Goal: Task Accomplishment & Management: Manage account settings

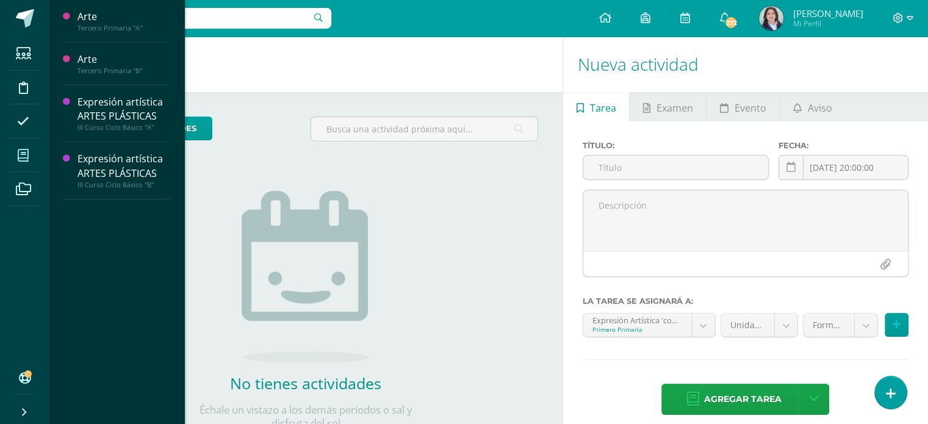
click at [20, 156] on icon at bounding box center [23, 155] width 11 height 12
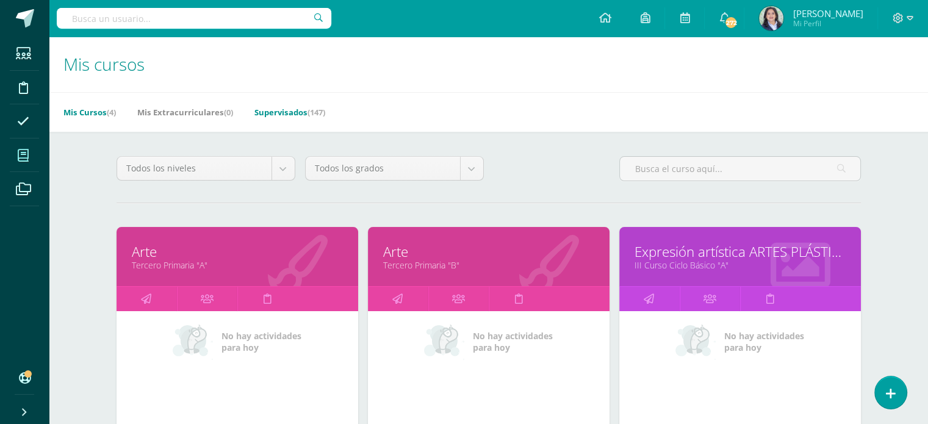
click at [271, 112] on link "Supervisados (147)" at bounding box center [289, 112] width 71 height 20
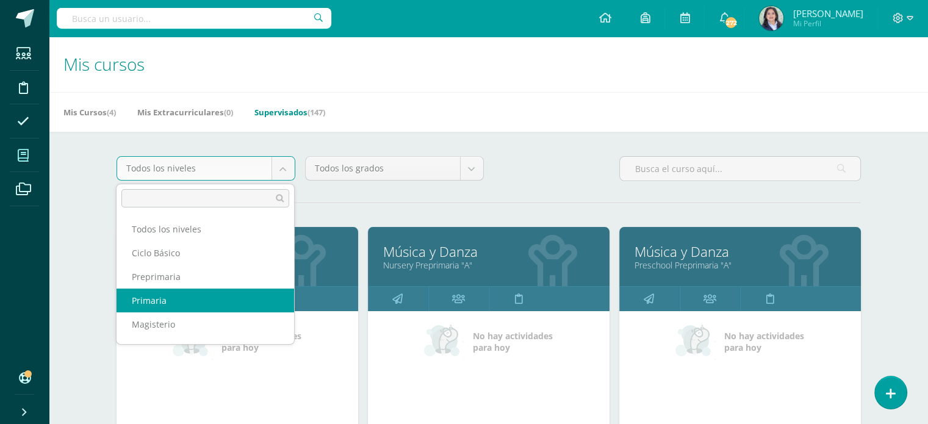
select select "6"
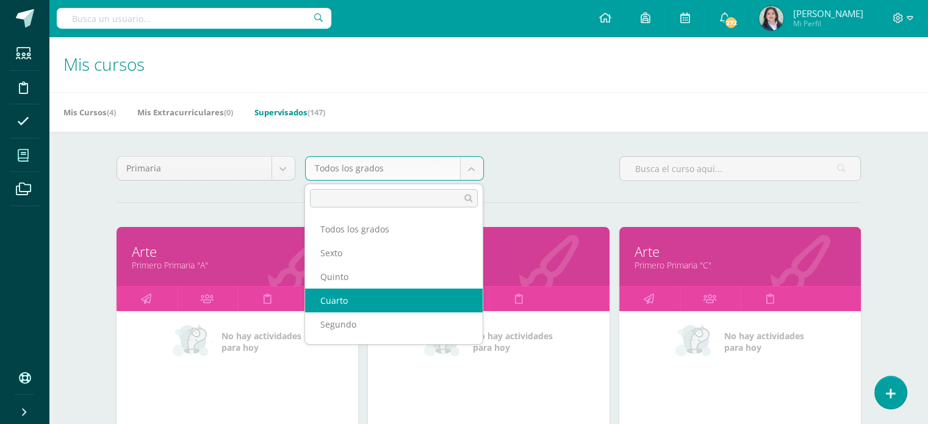
select select "15"
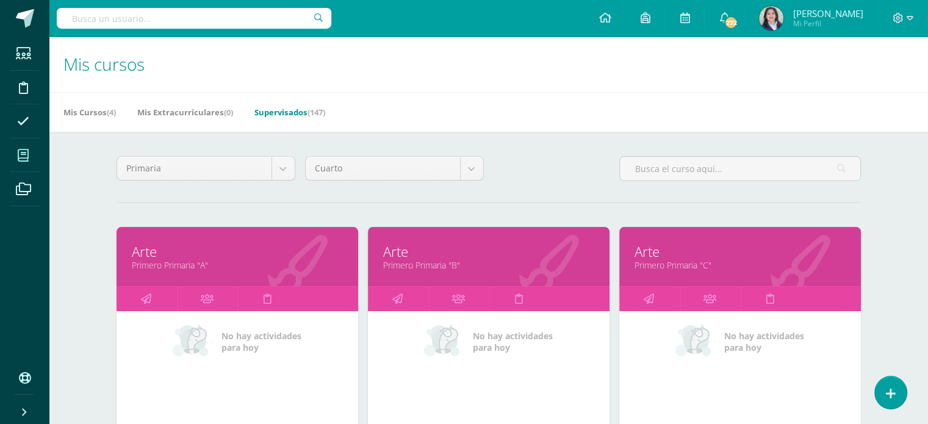
click at [555, 166] on div "Primaria Todos los niveles Ciclo Básico Preprimaria Primaria Magisterio Bachill…" at bounding box center [489, 173] width 754 height 35
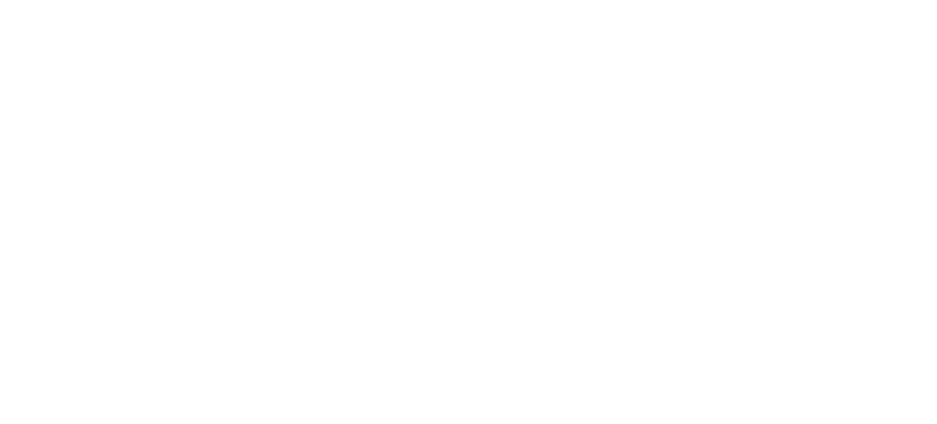
click at [0, 0] on html at bounding box center [0, 0] width 0 height 0
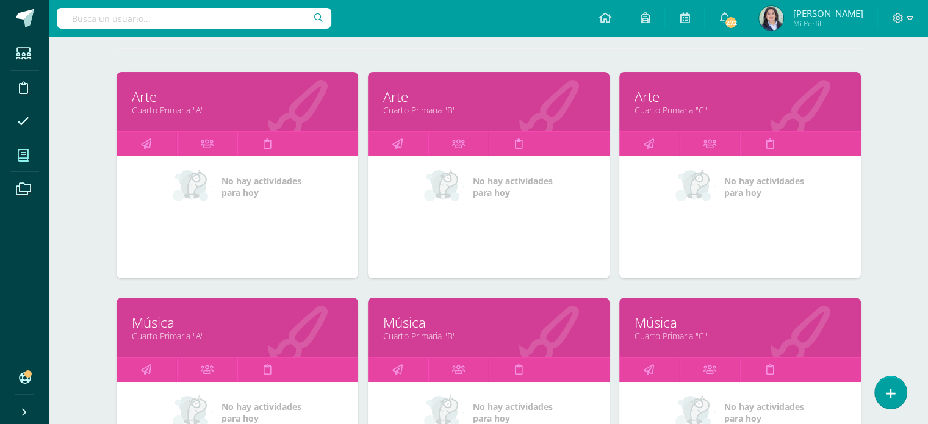
scroll to position [305, 0]
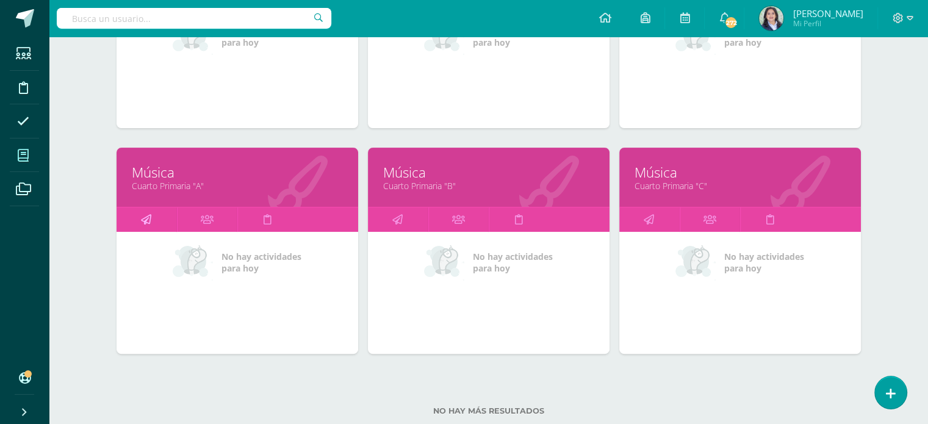
click at [143, 217] on icon at bounding box center [146, 219] width 10 height 24
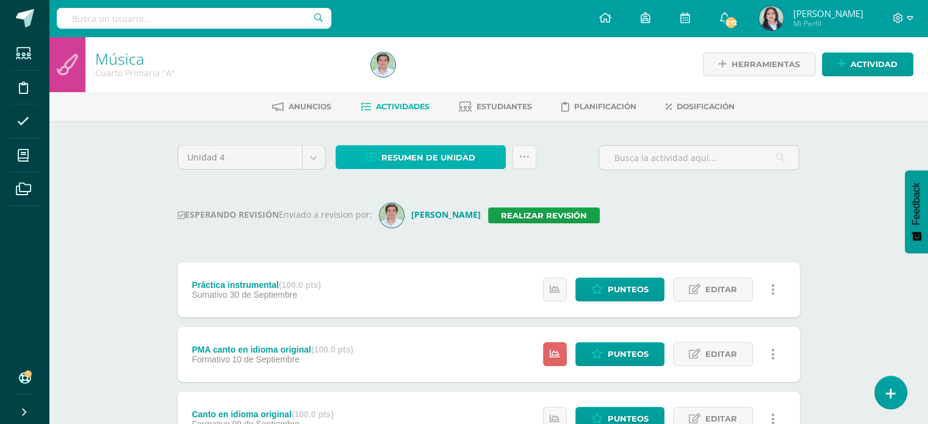
click at [407, 162] on span "Resumen de unidad" at bounding box center [428, 157] width 94 height 23
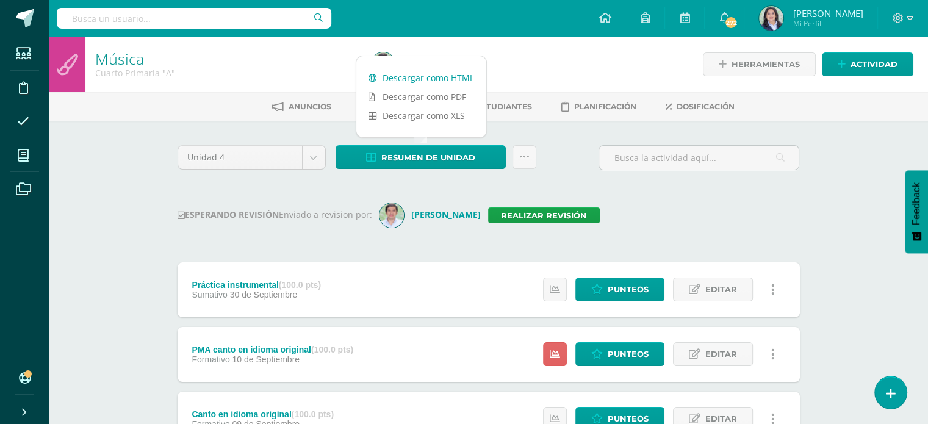
click at [413, 77] on link "Descargar como HTML" at bounding box center [421, 77] width 130 height 19
click at [551, 210] on link "Realizar revisión" at bounding box center [544, 215] width 112 height 16
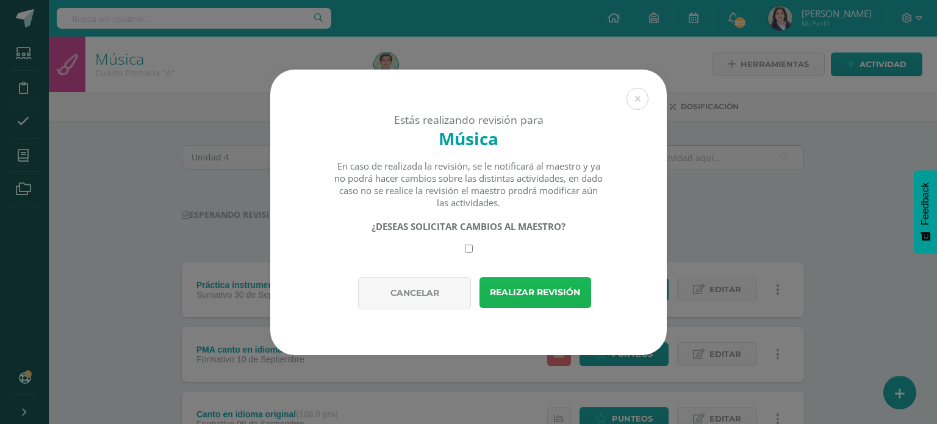
click at [527, 293] on button "Realizar revisión" at bounding box center [535, 292] width 112 height 31
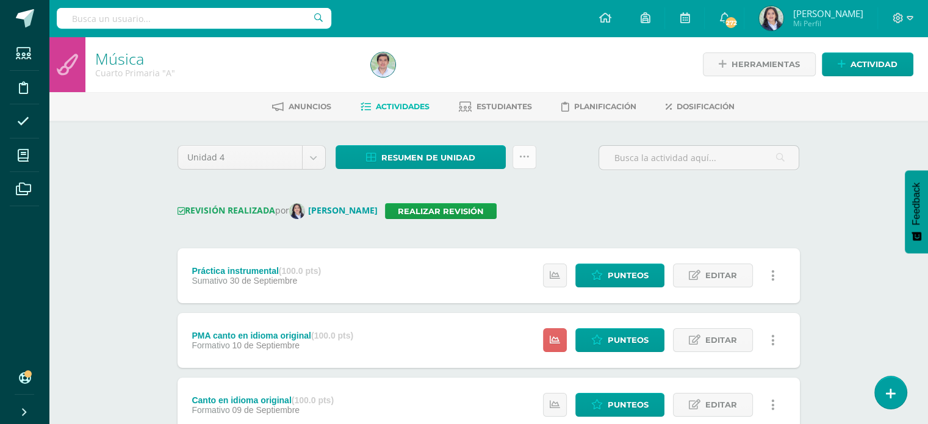
click at [516, 159] on link at bounding box center [524, 157] width 24 height 24
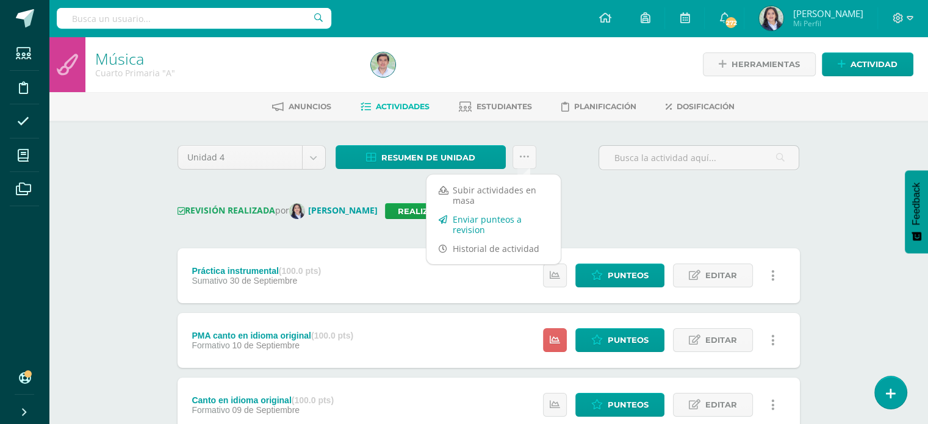
click at [463, 222] on link "Enviar punteos a revision" at bounding box center [493, 224] width 134 height 29
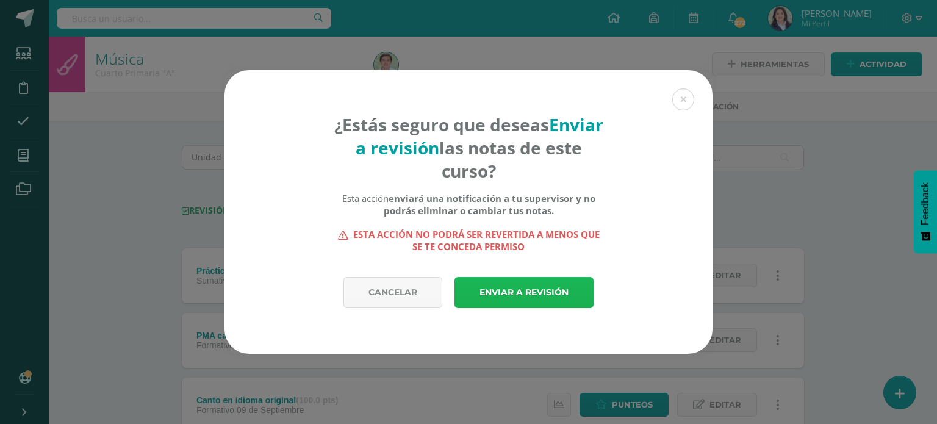
click at [511, 297] on link "Enviar a revisión" at bounding box center [523, 292] width 139 height 31
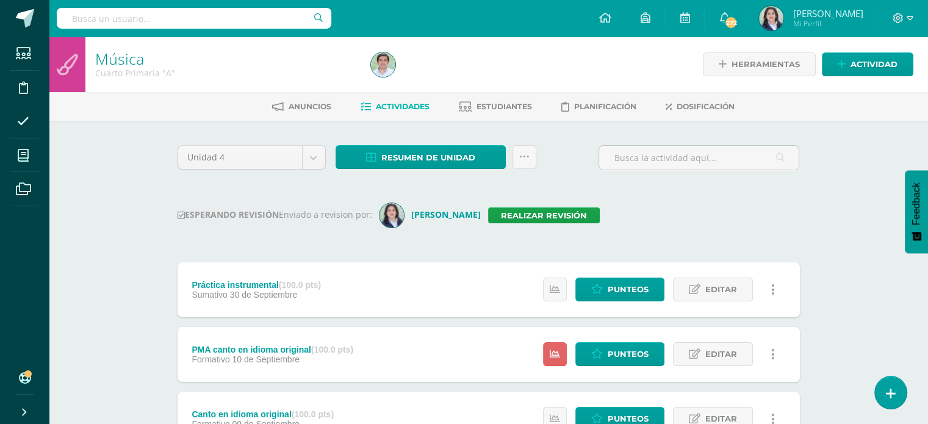
click at [234, 22] on input "text" at bounding box center [194, 18] width 274 height 21
type input "cuarto"
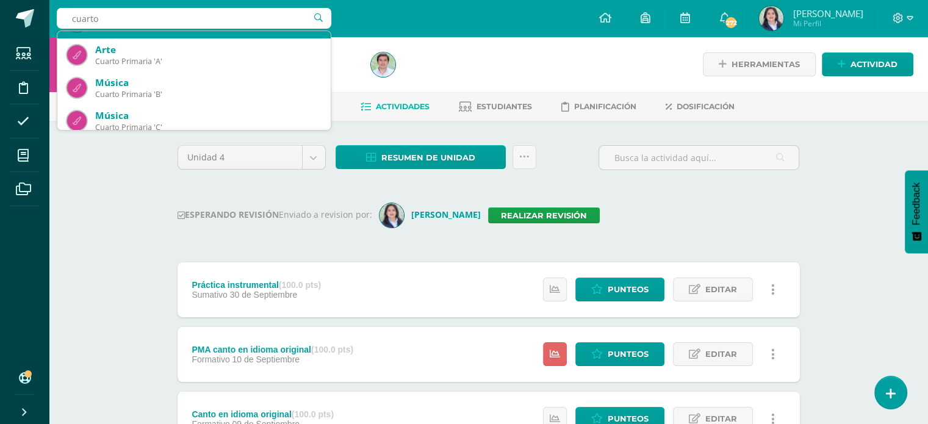
scroll to position [61, 0]
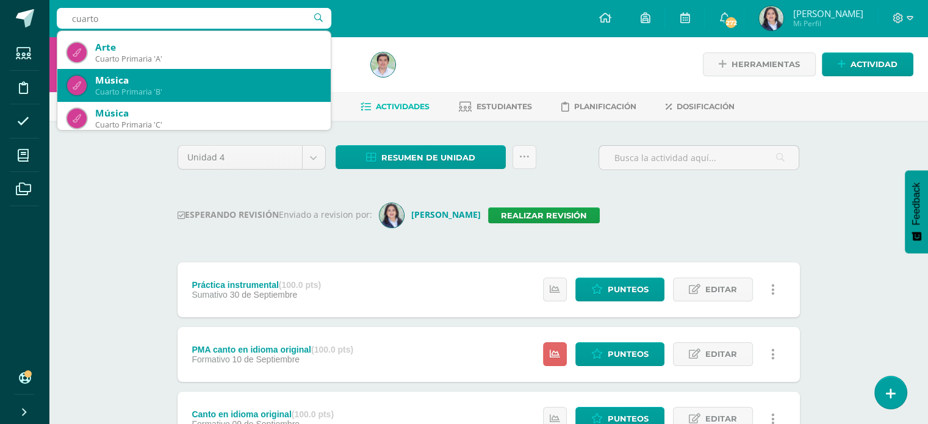
click at [222, 82] on div "Música" at bounding box center [208, 80] width 226 height 13
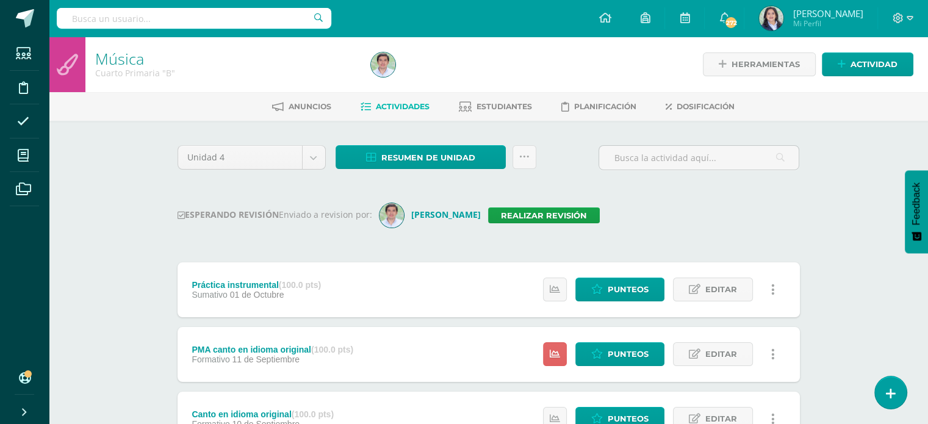
click at [728, 199] on div "Unidad 4 Unidad 1 Unidad 2 Unidad 3 Unidad 4 Resumen de unidad Descargar como H…" at bounding box center [489, 388] width 632 height 487
click at [527, 202] on div "Unidad 4 Unidad 1 Unidad 2 Unidad 3 Unidad 4 Resumen de unidad Descargar como H…" at bounding box center [489, 388] width 632 height 487
click at [527, 207] on link "Realizar revisión" at bounding box center [544, 215] width 112 height 16
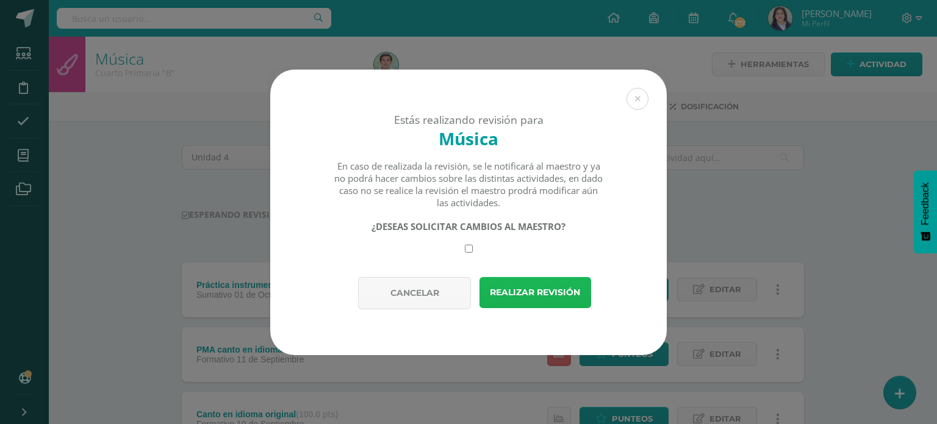
click at [527, 295] on button "Realizar revisión" at bounding box center [535, 292] width 112 height 31
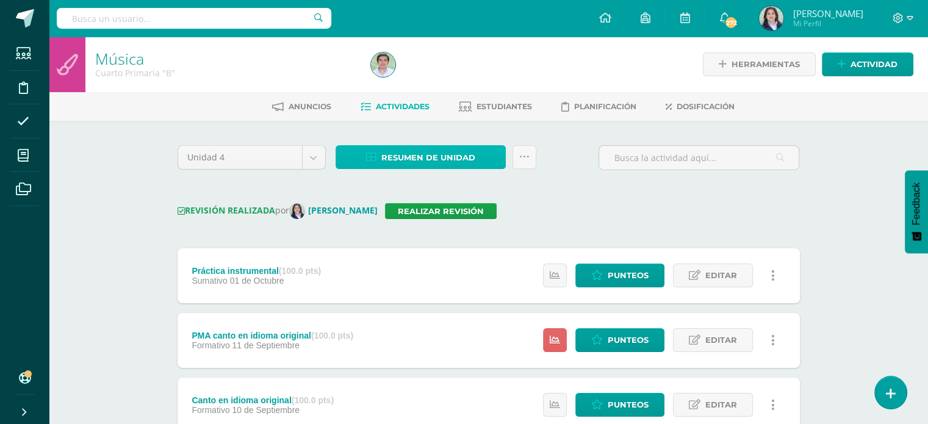
click at [450, 160] on span "Resumen de unidad" at bounding box center [428, 157] width 94 height 23
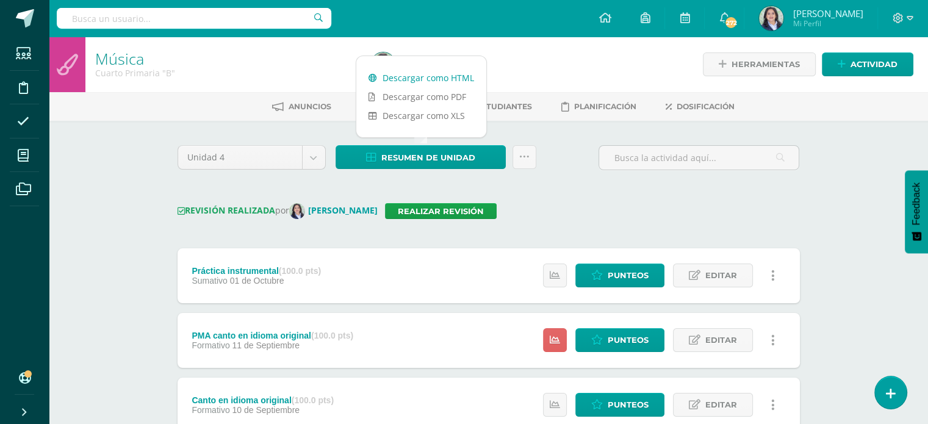
click at [399, 80] on link "Descargar como HTML" at bounding box center [421, 77] width 130 height 19
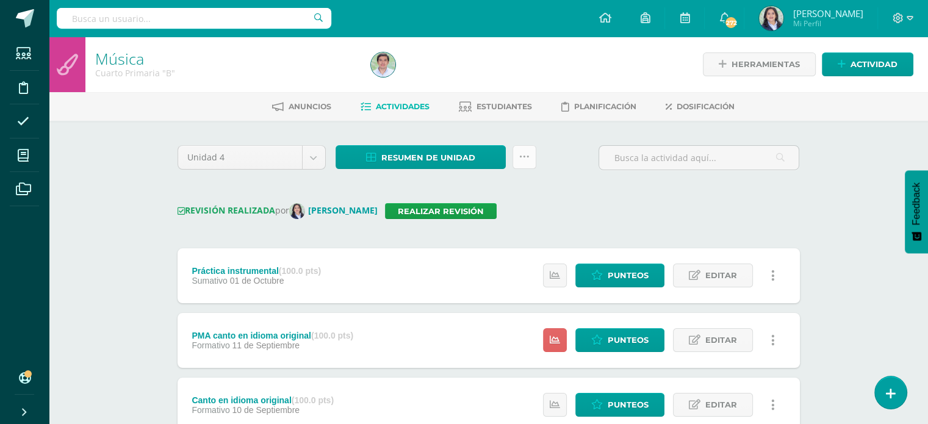
click at [523, 160] on icon at bounding box center [524, 157] width 10 height 10
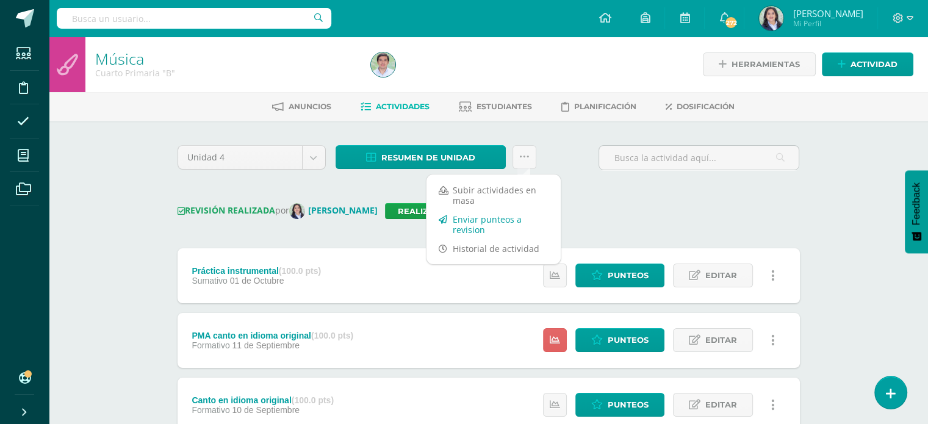
click at [504, 223] on link "Enviar punteos a revision" at bounding box center [493, 224] width 134 height 29
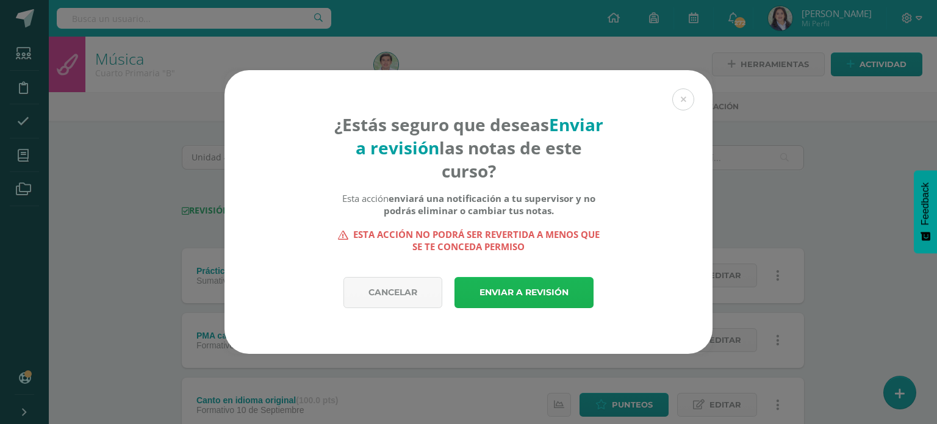
click at [505, 292] on link "Enviar a revisión" at bounding box center [523, 292] width 139 height 31
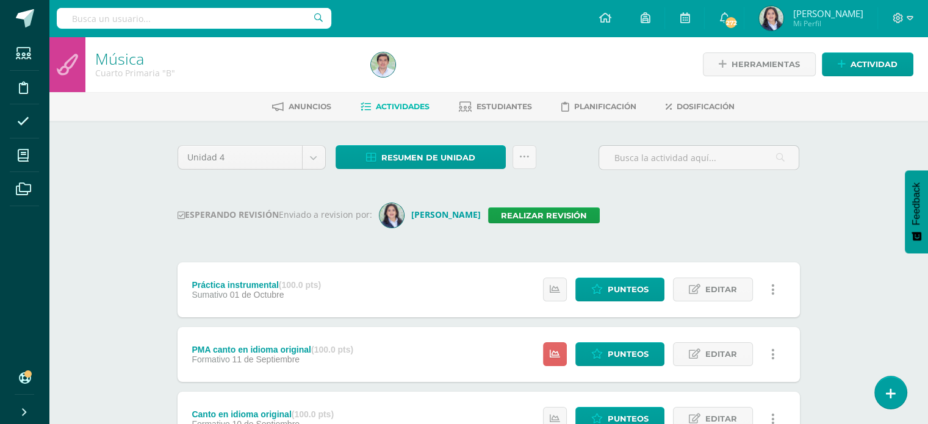
click at [151, 14] on input "text" at bounding box center [194, 18] width 274 height 21
type input "cuarto"
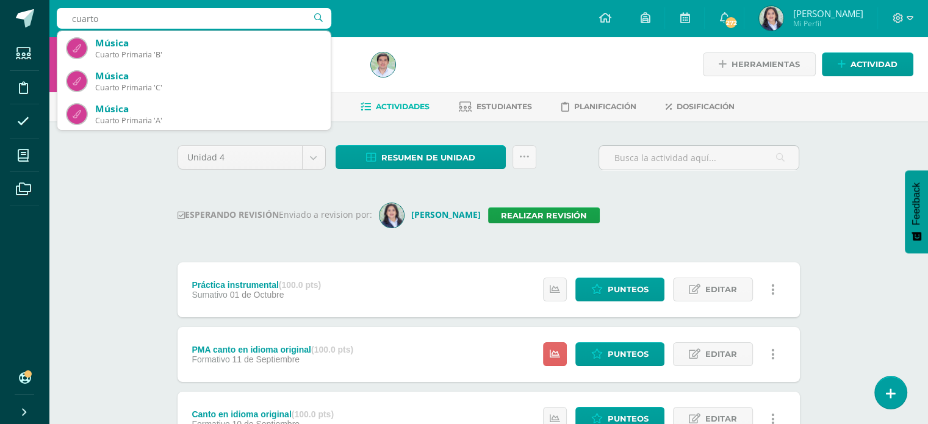
scroll to position [99, 0]
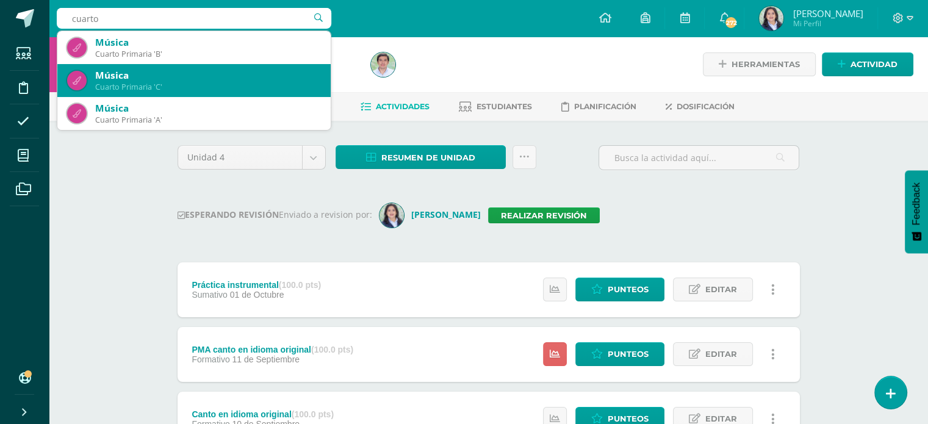
click at [165, 82] on div "Cuarto Primaria 'C'" at bounding box center [208, 87] width 226 height 10
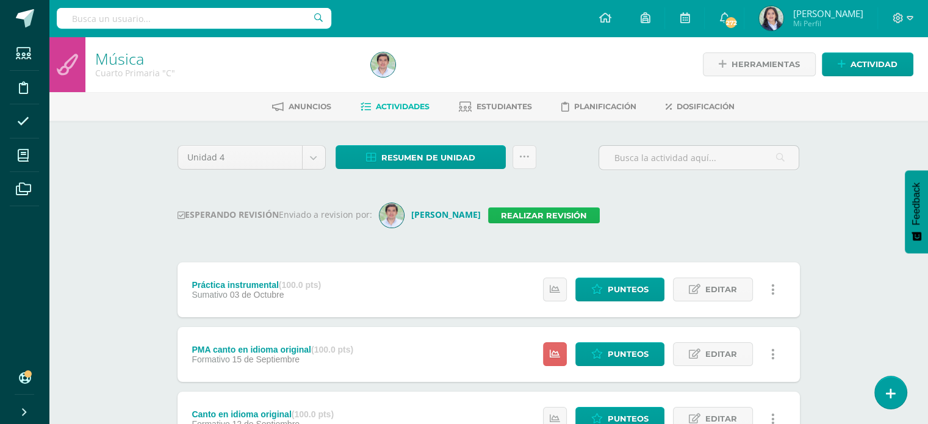
click at [539, 210] on link "Realizar revisión" at bounding box center [544, 215] width 112 height 16
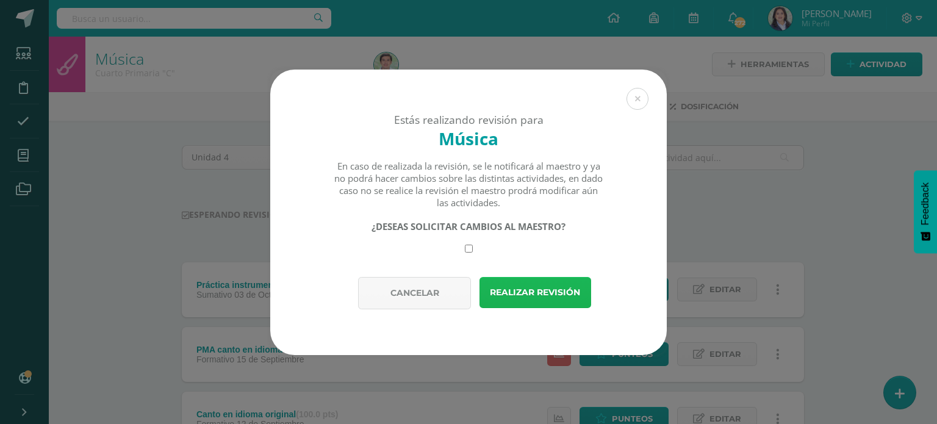
click at [534, 289] on button "Realizar revisión" at bounding box center [535, 292] width 112 height 31
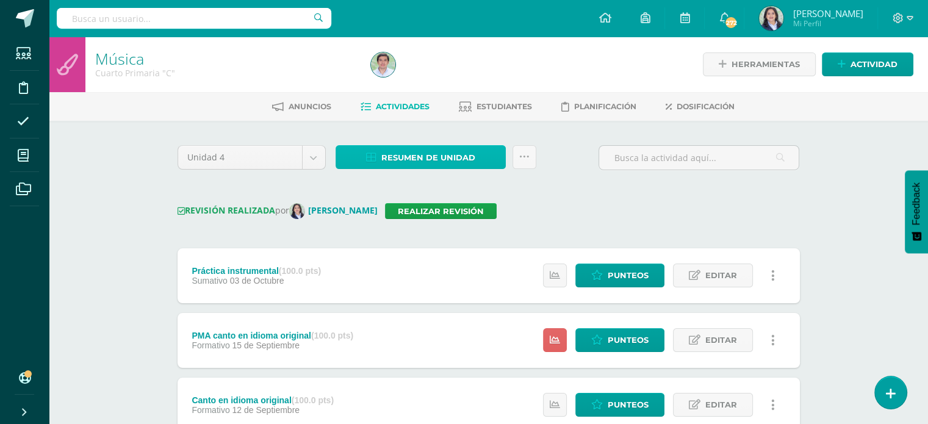
click at [463, 158] on span "Resumen de unidad" at bounding box center [428, 157] width 94 height 23
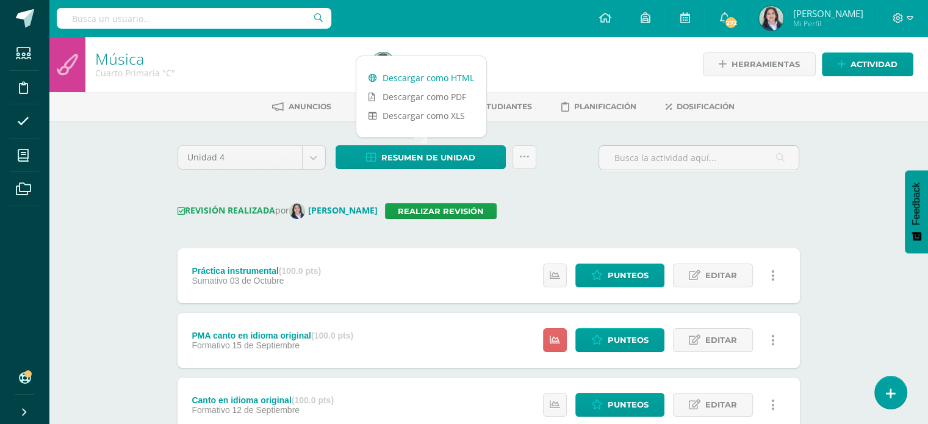
click at [436, 80] on link "Descargar como HTML" at bounding box center [421, 77] width 130 height 19
click at [848, 192] on div "Música Cuarto Primaria "C" Herramientas Detalle de asistencias Actividad Anunci…" at bounding box center [488, 340] width 879 height 606
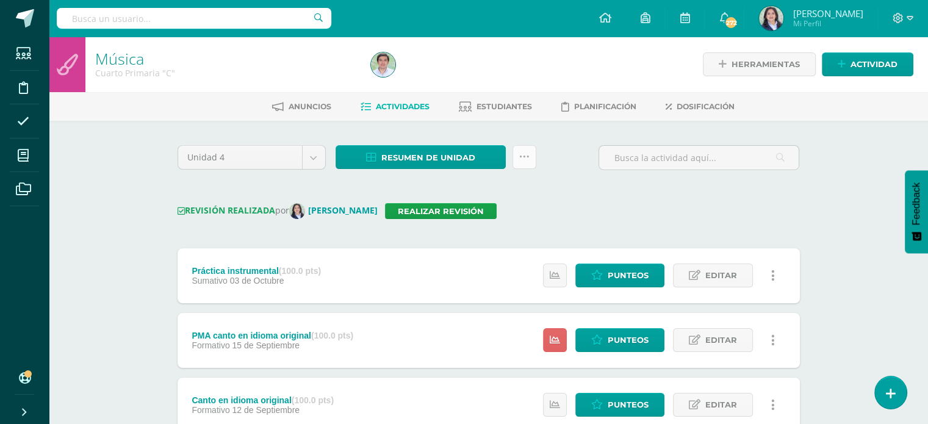
click at [531, 154] on link at bounding box center [524, 157] width 24 height 24
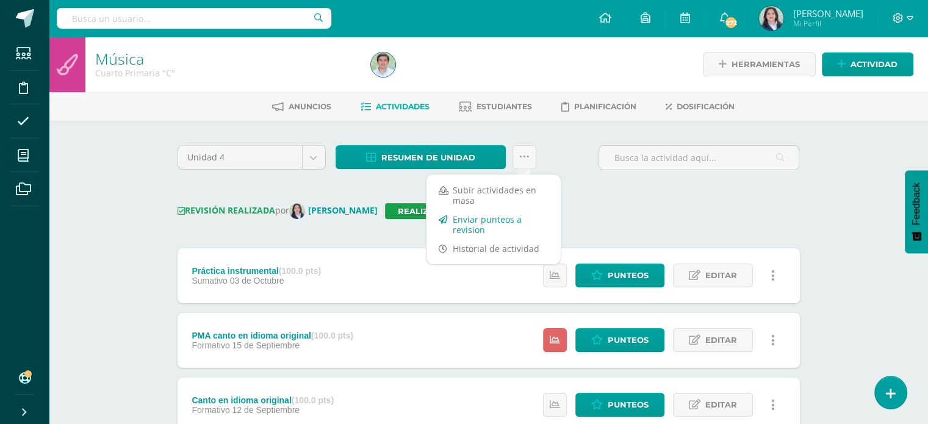
click at [495, 218] on link "Enviar punteos a revision" at bounding box center [493, 224] width 134 height 29
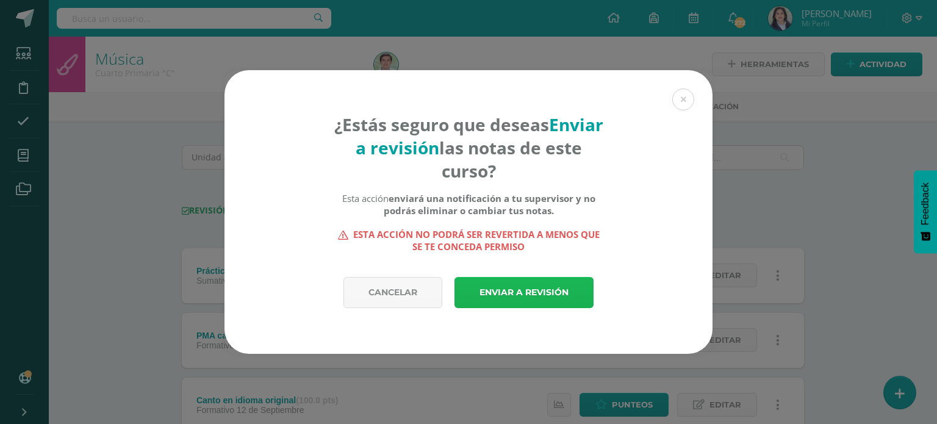
click at [559, 293] on link "Enviar a revisión" at bounding box center [523, 292] width 139 height 31
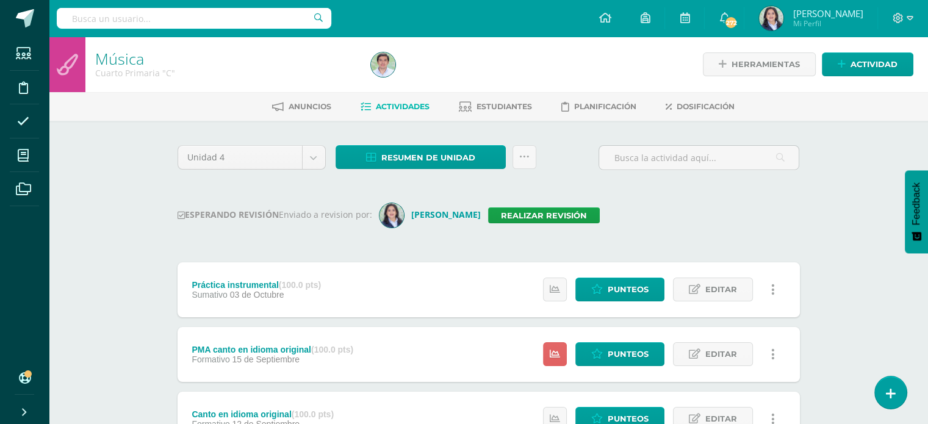
click at [671, 234] on div "Unidad 4 Unidad 1 Unidad 2 Unidad 3 Unidad 4 Resumen de unidad Descargar como H…" at bounding box center [489, 388] width 632 height 487
click at [186, 16] on input "text" at bounding box center [194, 18] width 274 height 21
type input "quinto"
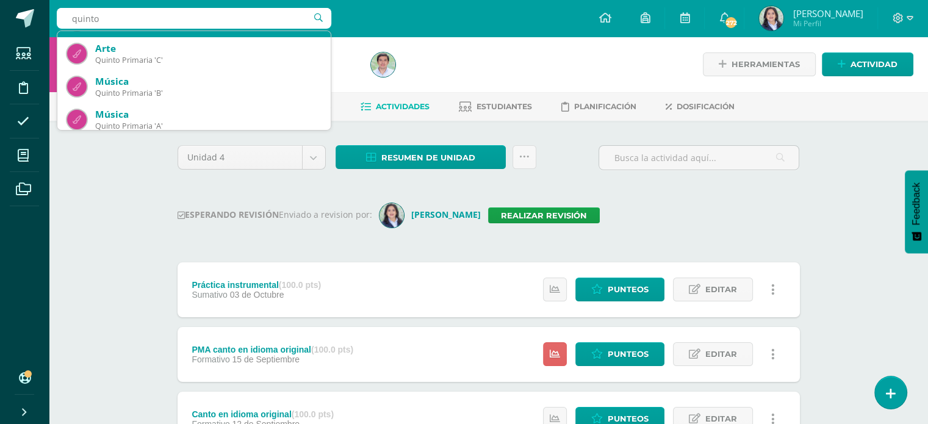
scroll to position [61, 0]
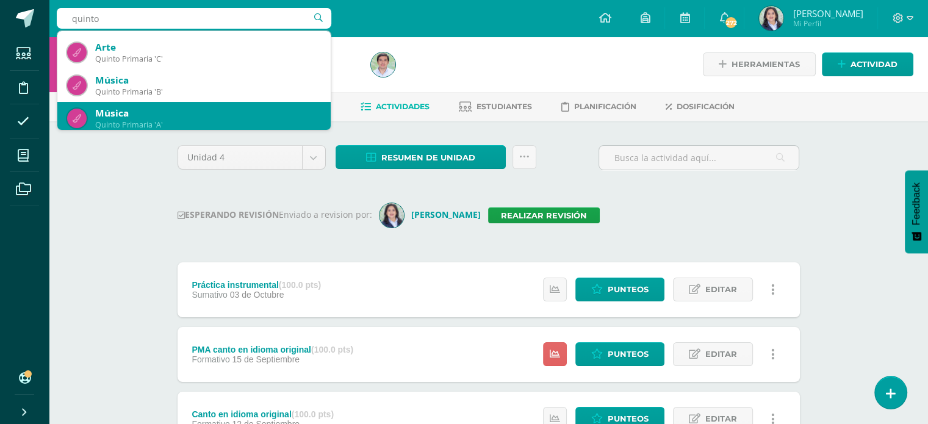
click at [207, 112] on div "Música" at bounding box center [208, 113] width 226 height 13
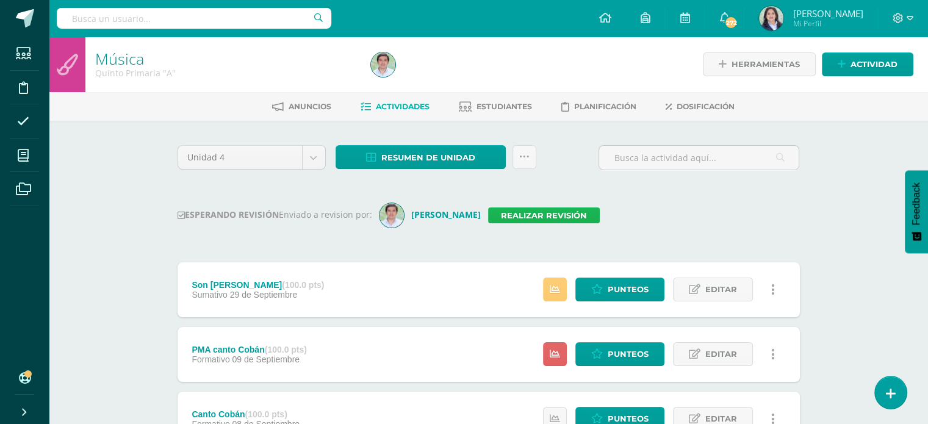
click at [536, 217] on link "Realizar revisión" at bounding box center [544, 215] width 112 height 16
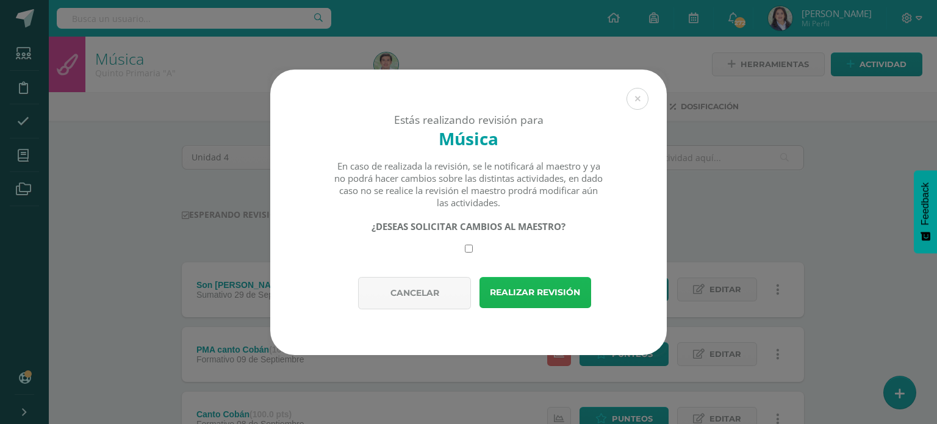
click at [544, 283] on button "Realizar revisión" at bounding box center [535, 292] width 112 height 31
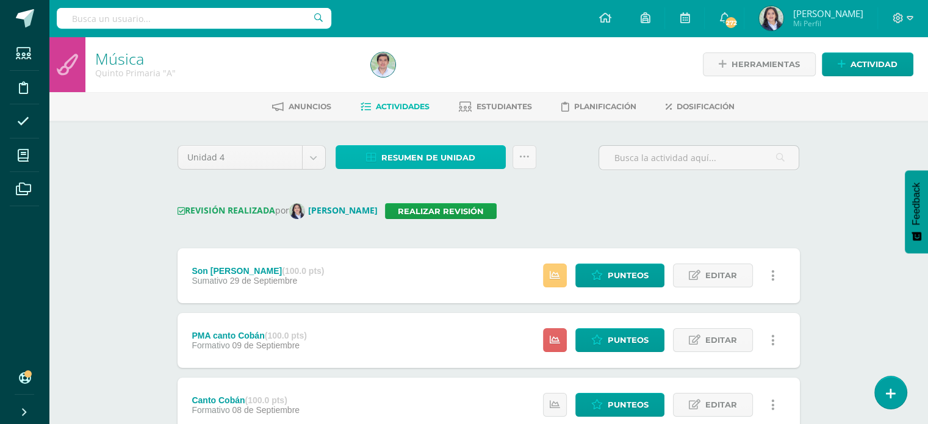
click at [418, 162] on span "Resumen de unidad" at bounding box center [428, 157] width 94 height 23
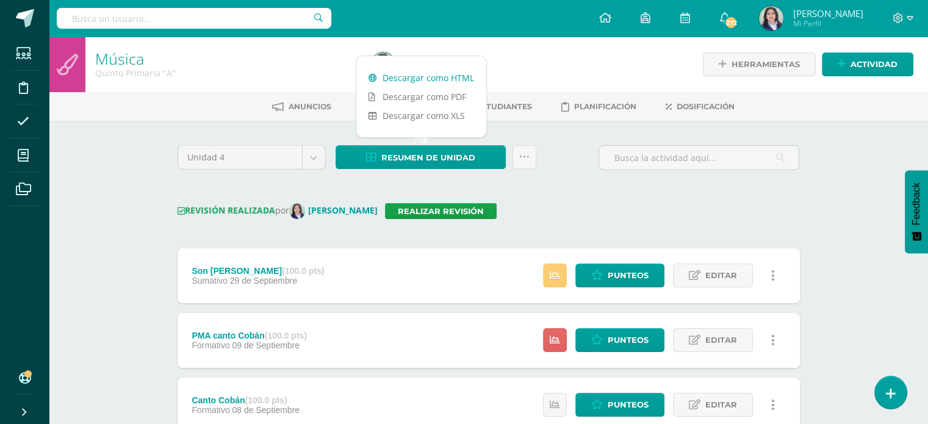
click at [409, 73] on link "Descargar como HTML" at bounding box center [421, 77] width 130 height 19
click at [840, 218] on div "Música Quinto Primaria "A" Herramientas Detalle de asistencias Actividad Anunci…" at bounding box center [488, 340] width 879 height 606
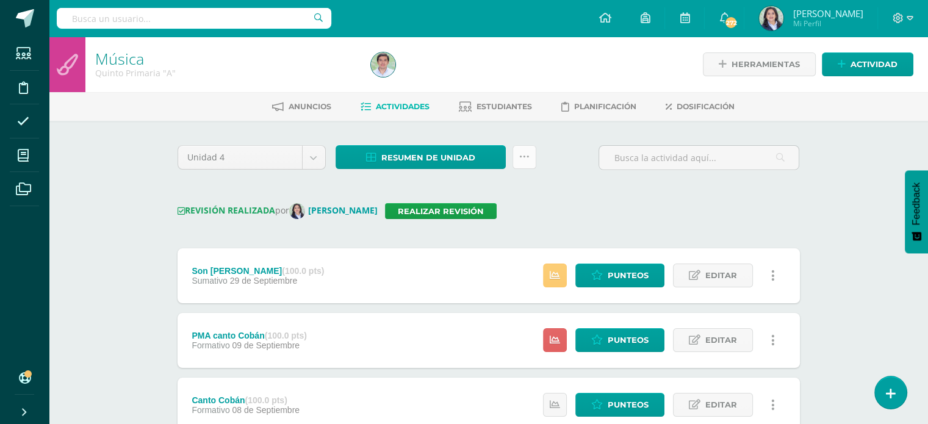
click at [515, 161] on link at bounding box center [524, 157] width 24 height 24
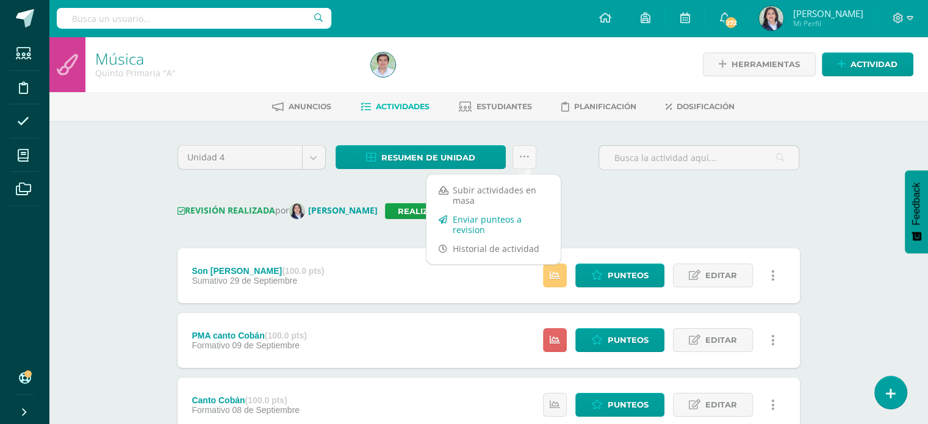
click at [477, 224] on link "Enviar punteos a revision" at bounding box center [493, 224] width 134 height 29
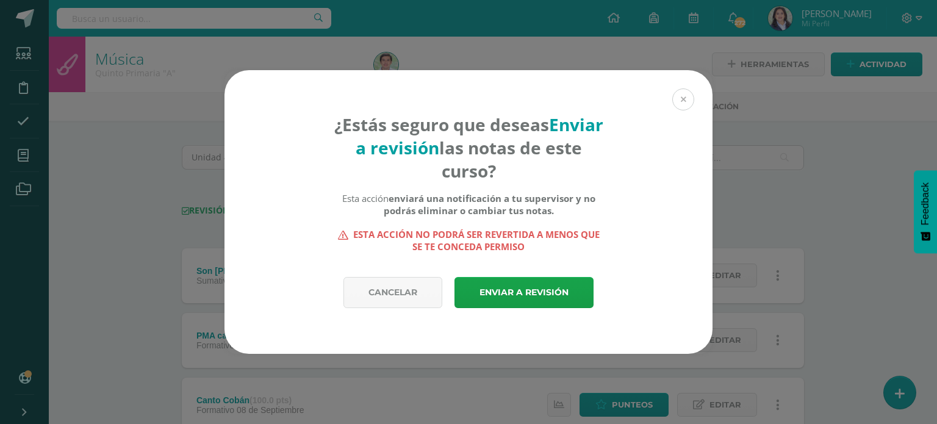
click at [681, 101] on button at bounding box center [683, 99] width 22 height 22
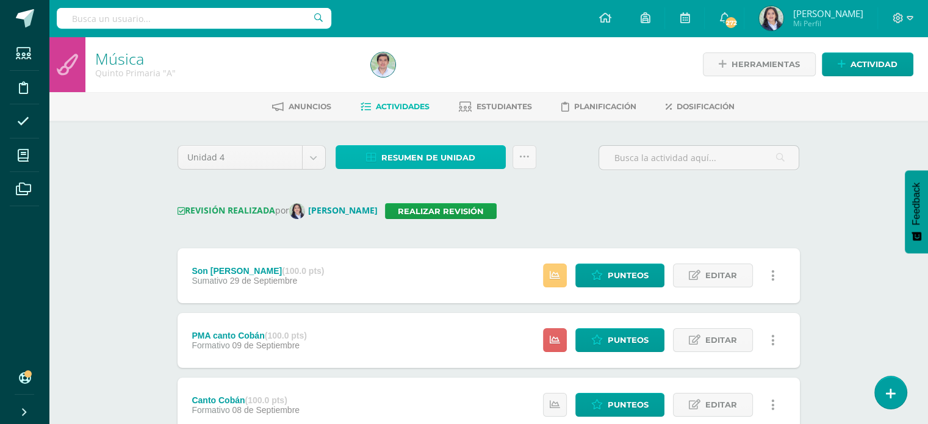
click at [406, 162] on span "Resumen de unidad" at bounding box center [428, 157] width 94 height 23
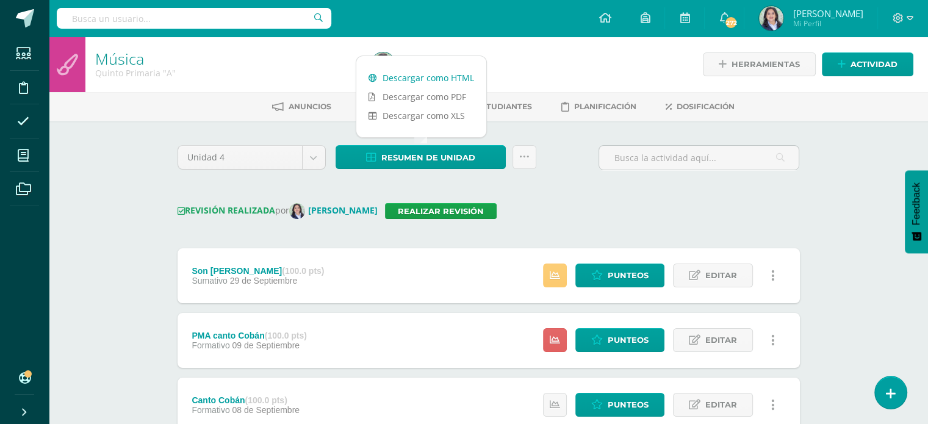
click at [401, 83] on link "Descargar como HTML" at bounding box center [421, 77] width 130 height 19
click at [527, 160] on icon at bounding box center [524, 157] width 10 height 10
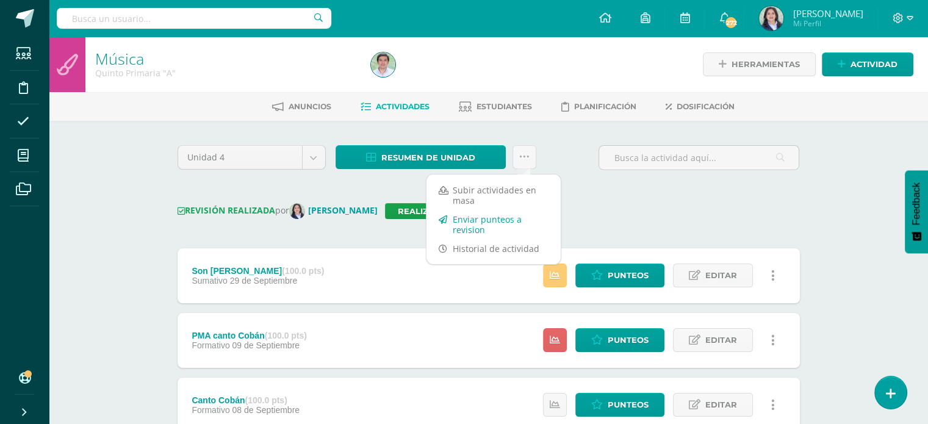
click at [481, 216] on link "Enviar punteos a revision" at bounding box center [493, 224] width 134 height 29
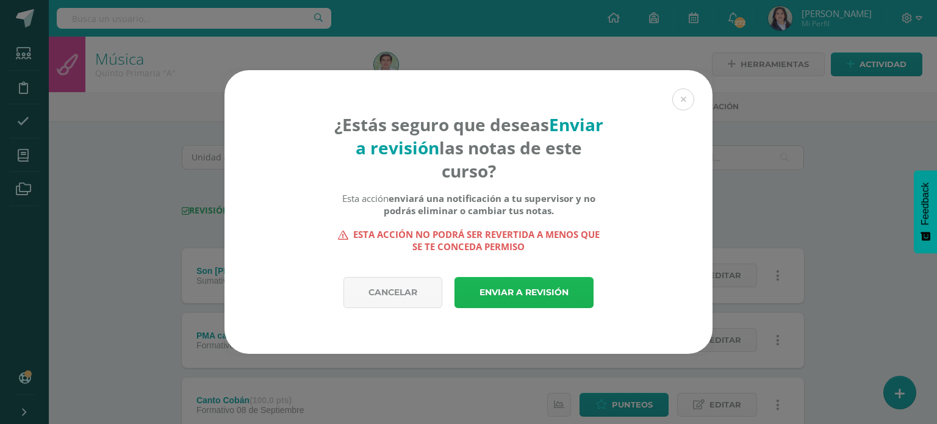
click at [509, 292] on link "Enviar a revisión" at bounding box center [523, 292] width 139 height 31
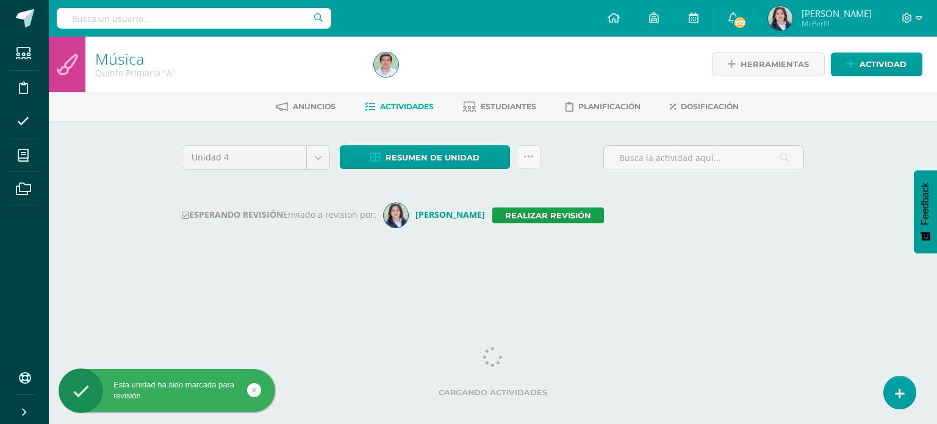
click at [183, 16] on input "text" at bounding box center [194, 18] width 274 height 21
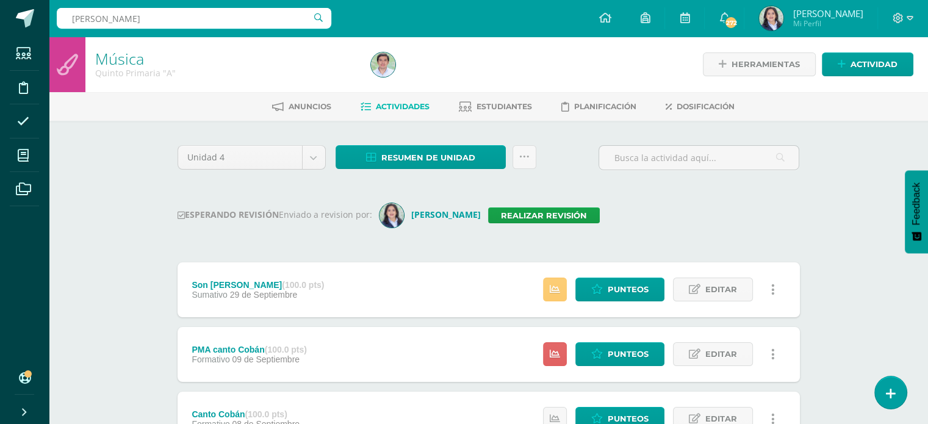
type input "quinto"
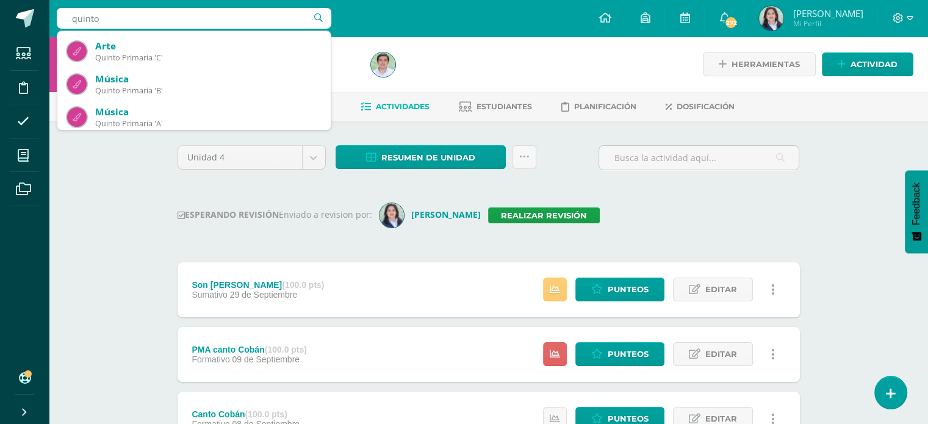
scroll to position [61, 0]
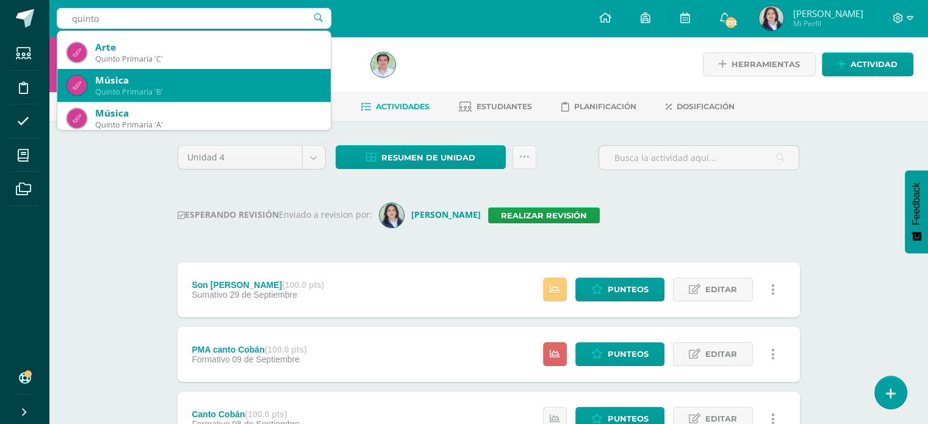
click at [146, 83] on div "Música" at bounding box center [208, 80] width 226 height 13
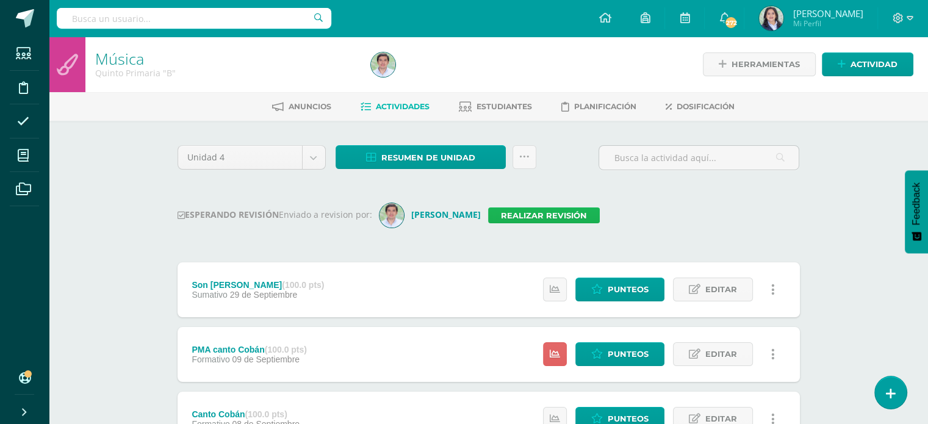
click at [551, 219] on link "Realizar revisión" at bounding box center [544, 215] width 112 height 16
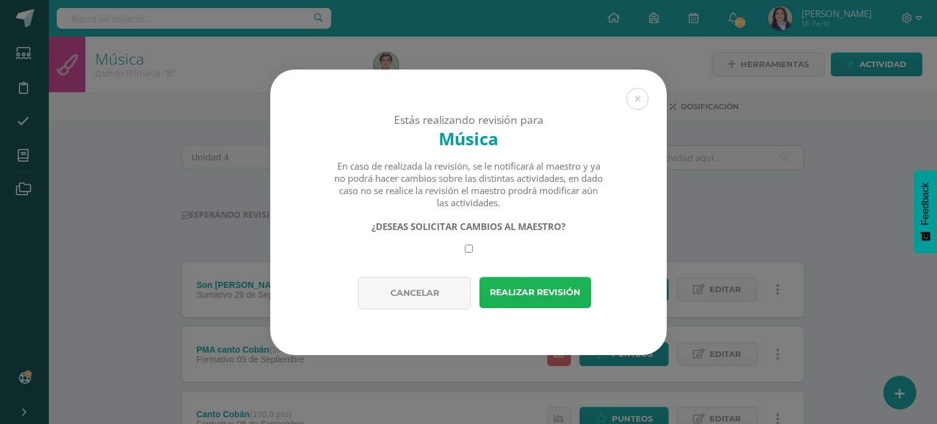
click at [539, 291] on button "Realizar revisión" at bounding box center [535, 292] width 112 height 31
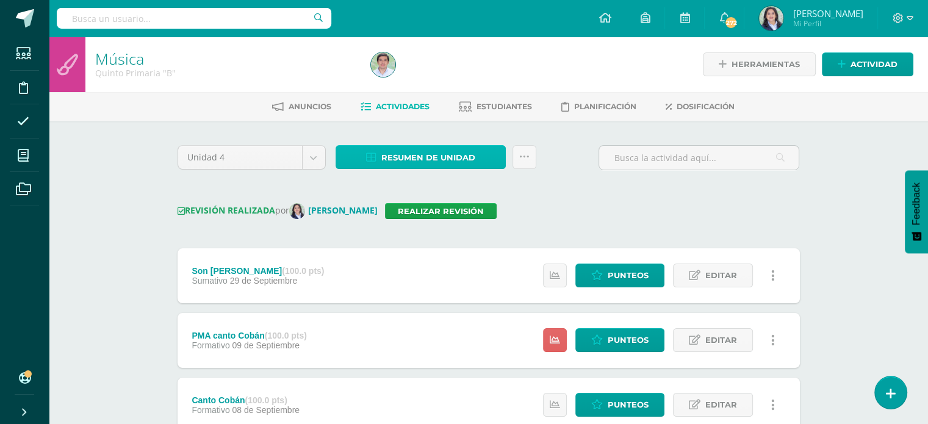
click at [465, 146] on span "Resumen de unidad" at bounding box center [428, 157] width 94 height 23
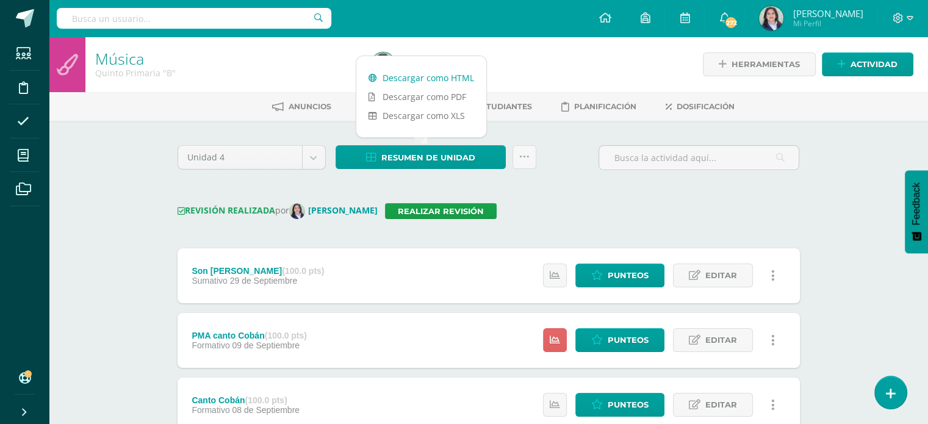
click at [439, 76] on link "Descargar como HTML" at bounding box center [421, 77] width 130 height 19
click at [725, 277] on span "Editar" at bounding box center [721, 275] width 32 height 23
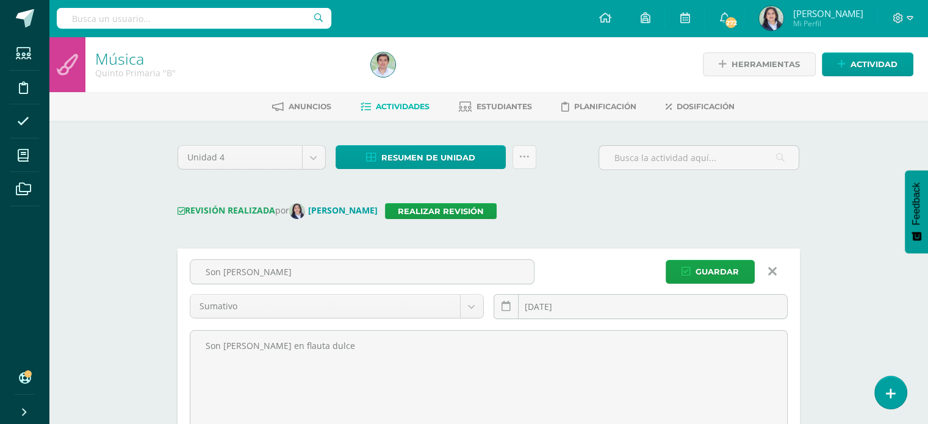
drag, startPoint x: 267, startPoint y: 270, endPoint x: 105, endPoint y: 270, distance: 161.6
click at [105, 270] on div "Música Quinto Primaria "B" Herramientas Detalle de asistencias Actividad Anunci…" at bounding box center [488, 427] width 879 height 781
type input "Melodía en flauta"
click at [695, 271] on button "Guardar" at bounding box center [709, 272] width 89 height 24
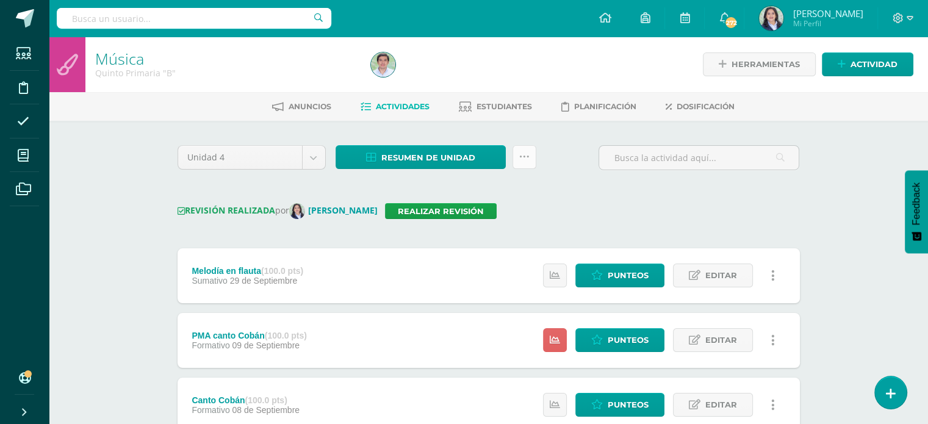
click at [516, 156] on link at bounding box center [524, 157] width 24 height 24
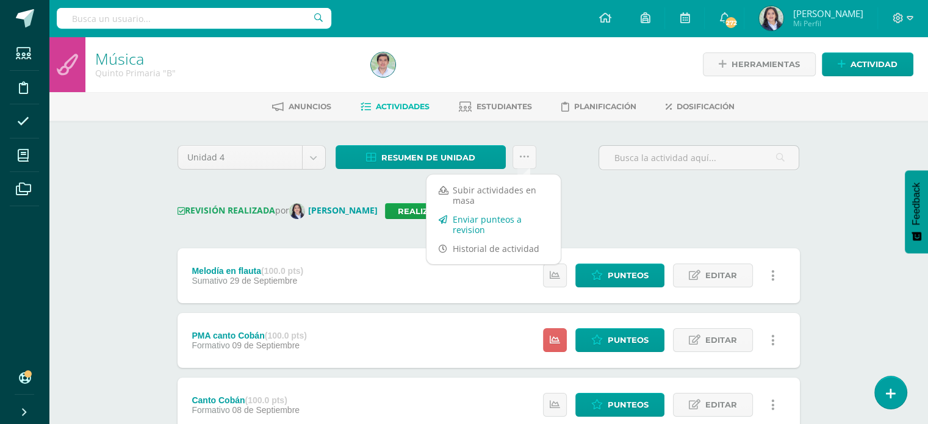
click at [500, 220] on link "Enviar punteos a revision" at bounding box center [493, 224] width 134 height 29
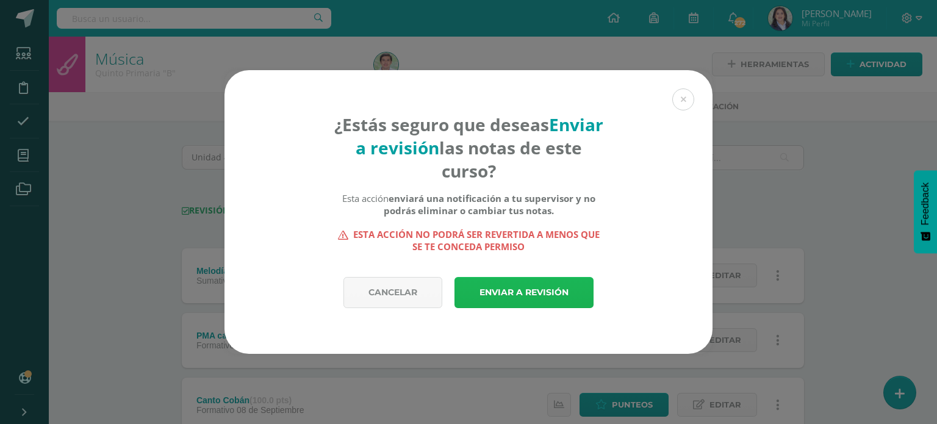
click at [529, 297] on link "Enviar a revisión" at bounding box center [523, 292] width 139 height 31
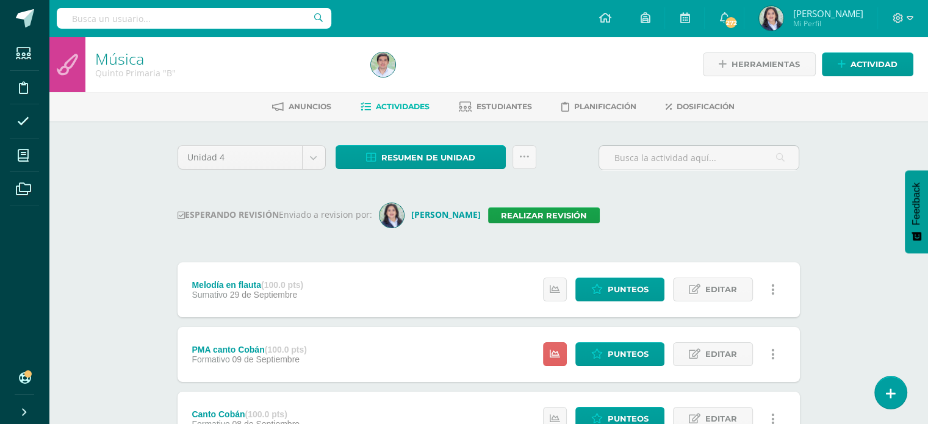
click at [118, 19] on input "text" at bounding box center [194, 18] width 274 height 21
type input "quinto"
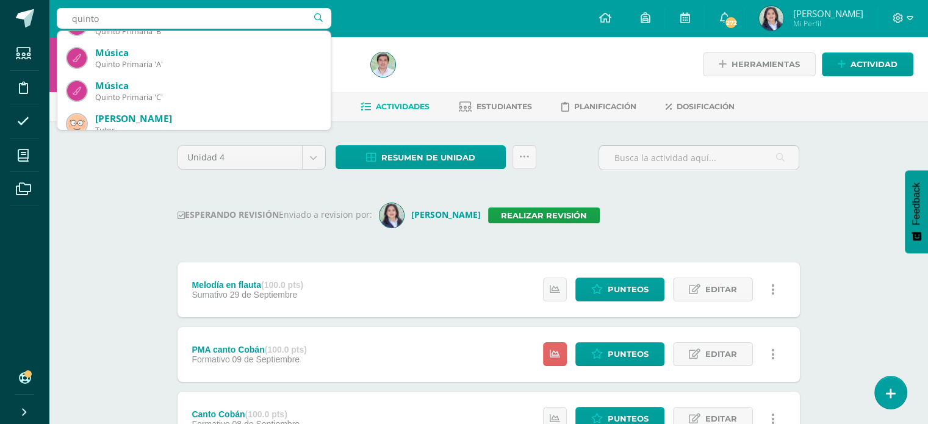
scroll to position [122, 0]
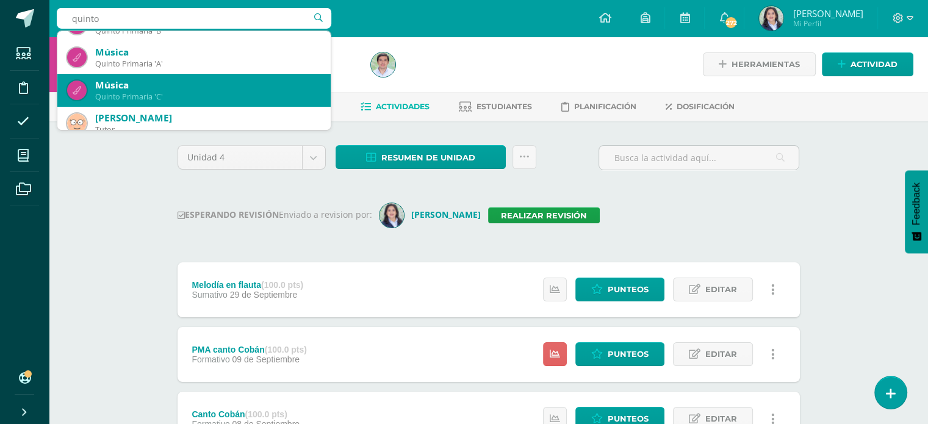
click at [211, 88] on div "Música" at bounding box center [208, 85] width 226 height 13
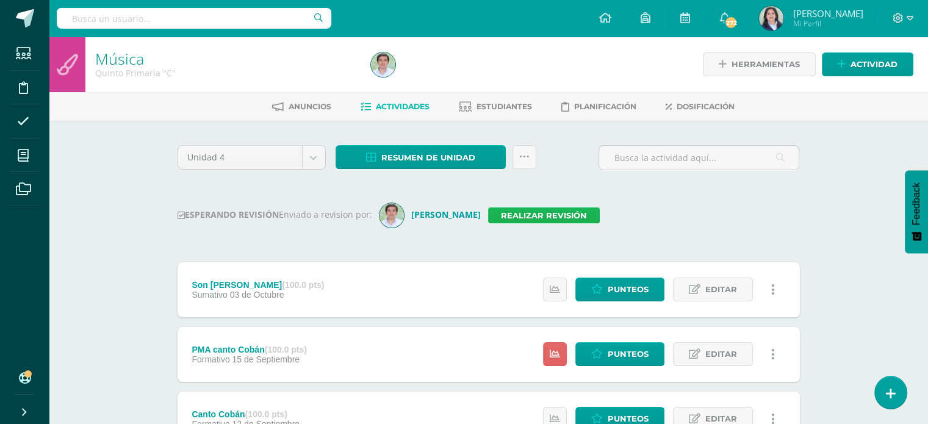
click at [569, 208] on link "Realizar revisión" at bounding box center [544, 215] width 112 height 16
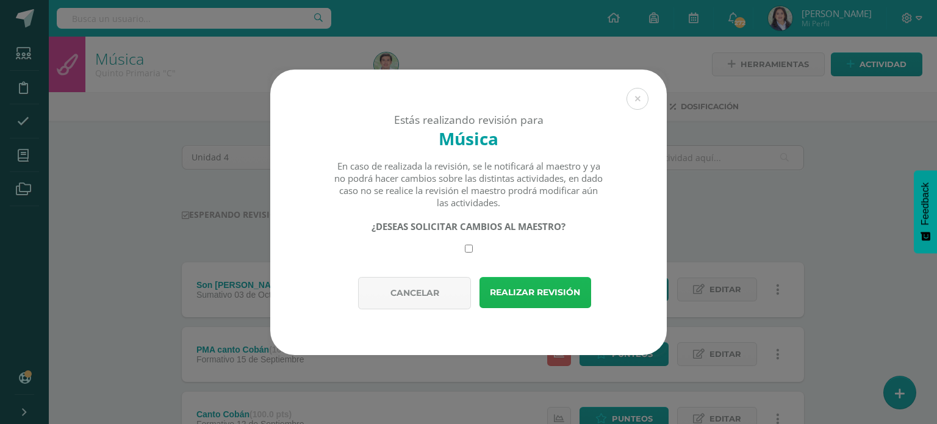
click at [545, 289] on button "Realizar revisión" at bounding box center [535, 292] width 112 height 31
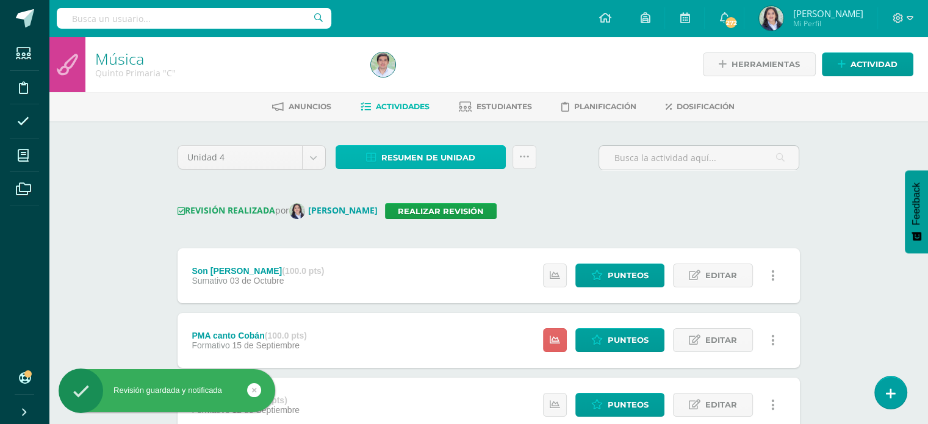
click at [448, 158] on span "Resumen de unidad" at bounding box center [428, 157] width 94 height 23
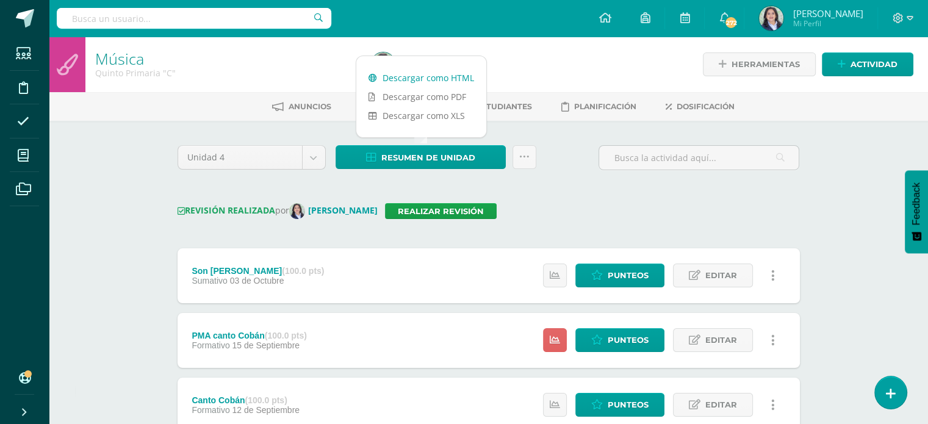
click at [409, 75] on link "Descargar como HTML" at bounding box center [421, 77] width 130 height 19
click at [737, 280] on link "Editar" at bounding box center [713, 276] width 80 height 24
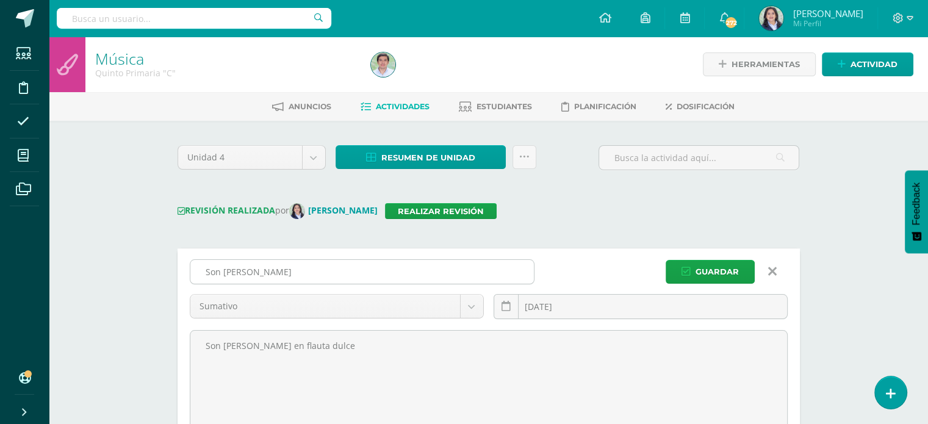
click at [283, 274] on input "Son [PERSON_NAME]" at bounding box center [361, 272] width 343 height 24
drag, startPoint x: 283, startPoint y: 273, endPoint x: 181, endPoint y: 278, distance: 102.6
click at [181, 278] on div "Son Chapín Sumativo Formativo Sumativo 2025-10-03 October, 2025 Mo Tu We Th Fr …" at bounding box center [489, 362] width 622 height 229
type input "Melodía en flauta"
click at [686, 287] on div "Melodía en flauta Sumativo Formativo Sumativo 2025-10-03 October, 2025 Mo Tu We…" at bounding box center [489, 294] width 608 height 70
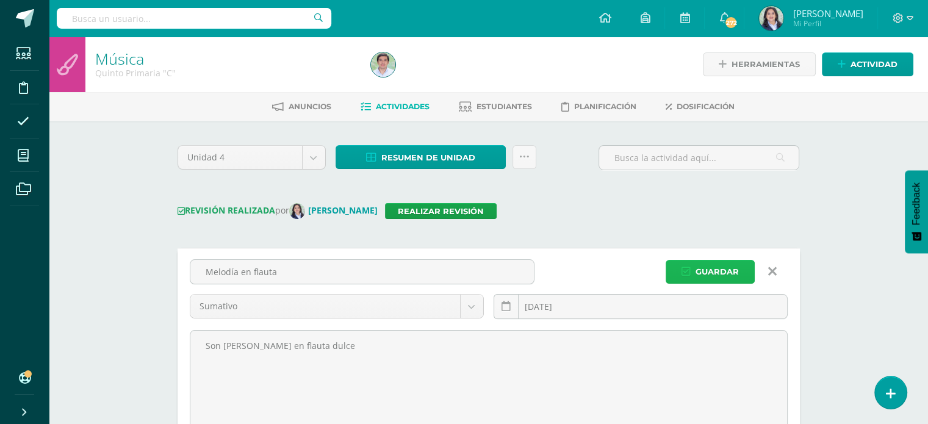
click at [710, 270] on span "Guardar" at bounding box center [716, 271] width 43 height 23
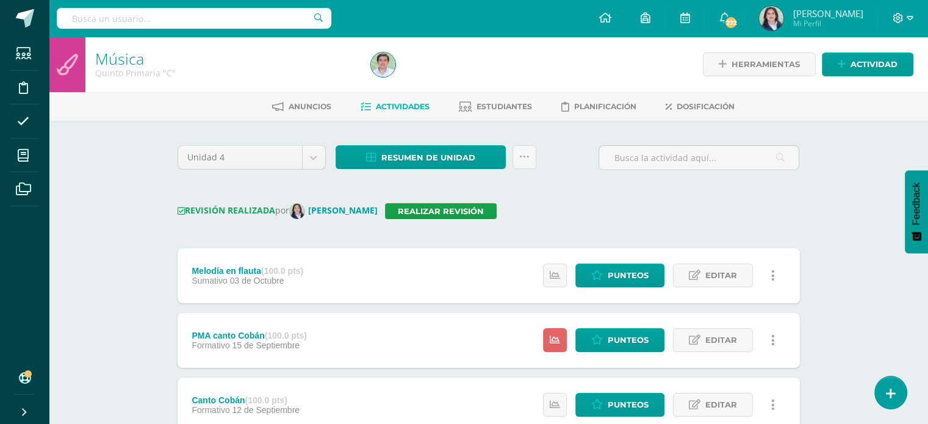
scroll to position [219, 0]
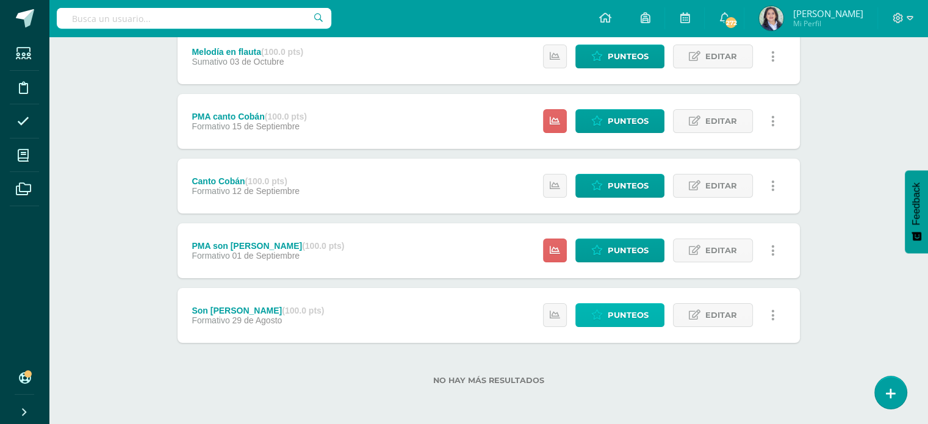
click at [637, 320] on span "Punteos" at bounding box center [628, 315] width 41 height 23
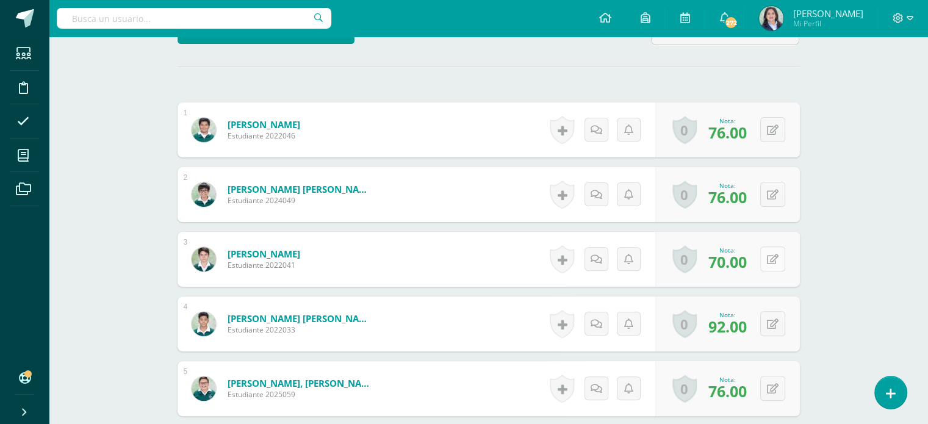
scroll to position [334, 0]
click at [772, 256] on button at bounding box center [772, 258] width 25 height 25
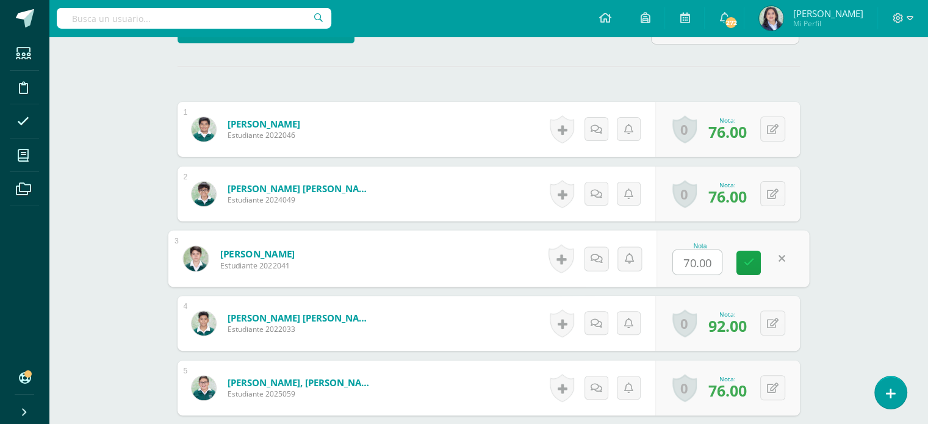
scroll to position [334, 0]
type input "76"
click at [748, 260] on icon at bounding box center [748, 262] width 11 height 10
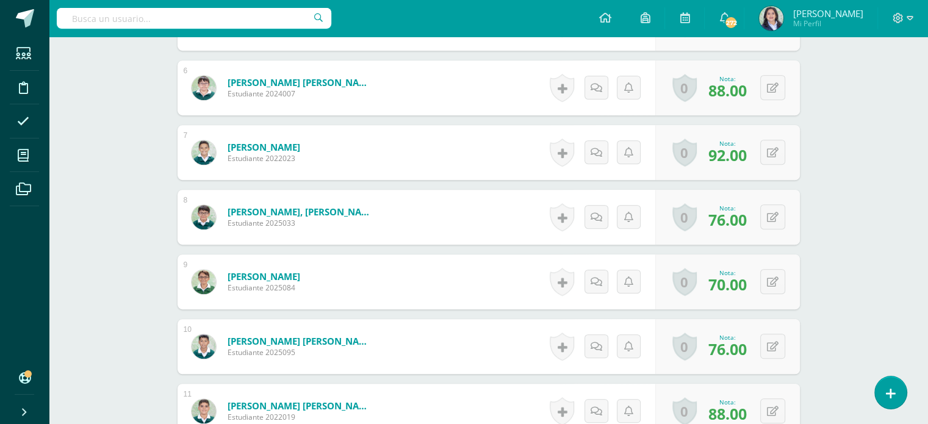
scroll to position [700, 0]
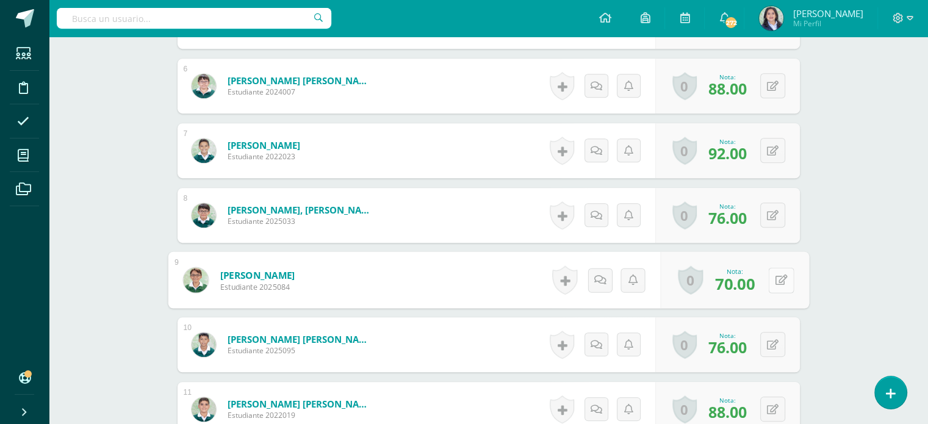
click at [775, 280] on icon at bounding box center [781, 279] width 12 height 10
type input "76"
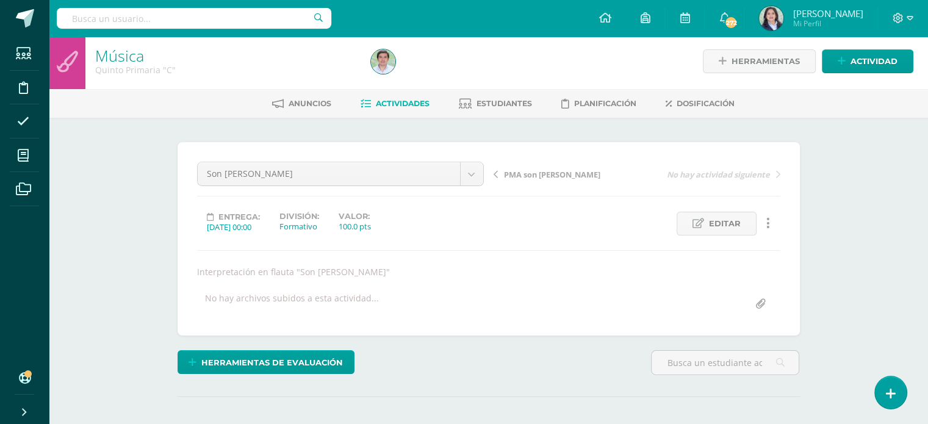
scroll to position [0, 0]
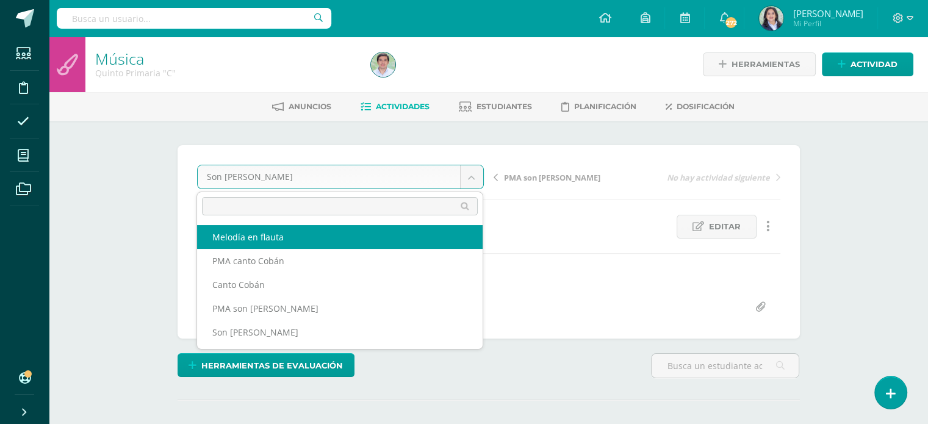
select select "/dashboard/teacher/grade-activity/263230/"
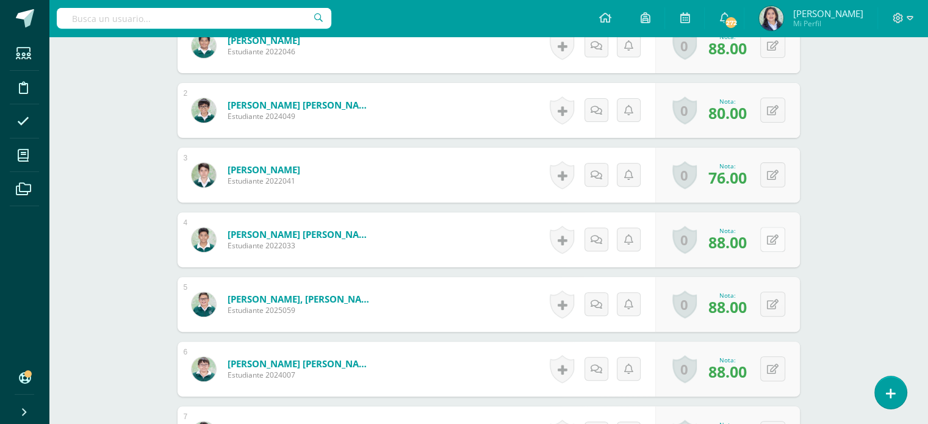
scroll to position [417, 0]
click at [770, 236] on button at bounding box center [772, 239] width 25 height 25
type input "92"
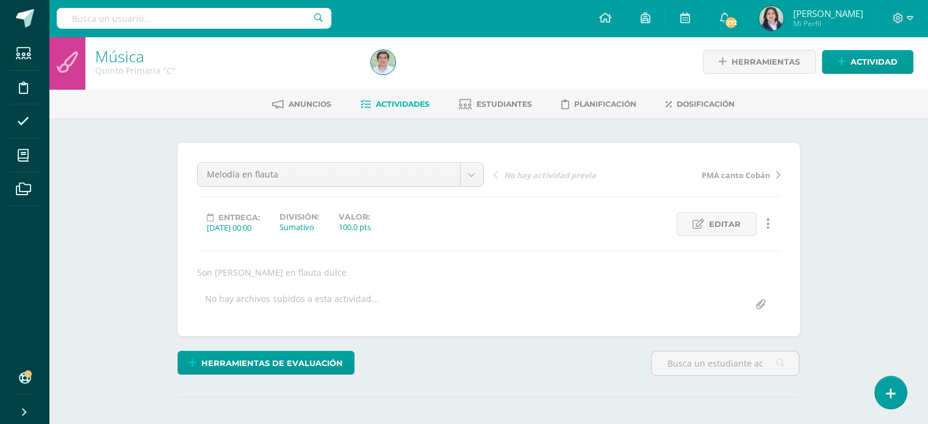
scroll to position [0, 0]
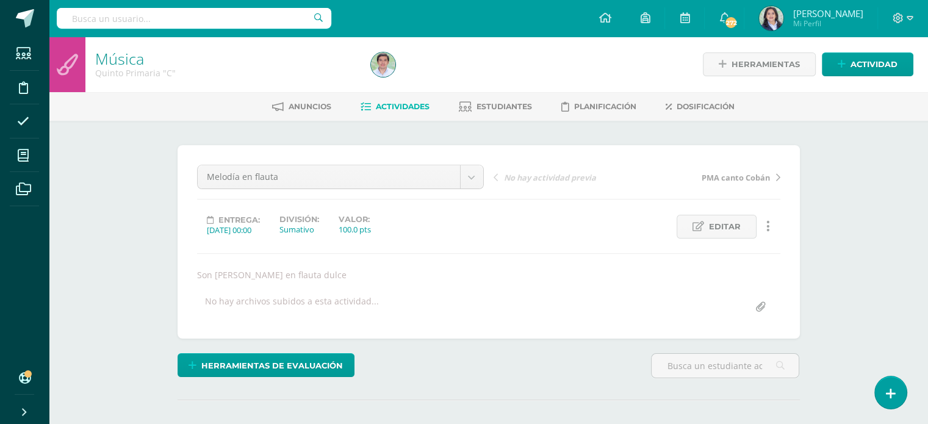
click at [145, 24] on input "text" at bounding box center [194, 18] width 274 height 21
type input "sexto"
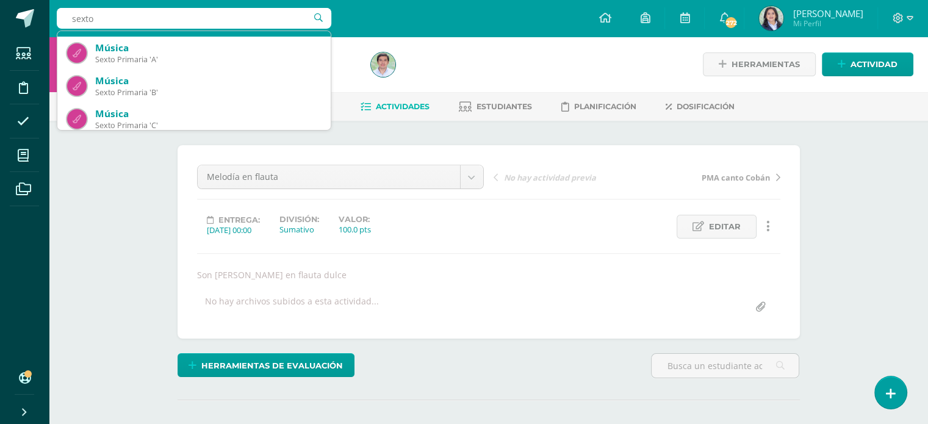
scroll to position [61, 0]
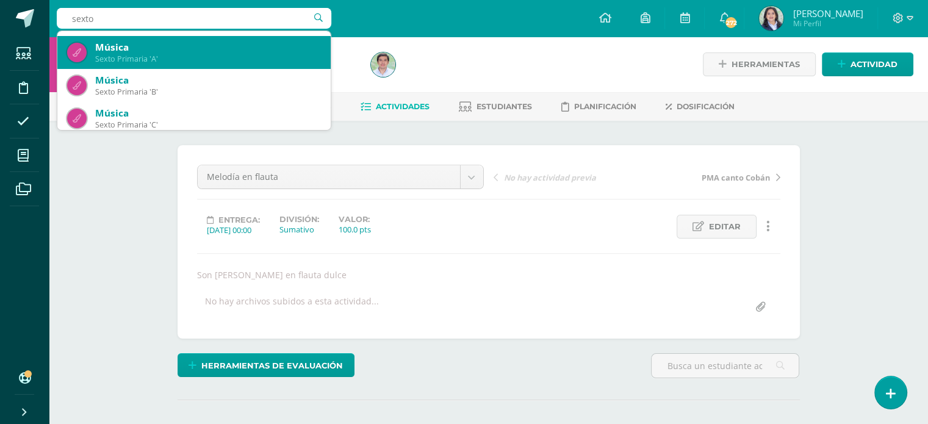
click at [181, 57] on div "Sexto Primaria 'A'" at bounding box center [208, 59] width 226 height 10
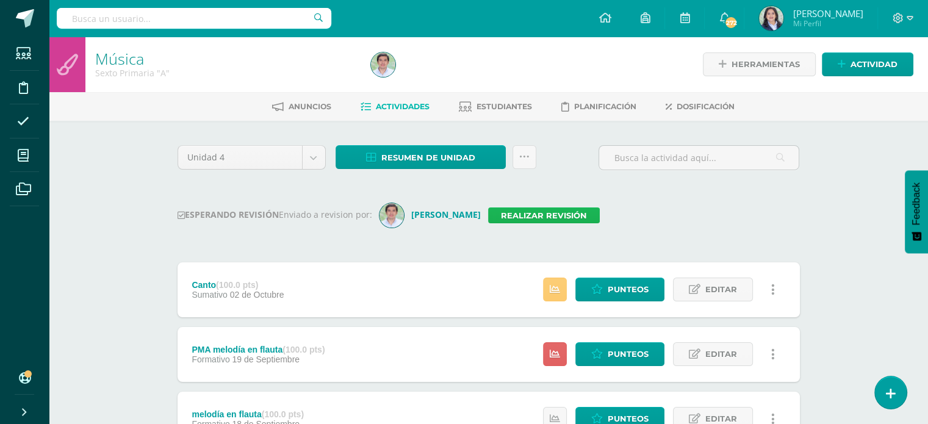
click at [558, 208] on link "Realizar revisión" at bounding box center [544, 215] width 112 height 16
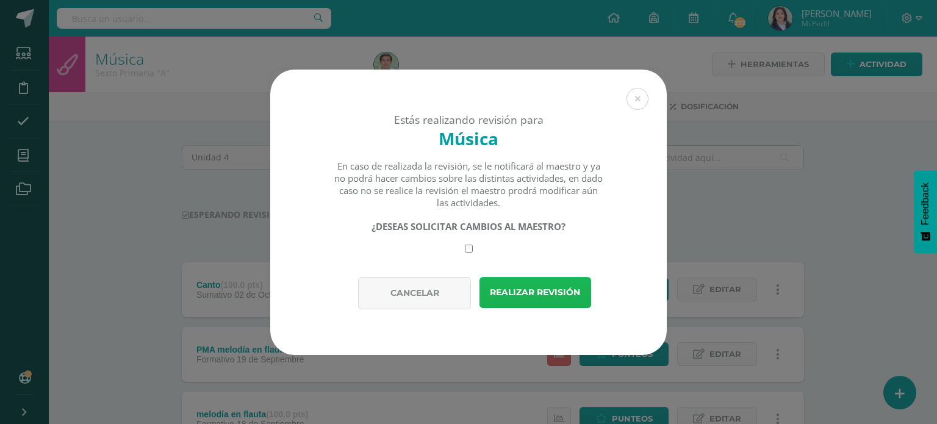
click at [548, 290] on button "Realizar revisión" at bounding box center [535, 292] width 112 height 31
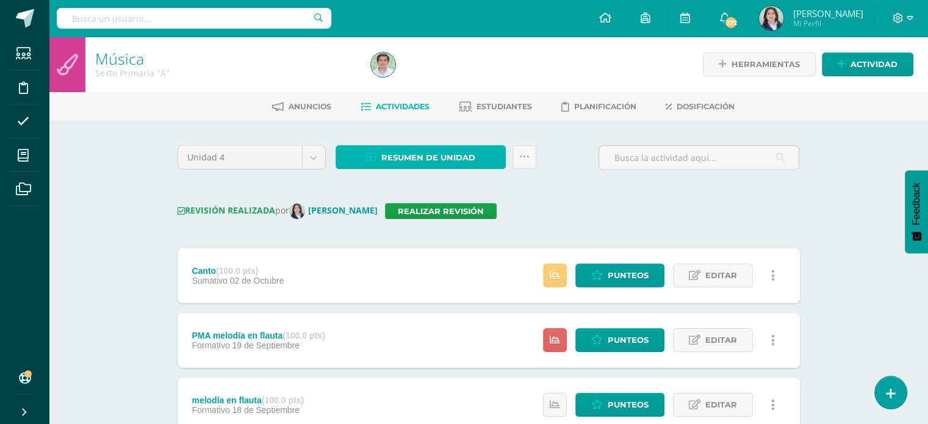
click at [456, 157] on span "Resumen de unidad" at bounding box center [428, 157] width 94 height 23
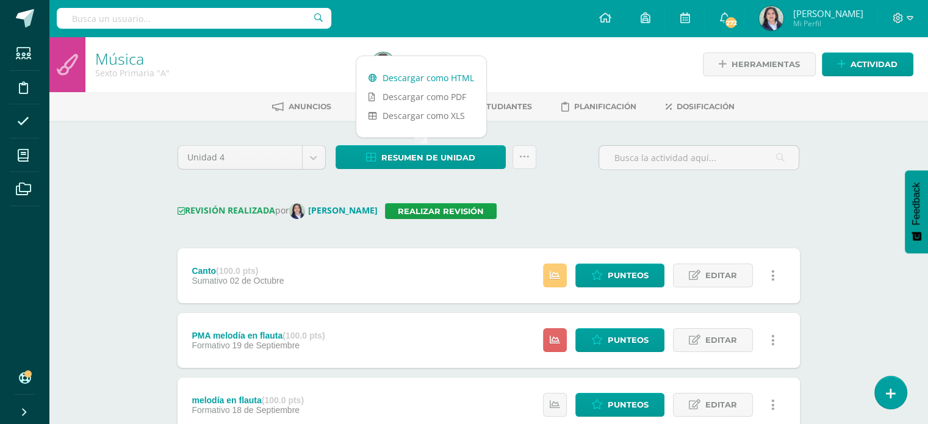
click at [426, 81] on link "Descargar como HTML" at bounding box center [421, 77] width 130 height 19
click at [527, 156] on icon at bounding box center [524, 157] width 10 height 10
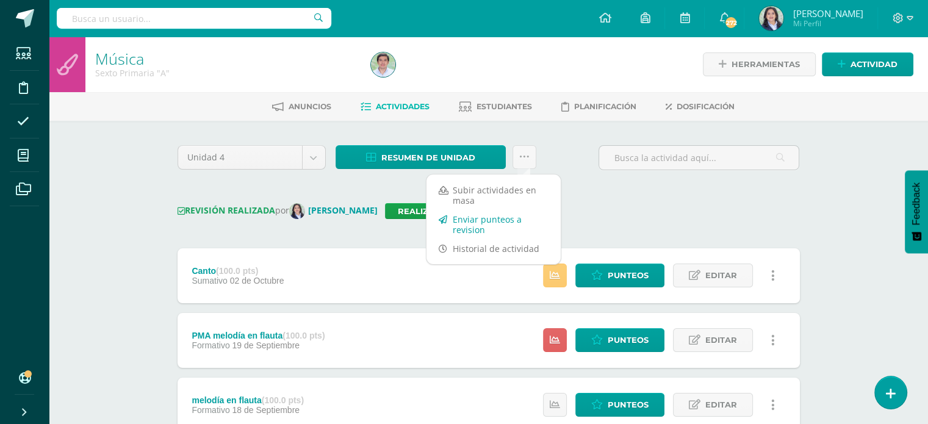
click at [475, 218] on link "Enviar punteos a revision" at bounding box center [493, 224] width 134 height 29
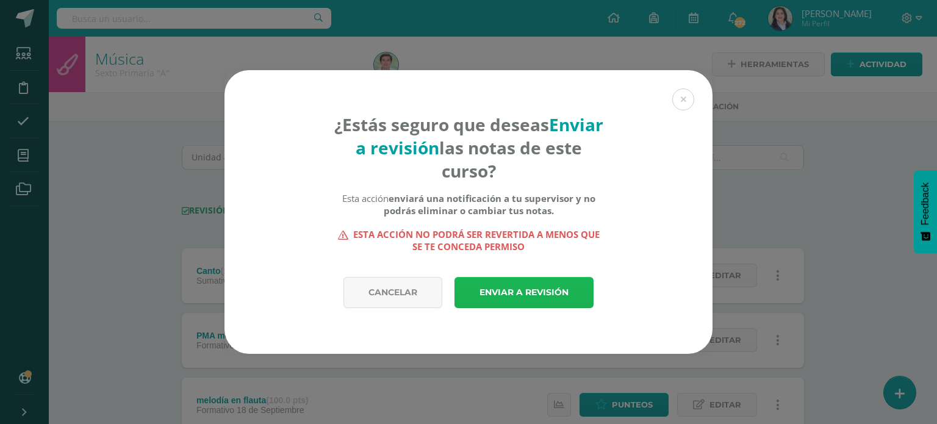
click at [543, 297] on link "Enviar a revisión" at bounding box center [523, 292] width 139 height 31
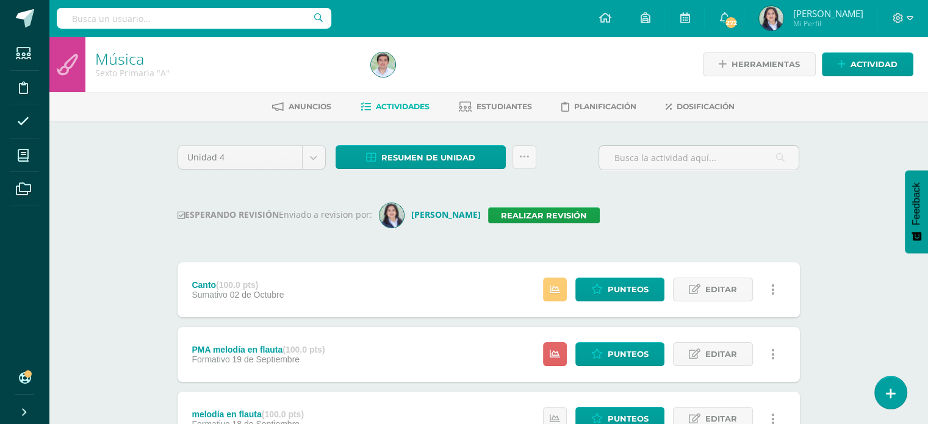
click at [193, 21] on input "text" at bounding box center [194, 18] width 274 height 21
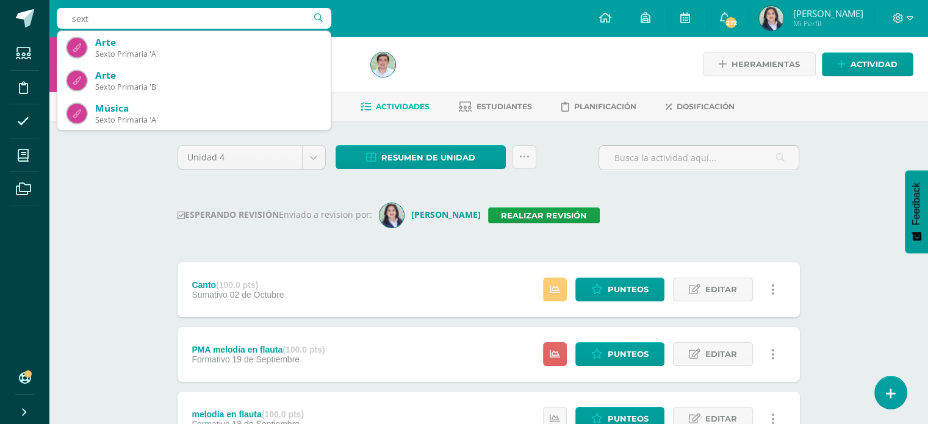
type input "sexto"
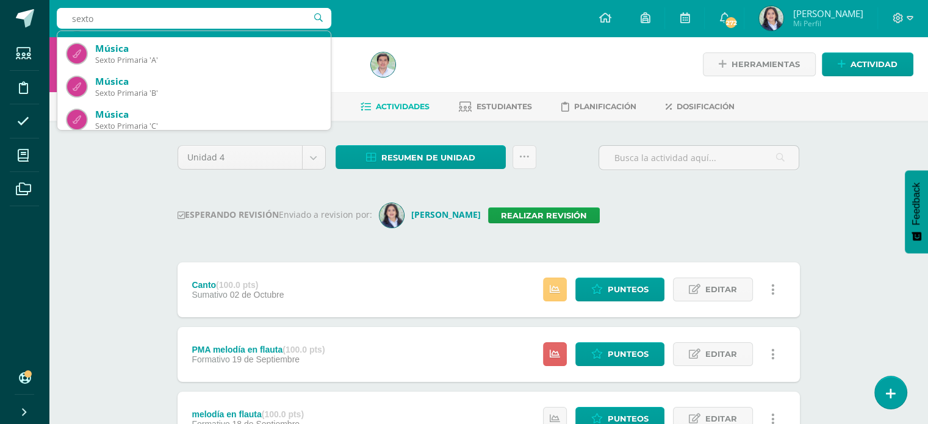
scroll to position [61, 0]
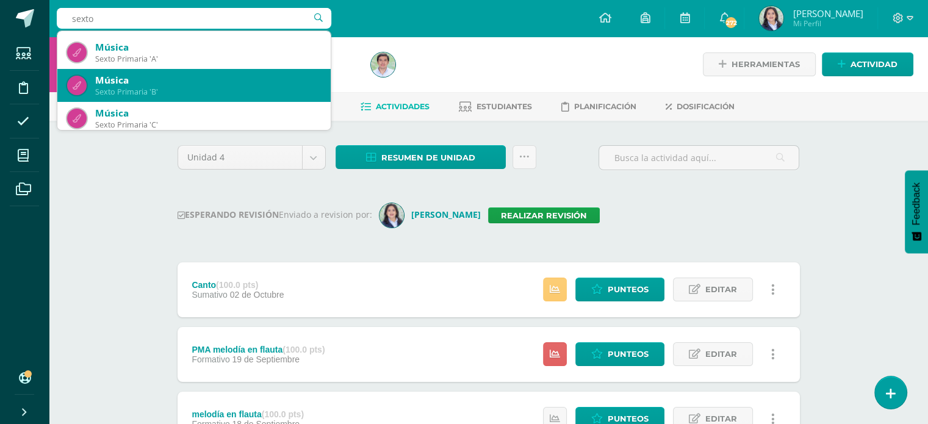
click at [159, 91] on div "Sexto Primaria 'B'" at bounding box center [208, 92] width 226 height 10
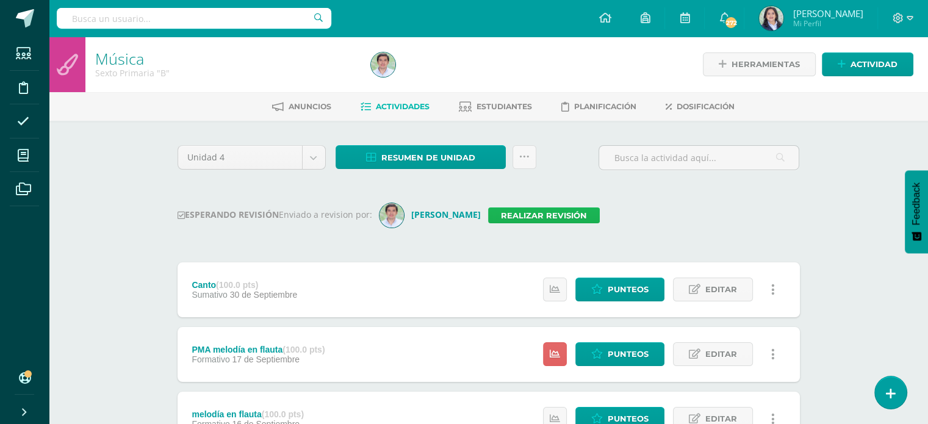
click at [569, 217] on link "Realizar revisión" at bounding box center [544, 215] width 112 height 16
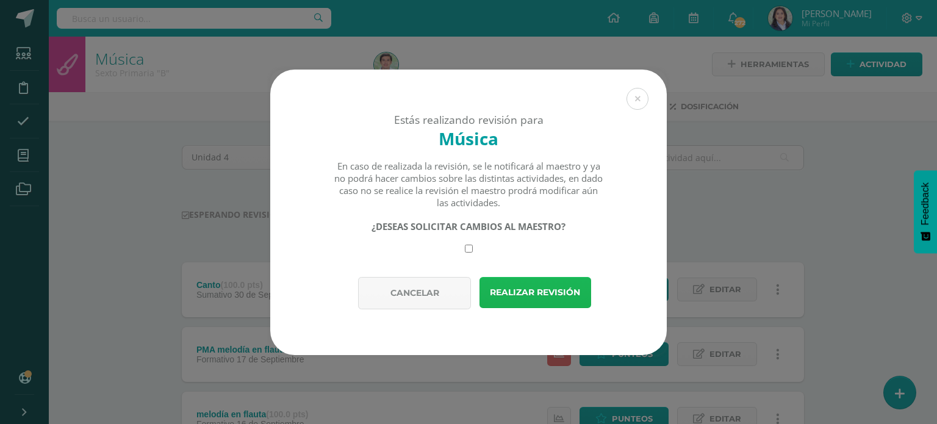
click at [531, 300] on button "Realizar revisión" at bounding box center [535, 292] width 112 height 31
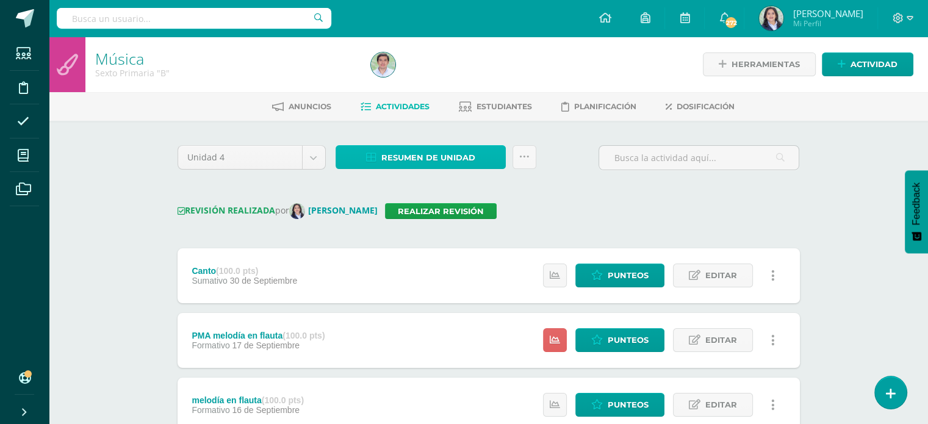
click at [454, 159] on span "Resumen de unidad" at bounding box center [428, 157] width 94 height 23
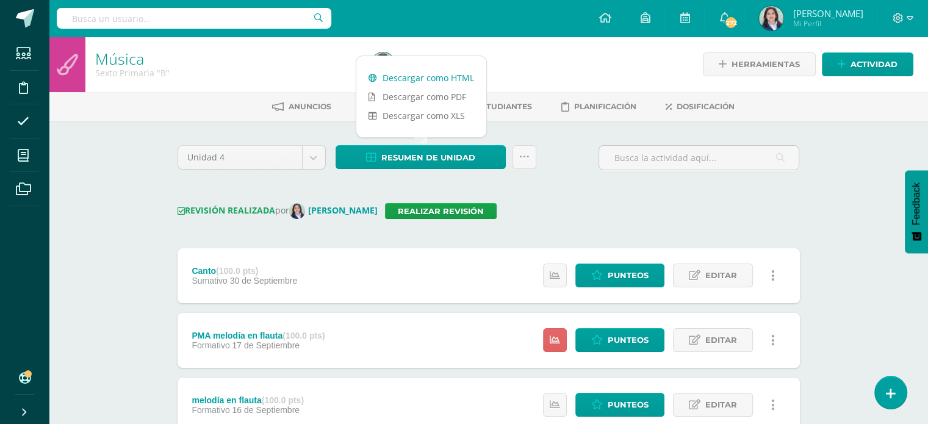
click at [437, 80] on link "Descargar como HTML" at bounding box center [421, 77] width 130 height 19
click at [521, 155] on icon at bounding box center [524, 157] width 10 height 10
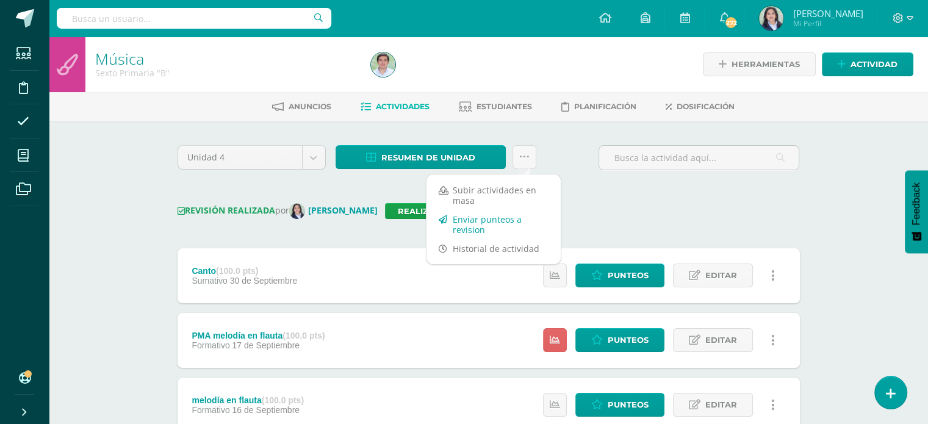
click at [495, 222] on link "Enviar punteos a revision" at bounding box center [493, 224] width 134 height 29
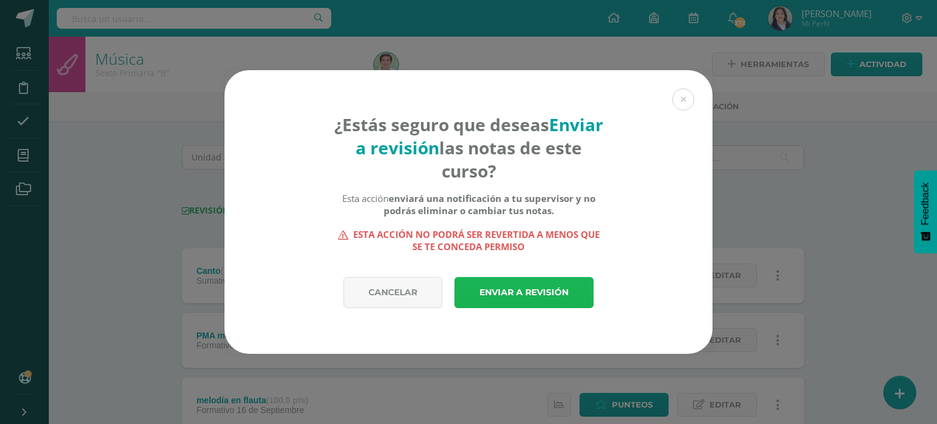
click at [527, 289] on link "Enviar a revisión" at bounding box center [523, 292] width 139 height 31
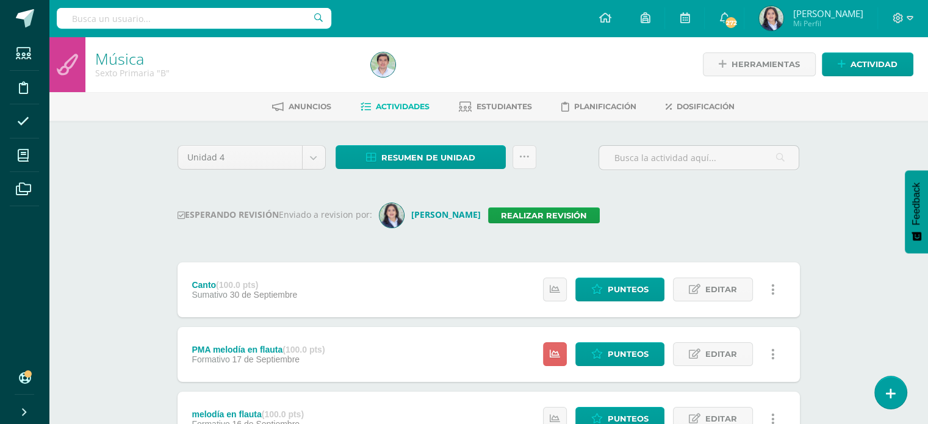
click at [188, 21] on input "text" at bounding box center [194, 18] width 274 height 21
type input "sexto"
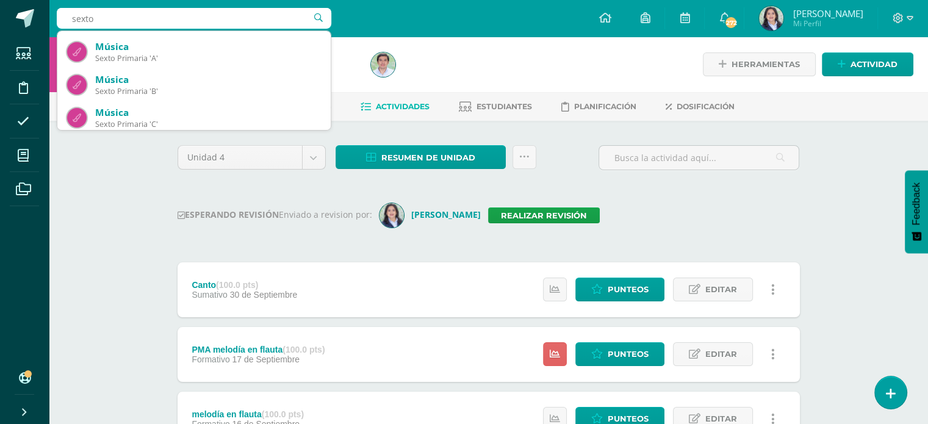
scroll to position [61, 0]
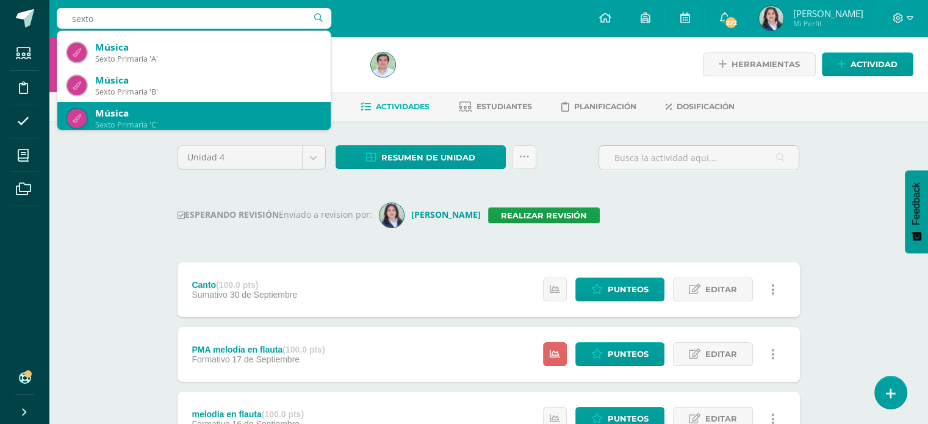
click at [181, 116] on div "Música" at bounding box center [208, 113] width 226 height 13
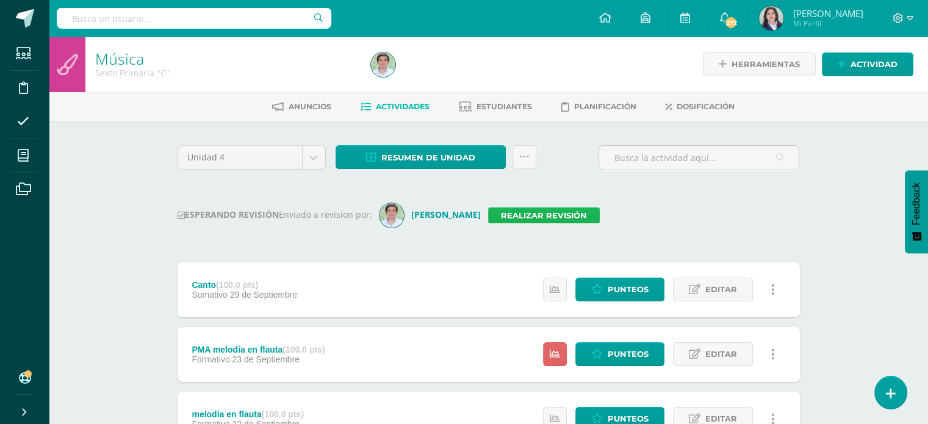
click at [517, 213] on link "Realizar revisión" at bounding box center [544, 215] width 112 height 16
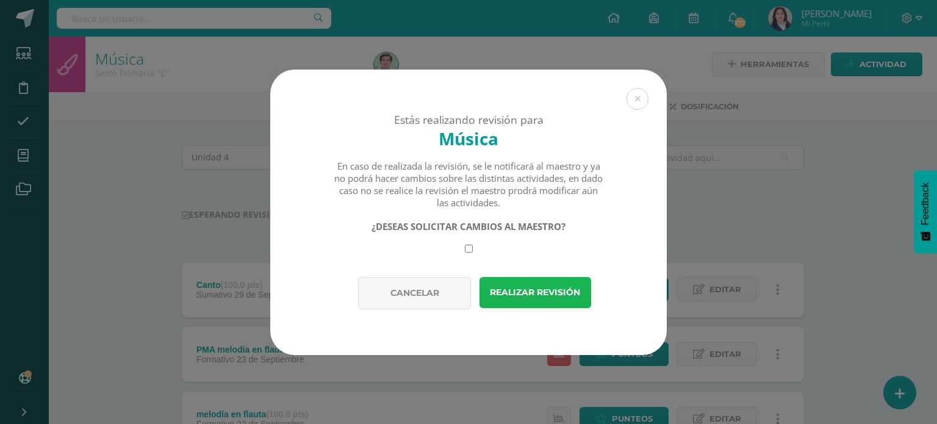
click at [510, 296] on button "Realizar revisión" at bounding box center [535, 292] width 112 height 31
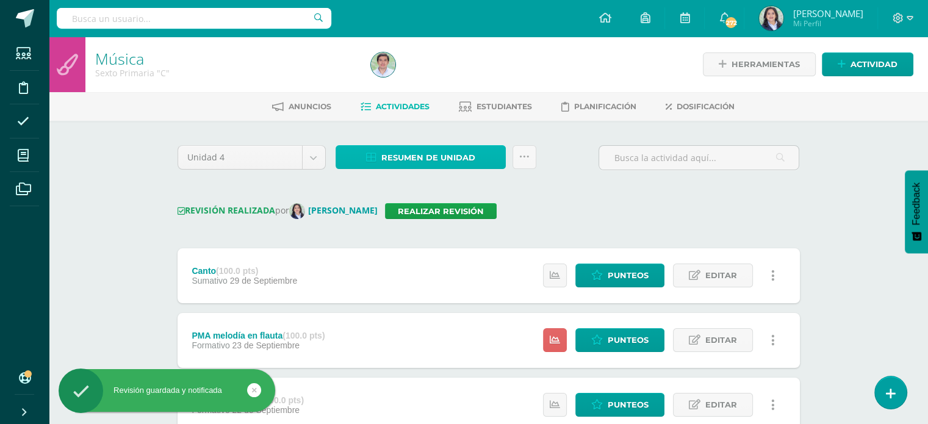
click at [453, 156] on span "Resumen de unidad" at bounding box center [428, 157] width 94 height 23
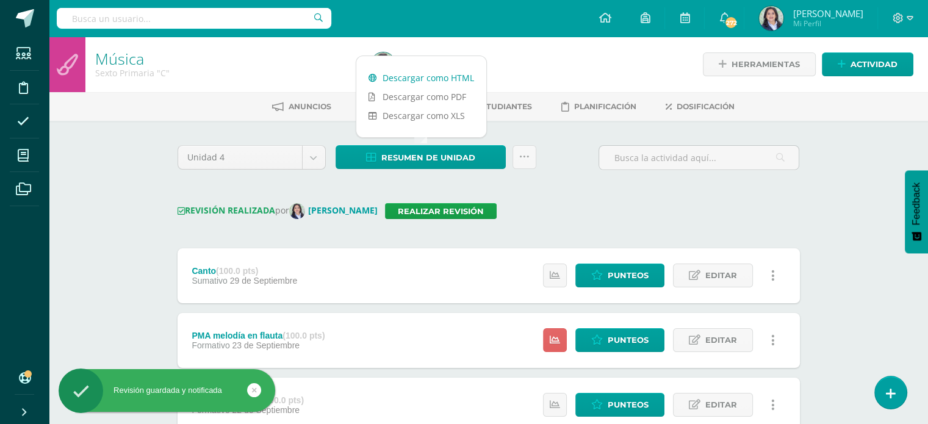
click at [421, 76] on link "Descargar como HTML" at bounding box center [421, 77] width 130 height 19
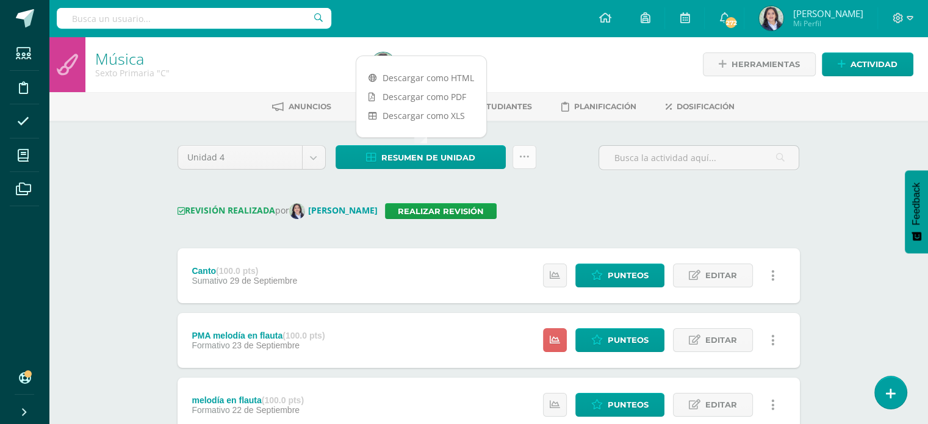
click at [521, 157] on icon at bounding box center [524, 157] width 10 height 10
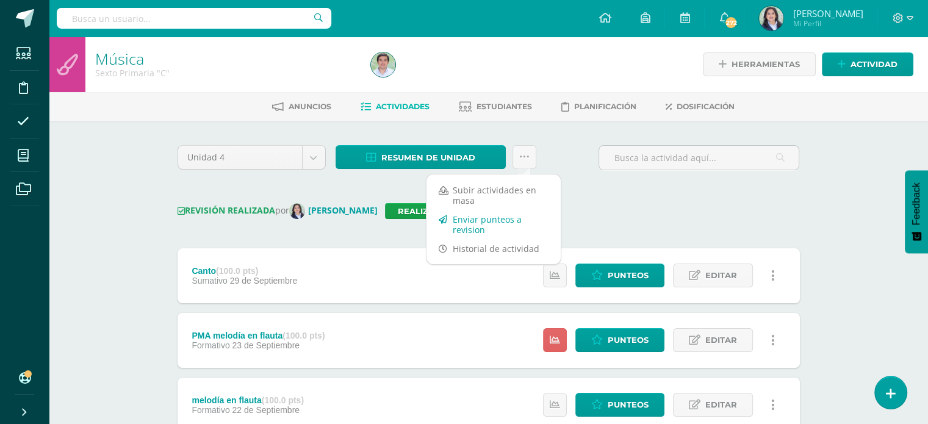
click at [501, 220] on link "Enviar punteos a revision" at bounding box center [493, 224] width 134 height 29
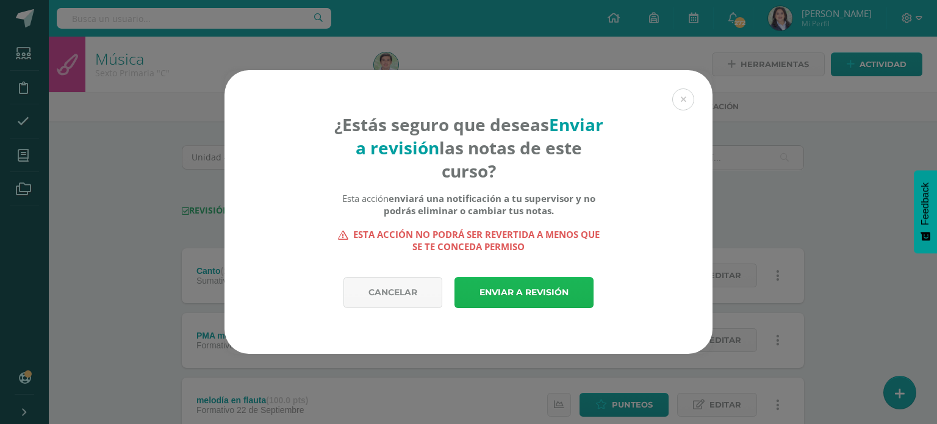
click at [501, 280] on link "Enviar a revisión" at bounding box center [523, 292] width 139 height 31
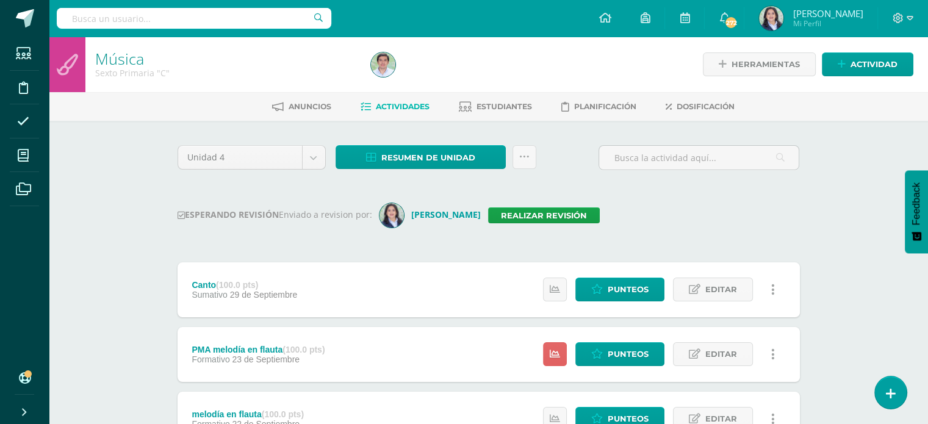
click at [160, 16] on input "text" at bounding box center [194, 18] width 274 height 21
type input "I curso"
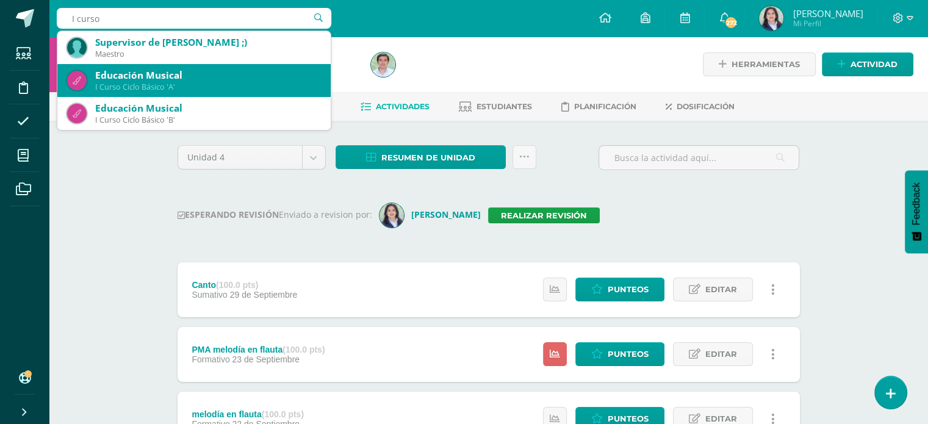
click at [194, 77] on div "Educación Musical" at bounding box center [208, 75] width 226 height 13
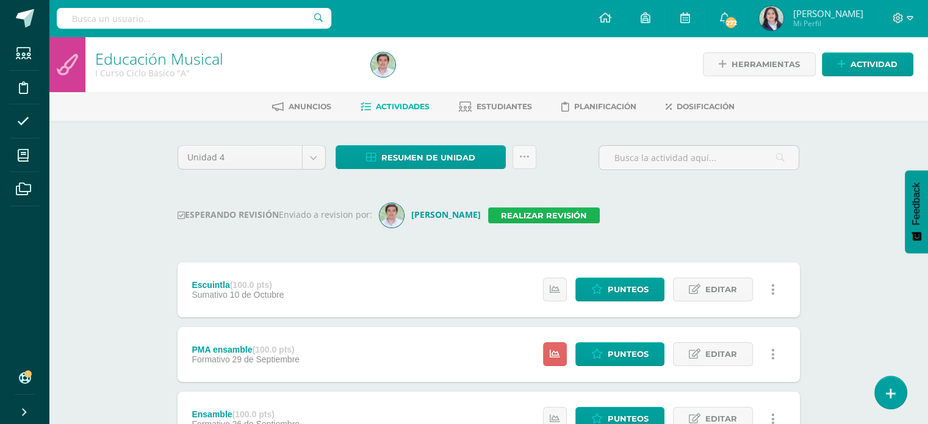
click at [510, 218] on link "Realizar revisión" at bounding box center [544, 215] width 112 height 16
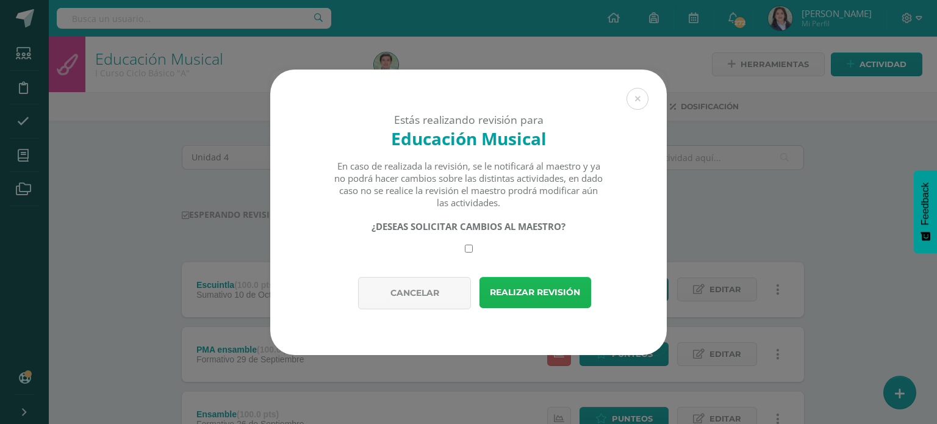
click at [548, 301] on button "Realizar revisión" at bounding box center [535, 292] width 112 height 31
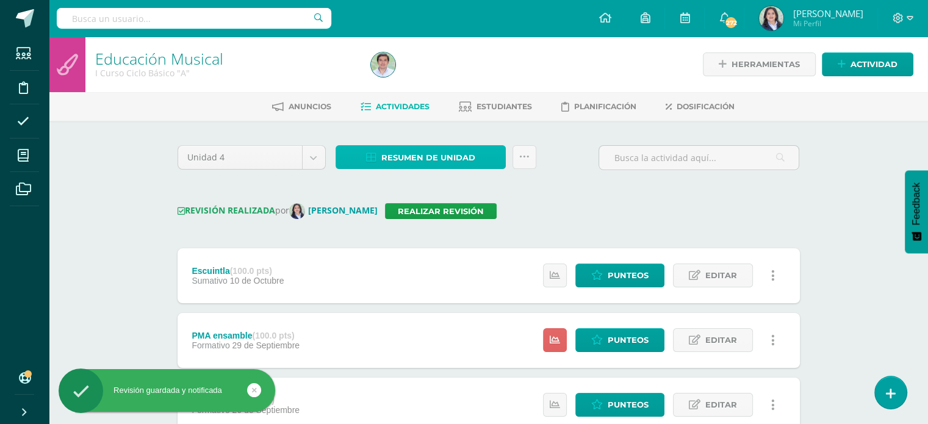
click at [456, 160] on span "Resumen de unidad" at bounding box center [428, 157] width 94 height 23
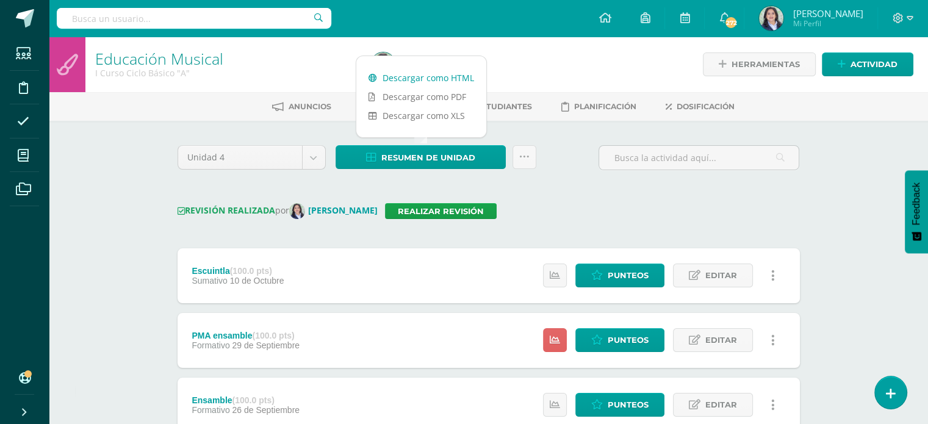
click at [405, 78] on link "Descargar como HTML" at bounding box center [421, 77] width 130 height 19
click at [520, 156] on icon at bounding box center [524, 157] width 10 height 10
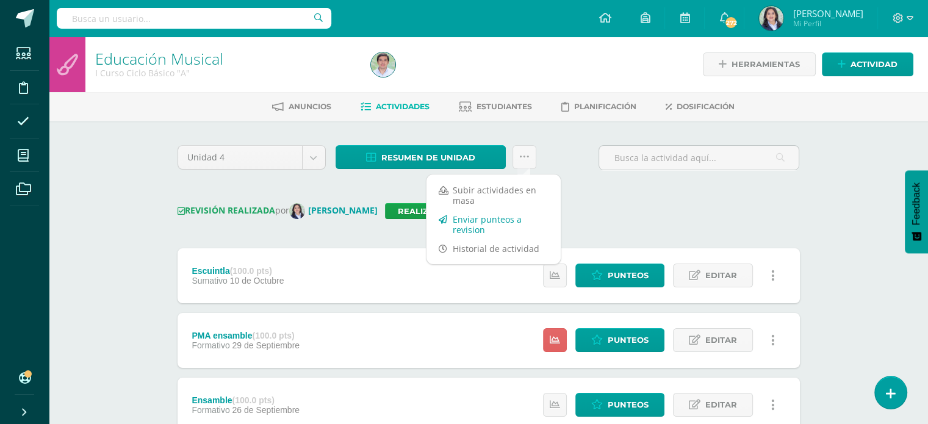
click at [491, 226] on link "Enviar punteos a revision" at bounding box center [493, 224] width 134 height 29
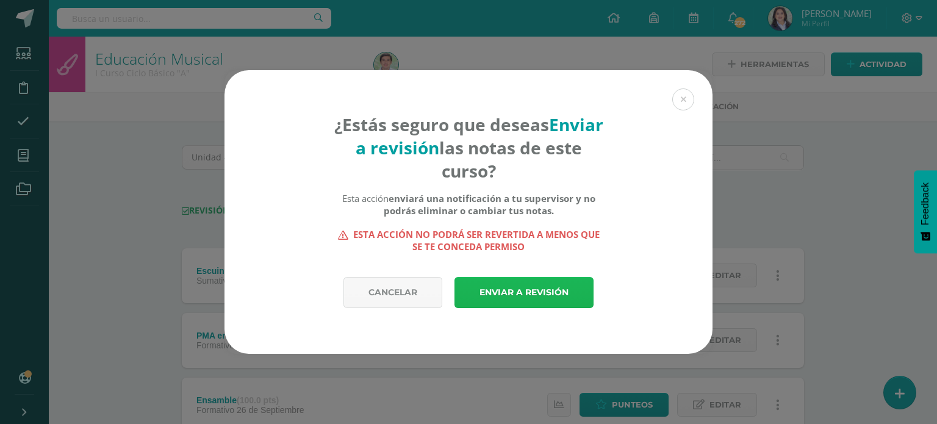
click at [539, 295] on link "Enviar a revisión" at bounding box center [523, 292] width 139 height 31
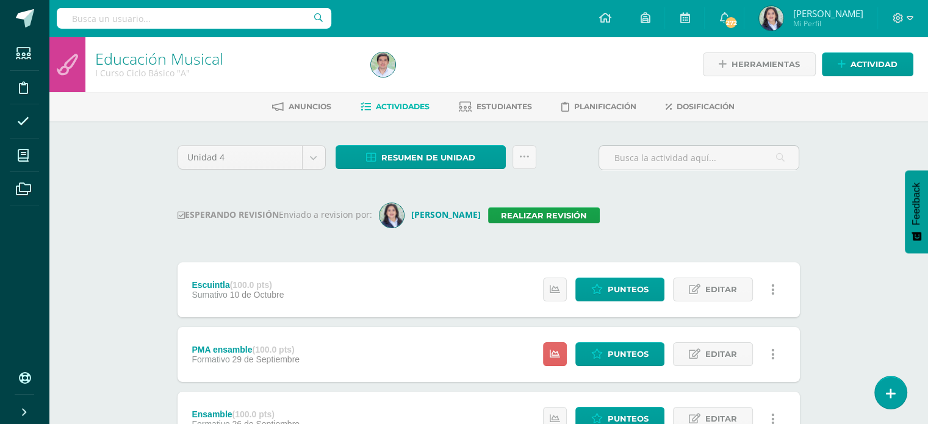
click at [173, 14] on input "text" at bounding box center [194, 18] width 274 height 21
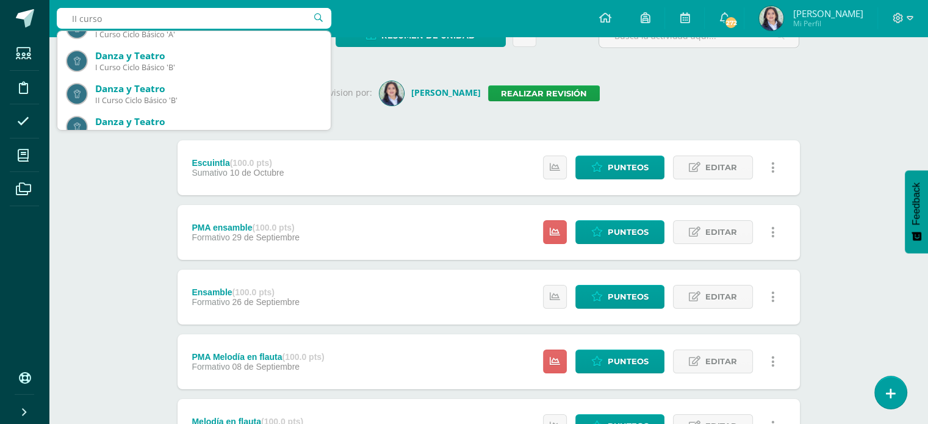
scroll to position [198, 0]
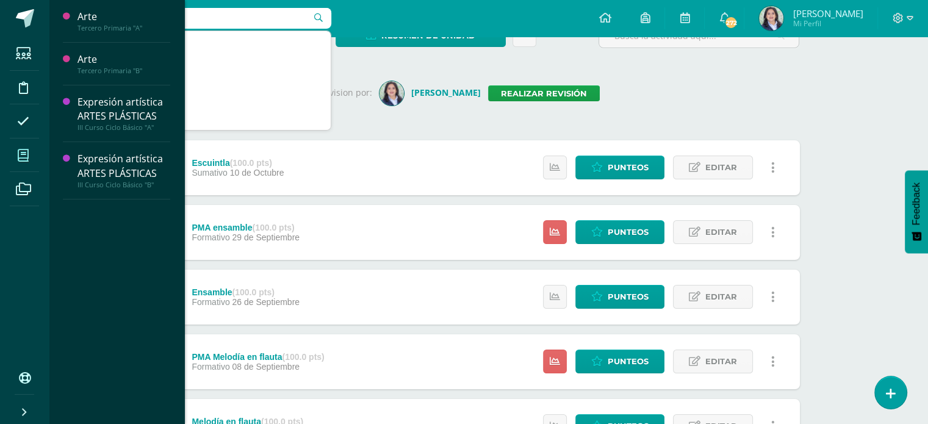
type input "II curso"
click at [24, 157] on icon at bounding box center [23, 155] width 11 height 12
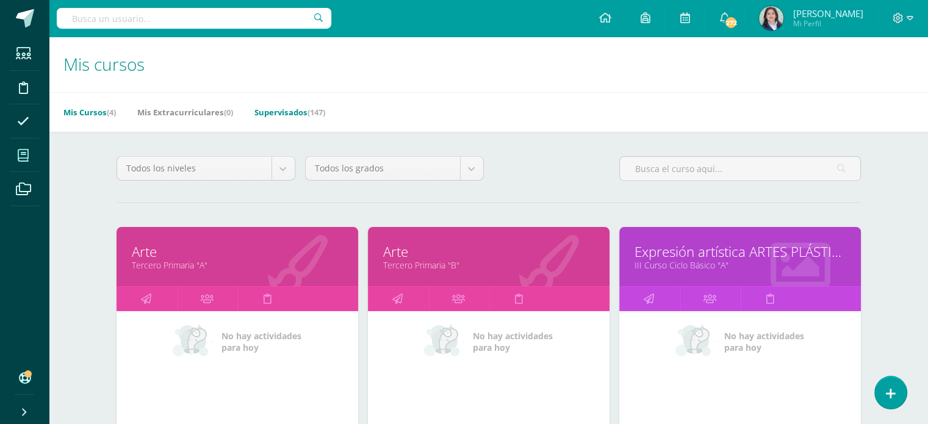
click at [288, 115] on link "Supervisados (147)" at bounding box center [289, 112] width 71 height 20
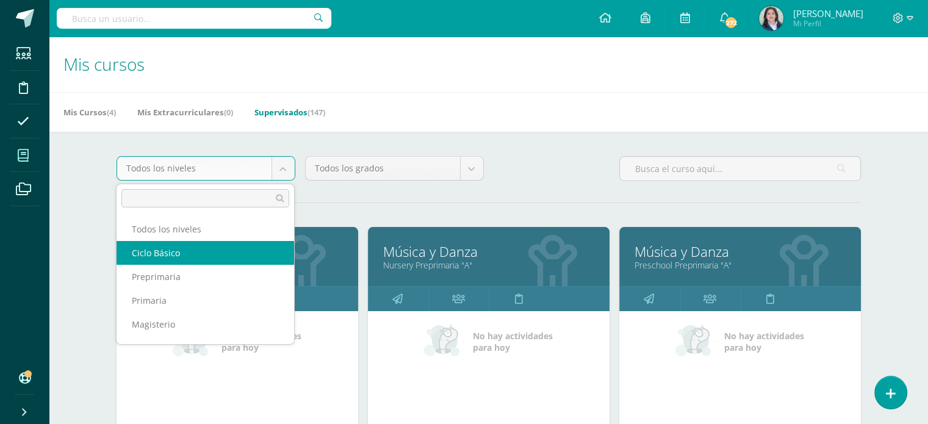
select select "7"
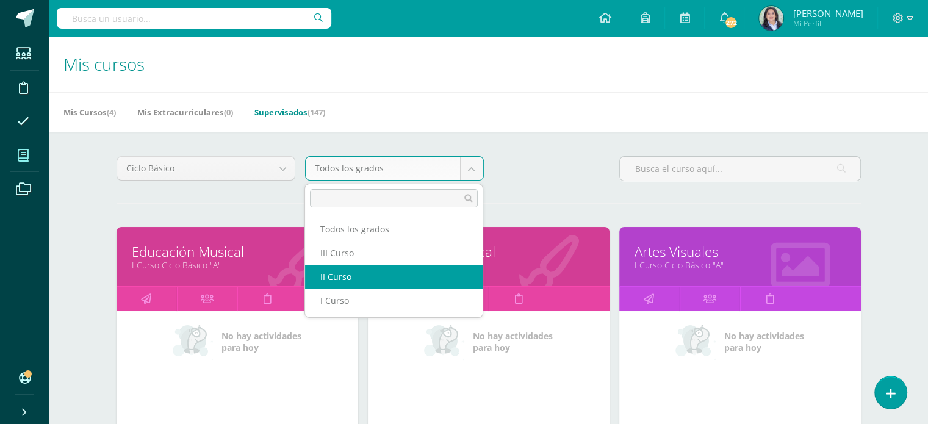
select select "19"
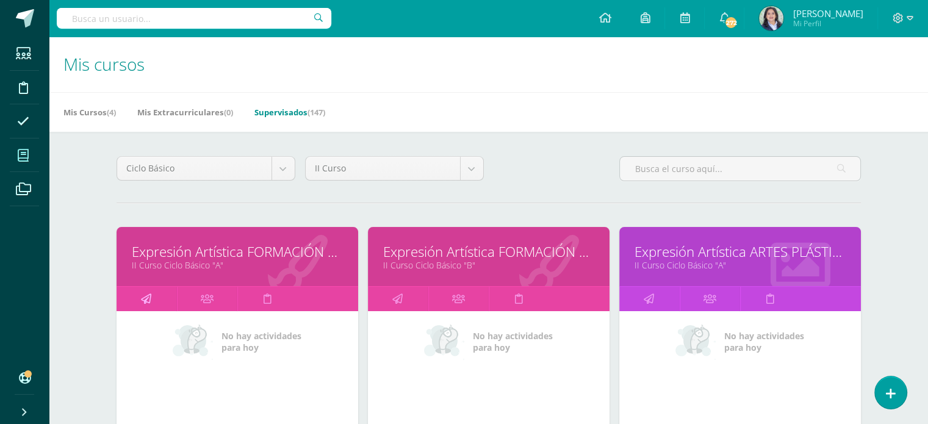
click at [145, 296] on icon at bounding box center [146, 299] width 10 height 24
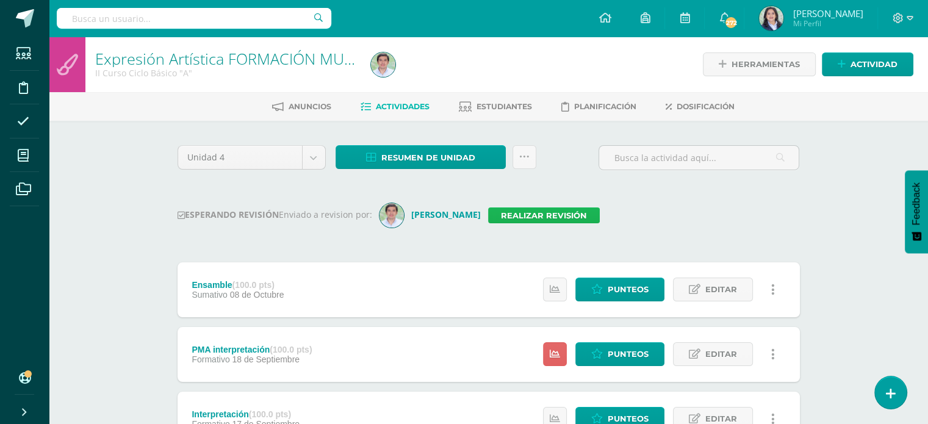
click at [564, 211] on link "Realizar revisión" at bounding box center [544, 215] width 112 height 16
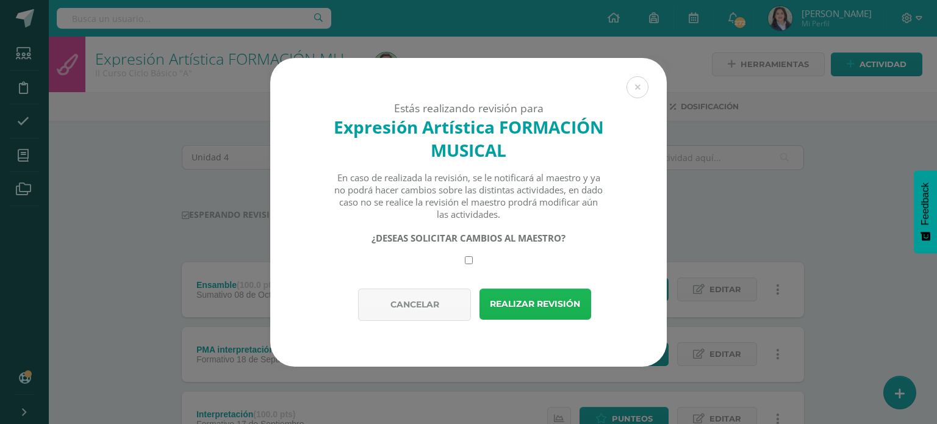
click at [534, 312] on button "Realizar revisión" at bounding box center [535, 304] width 112 height 31
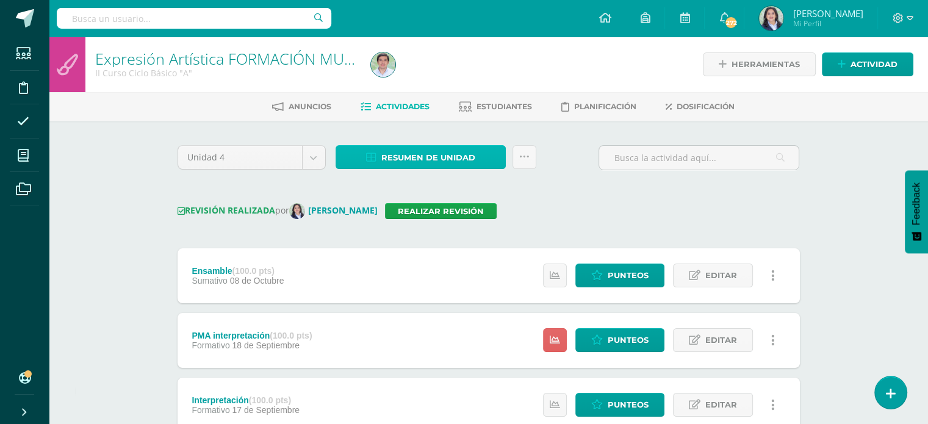
click at [443, 150] on span "Resumen de unidad" at bounding box center [428, 157] width 94 height 23
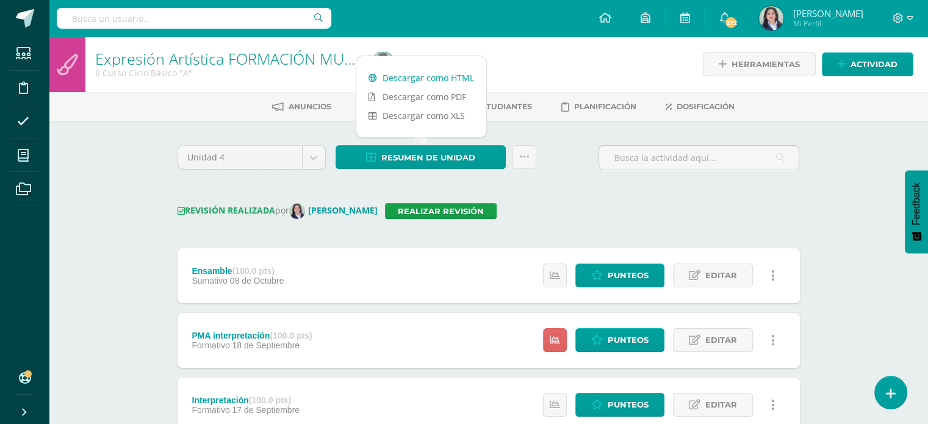
click at [432, 79] on link "Descargar como HTML" at bounding box center [421, 77] width 130 height 19
click at [523, 161] on icon at bounding box center [524, 157] width 10 height 10
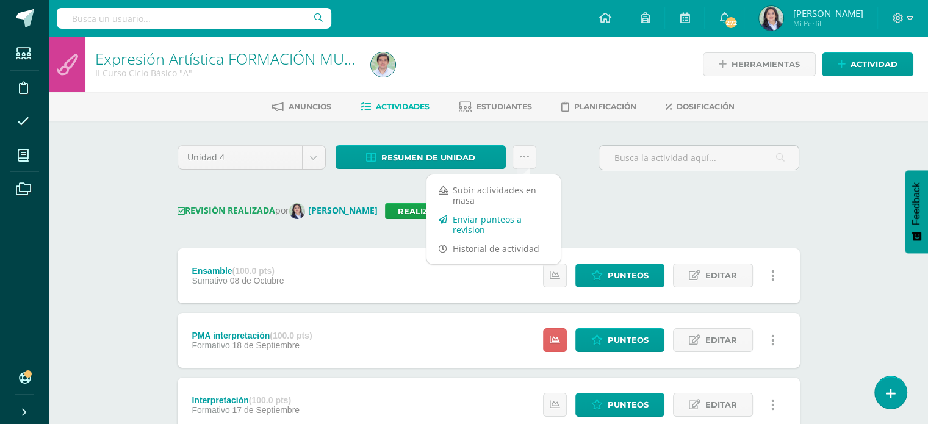
click at [495, 222] on link "Enviar punteos a revision" at bounding box center [493, 224] width 134 height 29
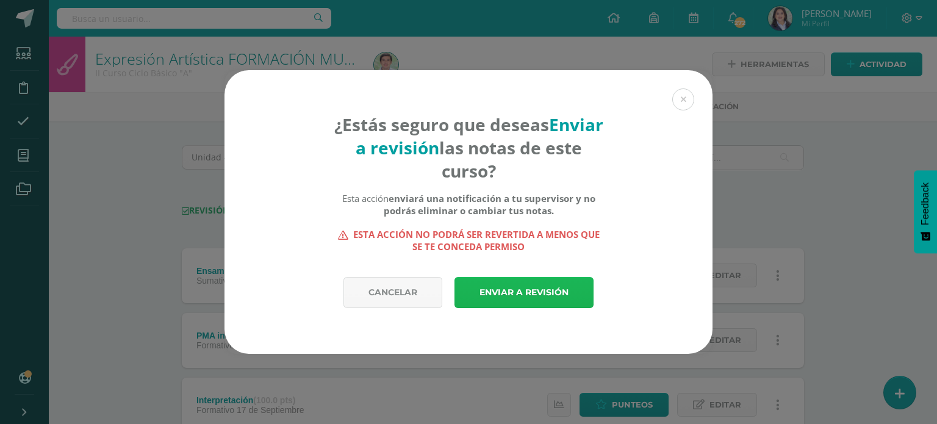
click at [509, 292] on link "Enviar a revisión" at bounding box center [523, 292] width 139 height 31
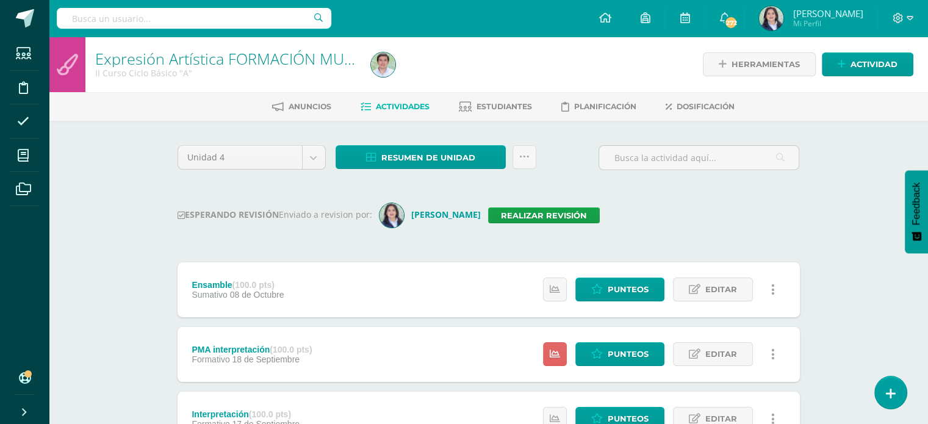
click at [222, 16] on input "text" at bounding box center [194, 18] width 274 height 21
type input "III curso"
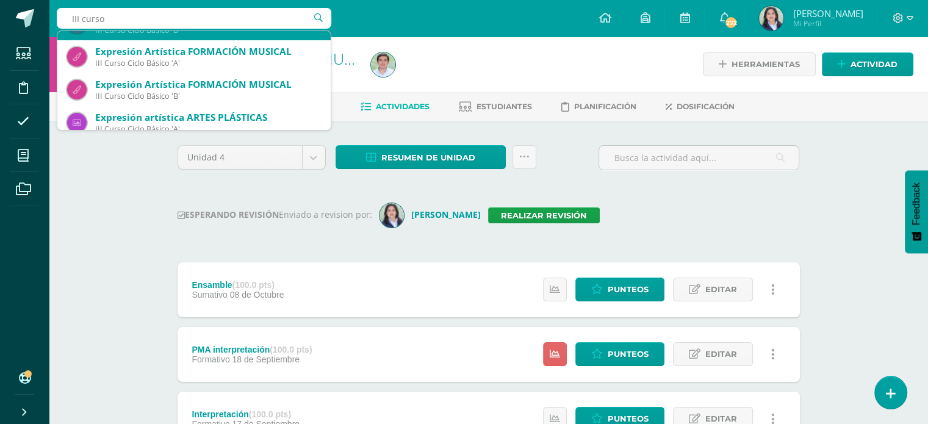
scroll to position [61, 0]
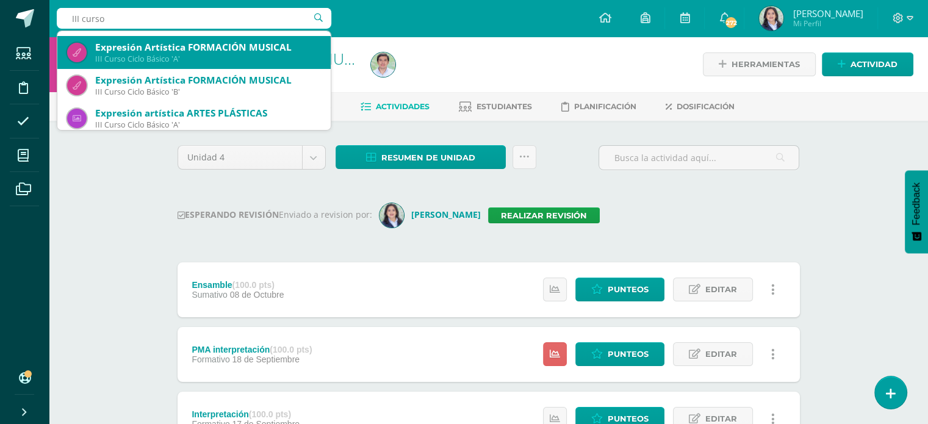
click at [182, 56] on div "III Curso Ciclo Básico 'A'" at bounding box center [208, 59] width 226 height 10
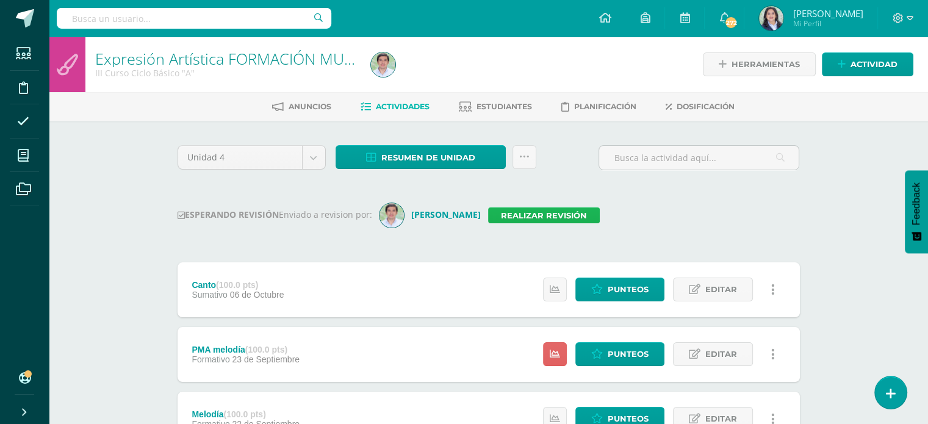
click at [544, 218] on link "Realizar revisión" at bounding box center [544, 215] width 112 height 16
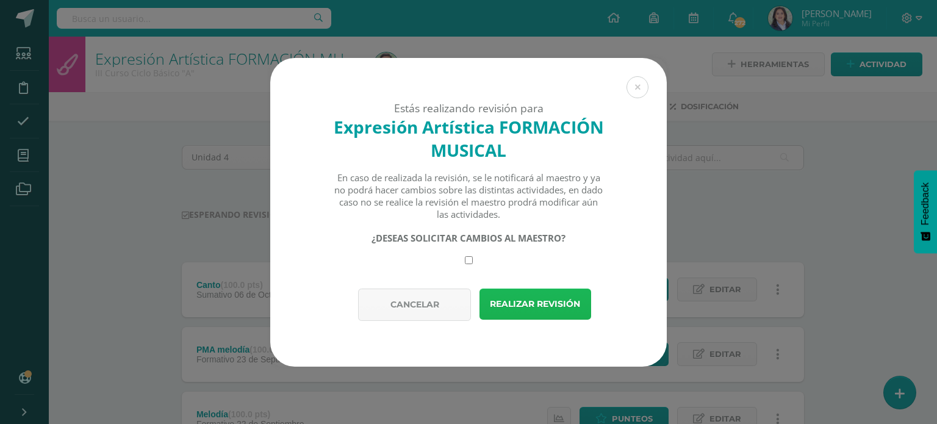
click at [525, 307] on button "Realizar revisión" at bounding box center [535, 304] width 112 height 31
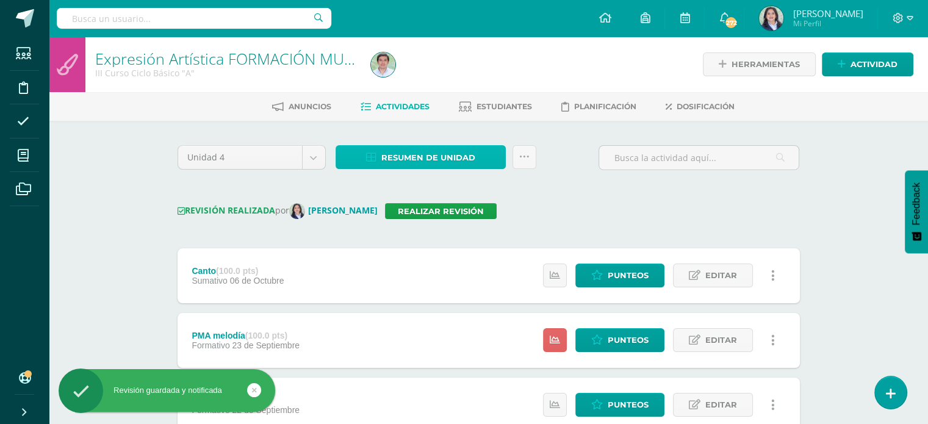
click at [420, 162] on span "Resumen de unidad" at bounding box center [428, 157] width 94 height 23
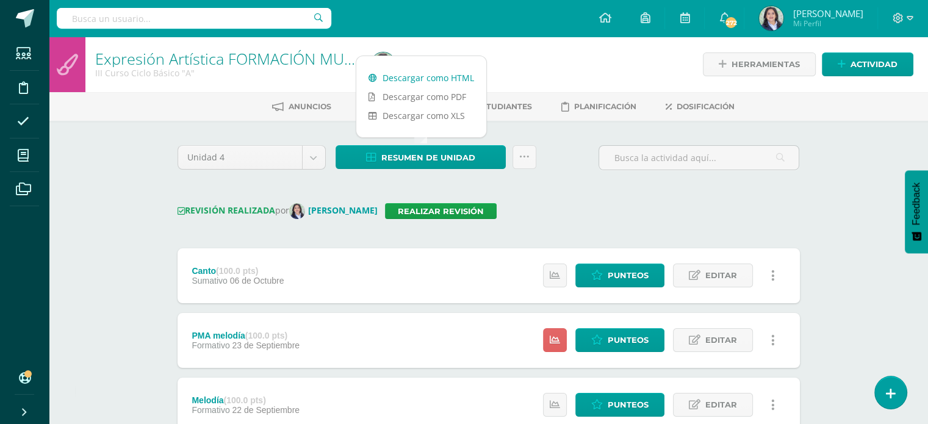
click at [403, 80] on link "Descargar como HTML" at bounding box center [421, 77] width 130 height 19
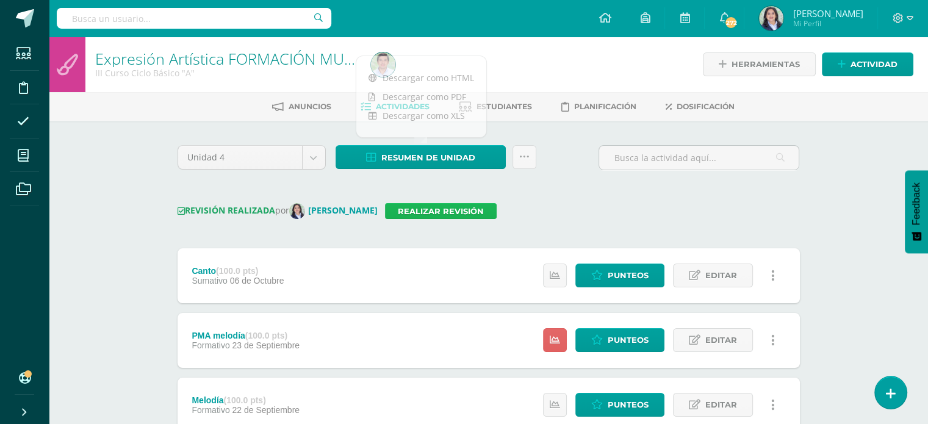
click at [437, 212] on link "Realizar revisión" at bounding box center [441, 211] width 112 height 16
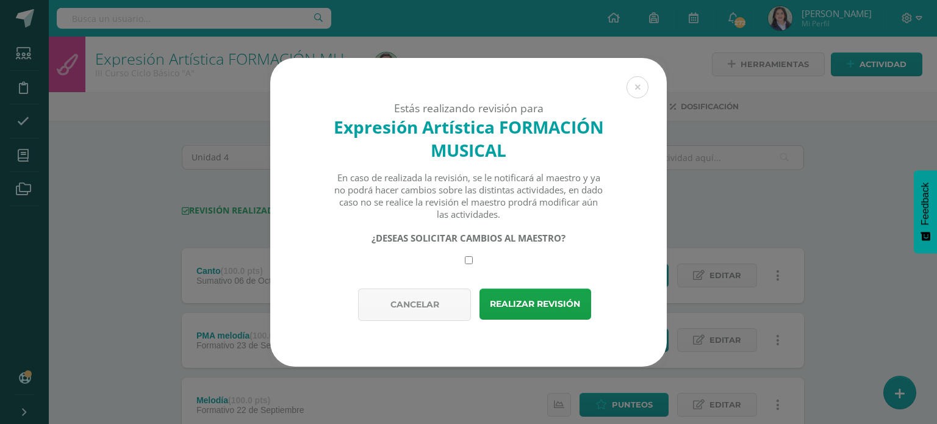
click at [739, 214] on div "Estás realizando revisión para Expresión Artística FORMACIÓN MUSICAL En caso de…" at bounding box center [468, 212] width 927 height 309
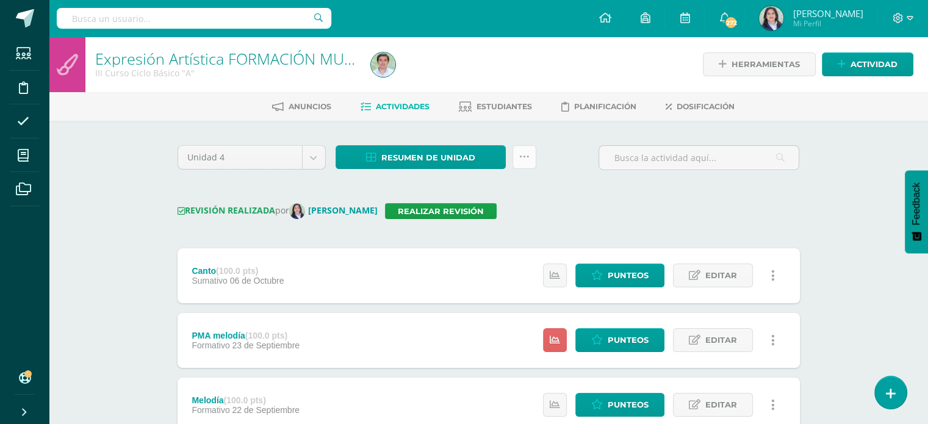
click at [523, 156] on icon at bounding box center [524, 157] width 10 height 10
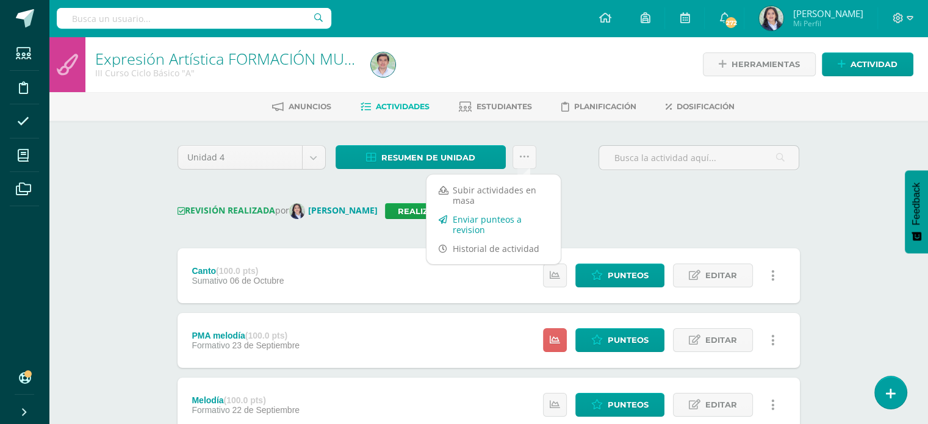
click at [501, 216] on link "Enviar punteos a revision" at bounding box center [493, 224] width 134 height 29
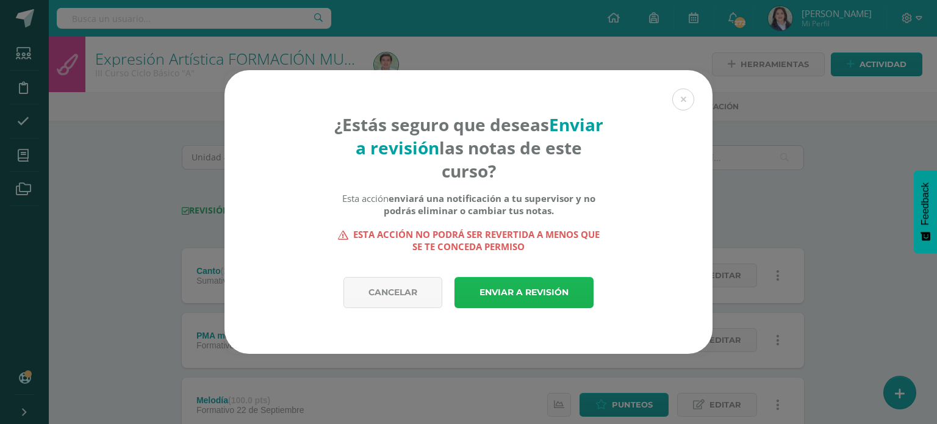
click at [538, 292] on link "Enviar a revisión" at bounding box center [523, 292] width 139 height 31
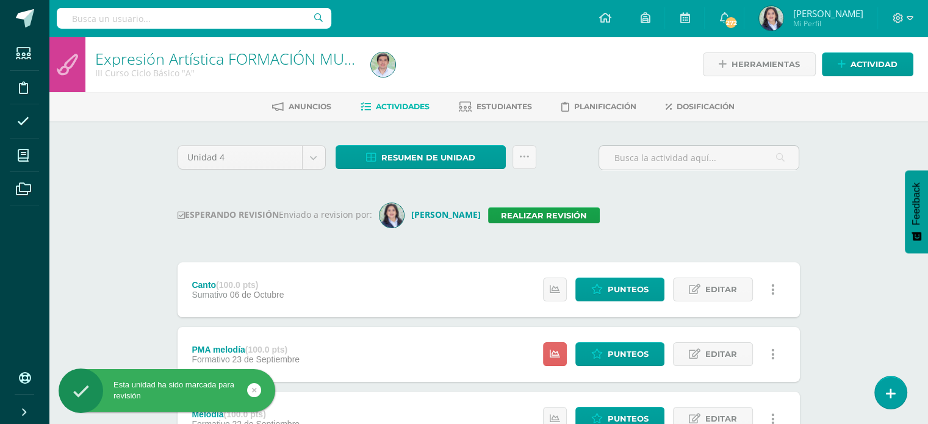
click at [861, 148] on div "Expresión Artística FORMACIÓN MUSICAL III Curso Ciclo Básico "A" Herramientas D…" at bounding box center [488, 347] width 879 height 620
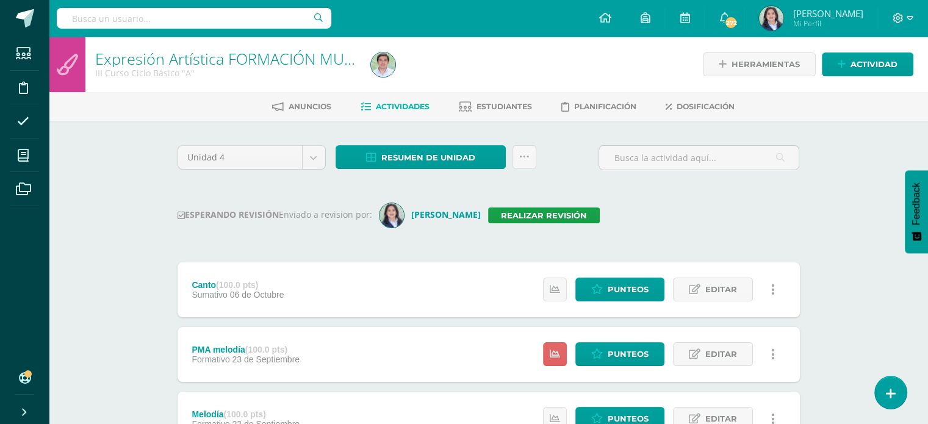
click at [132, 172] on div "Expresión Artística FORMACIÓN MUSICAL III Curso Ciclo Básico "A" Herramientas D…" at bounding box center [488, 347] width 879 height 620
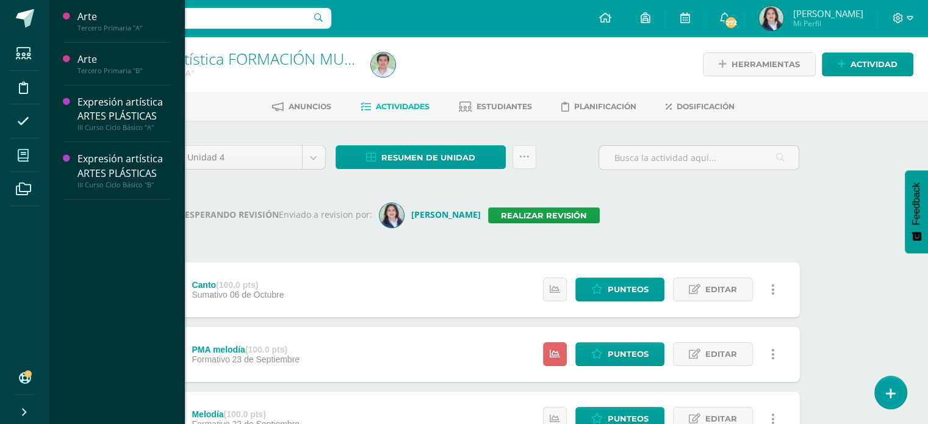
click at [34, 151] on span at bounding box center [23, 155] width 27 height 27
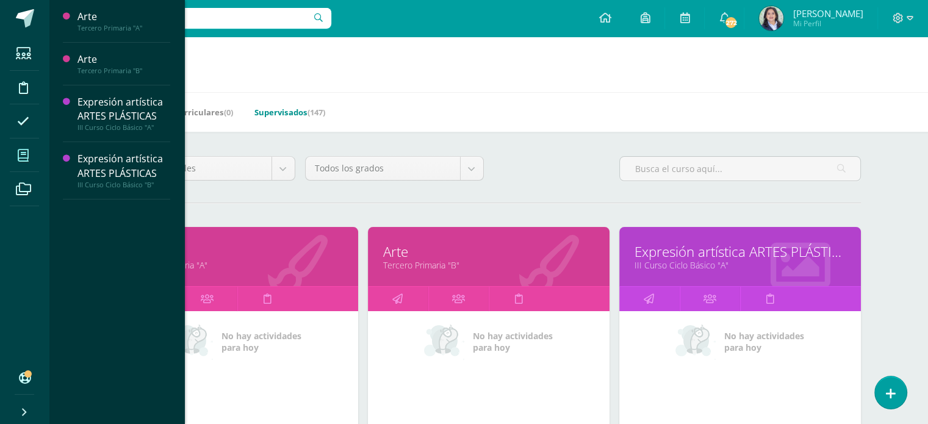
click at [285, 117] on link "Supervisados (147)" at bounding box center [289, 112] width 71 height 20
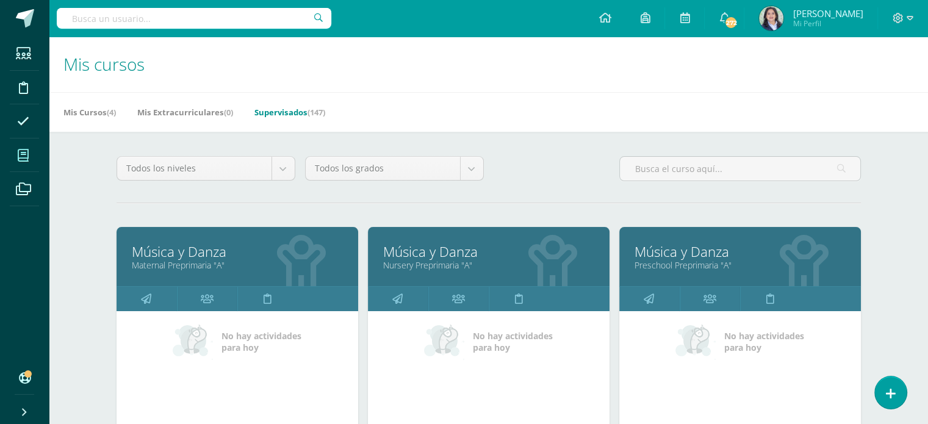
click at [295, 112] on link "Supervisados (147)" at bounding box center [289, 112] width 71 height 20
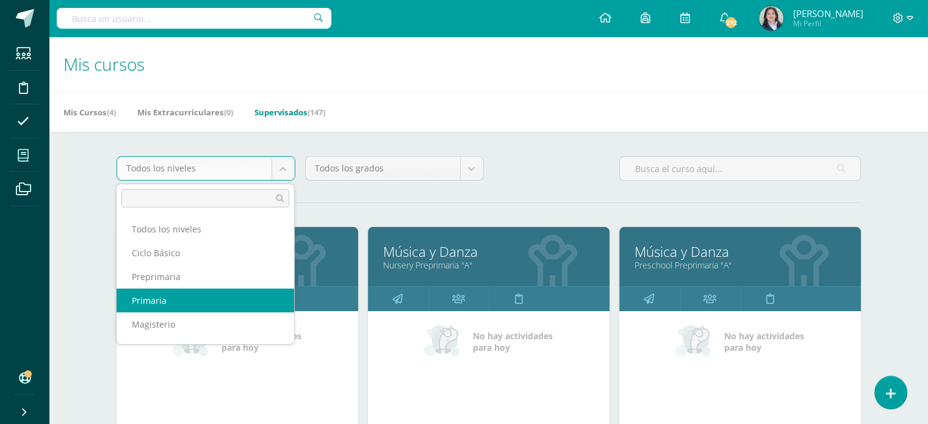
select select "6"
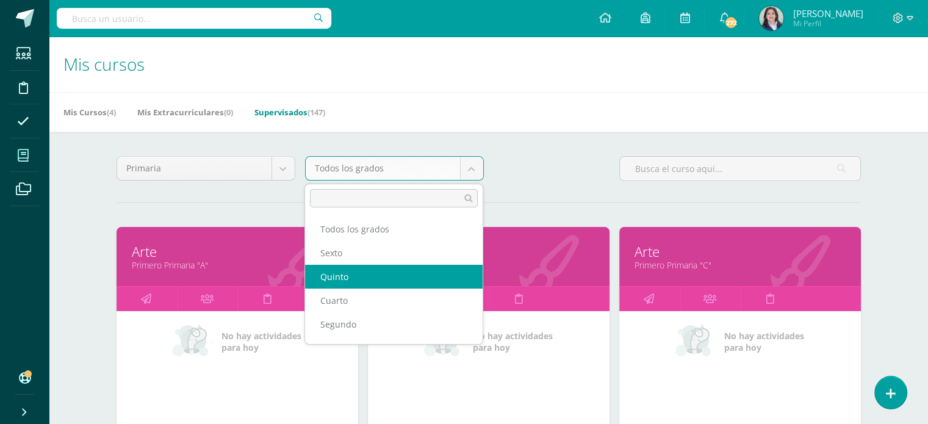
scroll to position [44, 0]
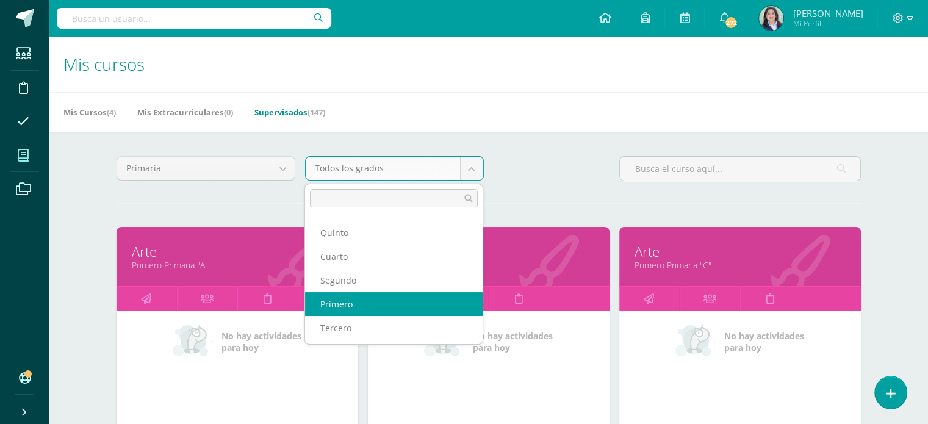
select select "12"
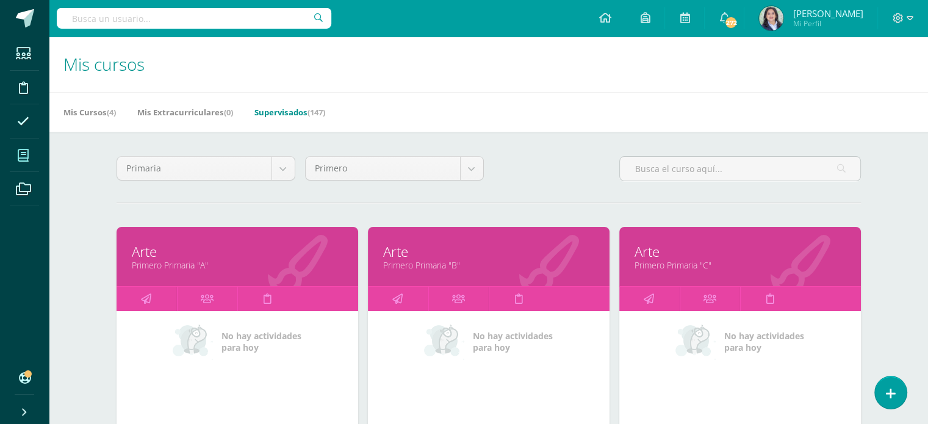
click at [510, 68] on h1 "Mis cursos" at bounding box center [488, 65] width 850 height 56
click at [148, 295] on icon at bounding box center [146, 299] width 10 height 24
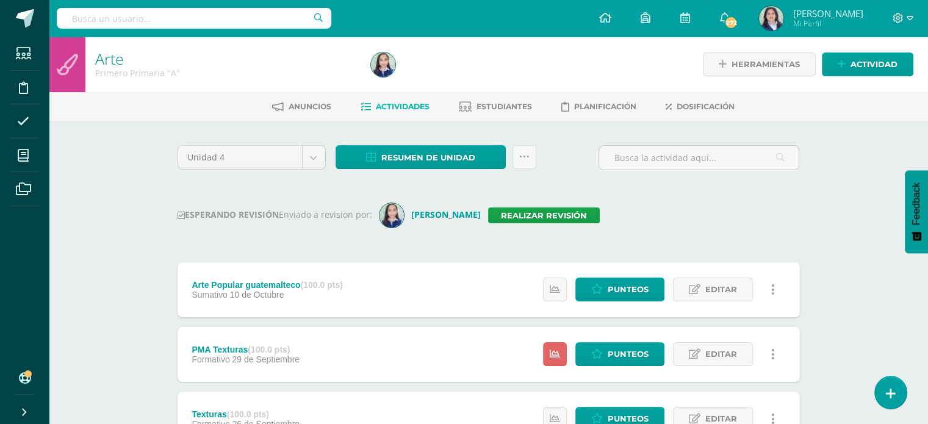
click at [166, 16] on input "text" at bounding box center [194, 18] width 274 height 21
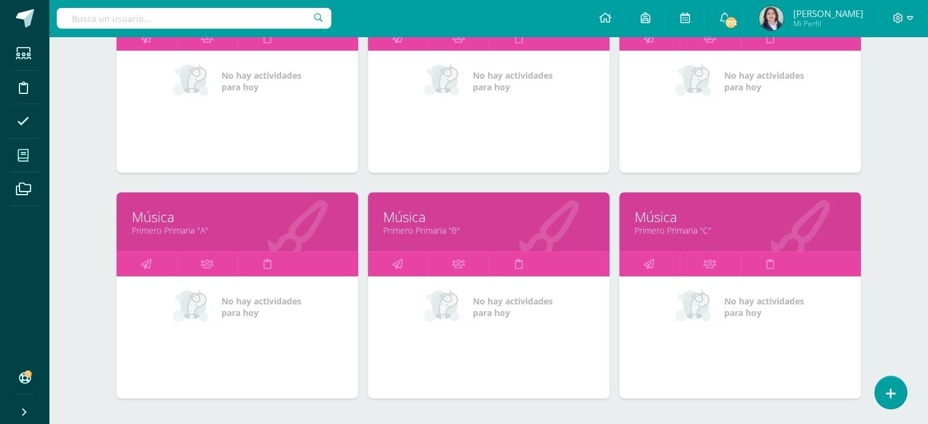
scroll to position [488, 0]
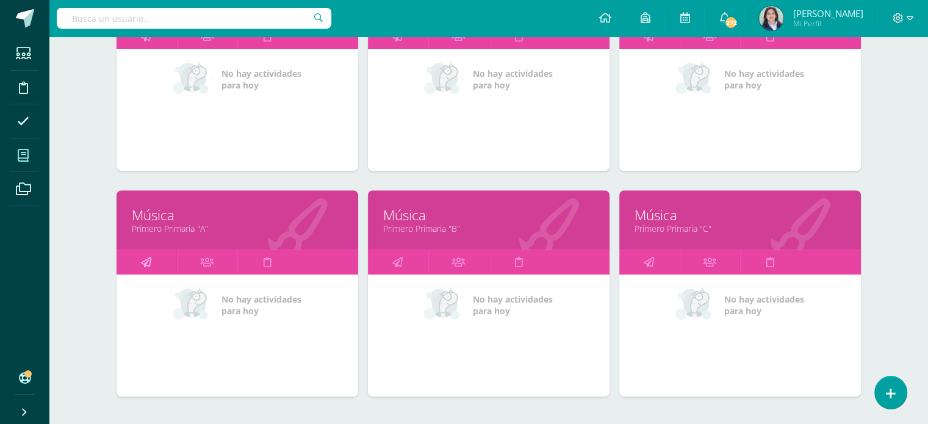
click at [148, 262] on icon at bounding box center [146, 262] width 10 height 24
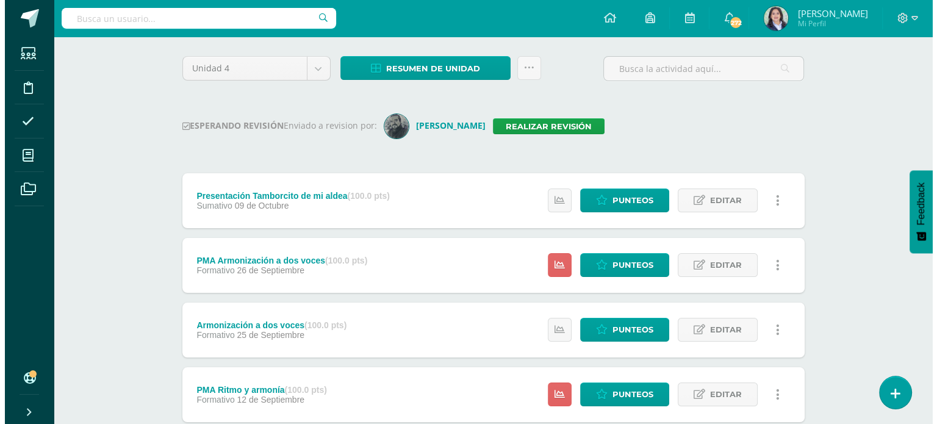
scroll to position [122, 0]
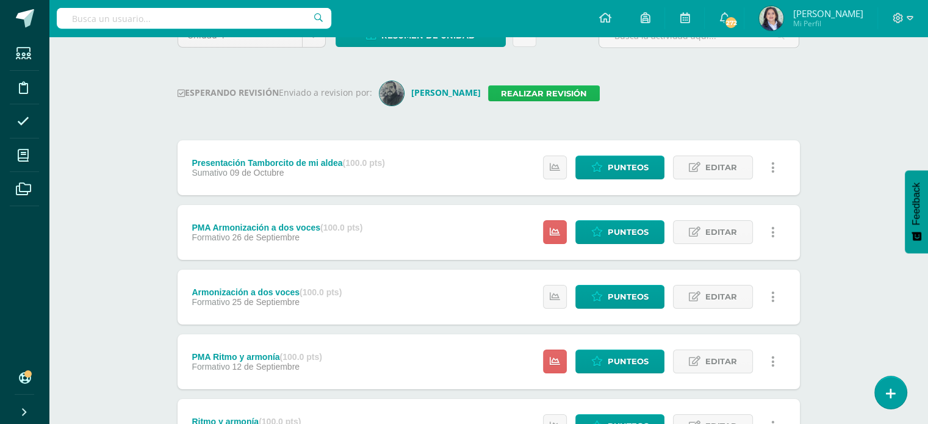
click at [535, 88] on link "Realizar revisión" at bounding box center [544, 93] width 112 height 16
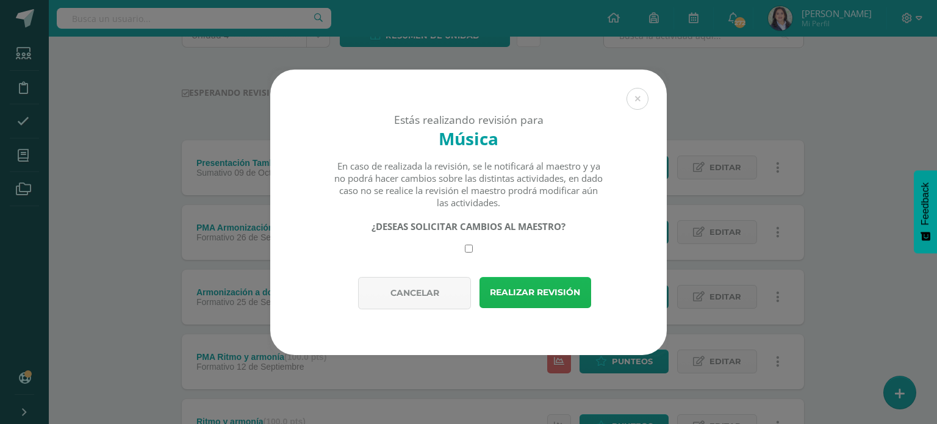
click at [515, 292] on button "Realizar revisión" at bounding box center [535, 292] width 112 height 31
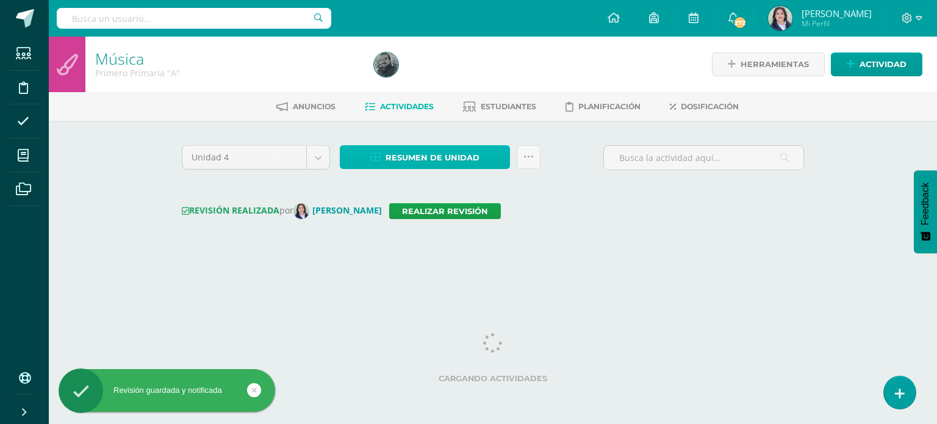
click at [434, 158] on span "Resumen de unidad" at bounding box center [433, 157] width 94 height 23
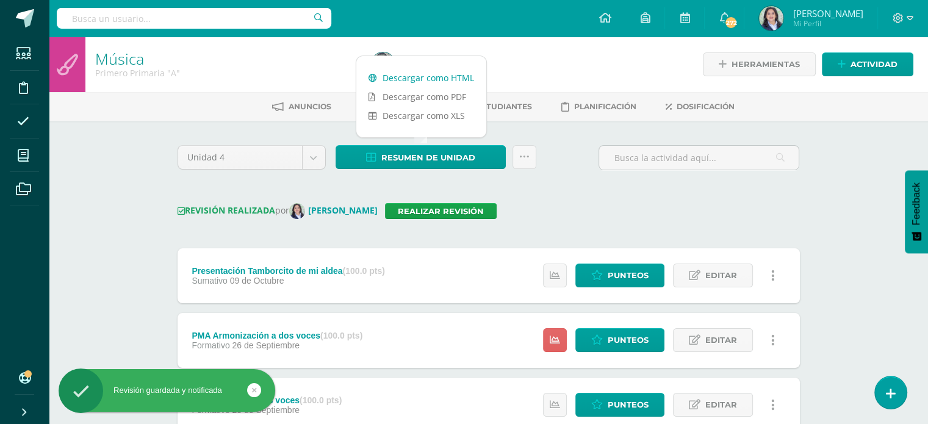
click at [430, 83] on link "Descargar como HTML" at bounding box center [421, 77] width 130 height 19
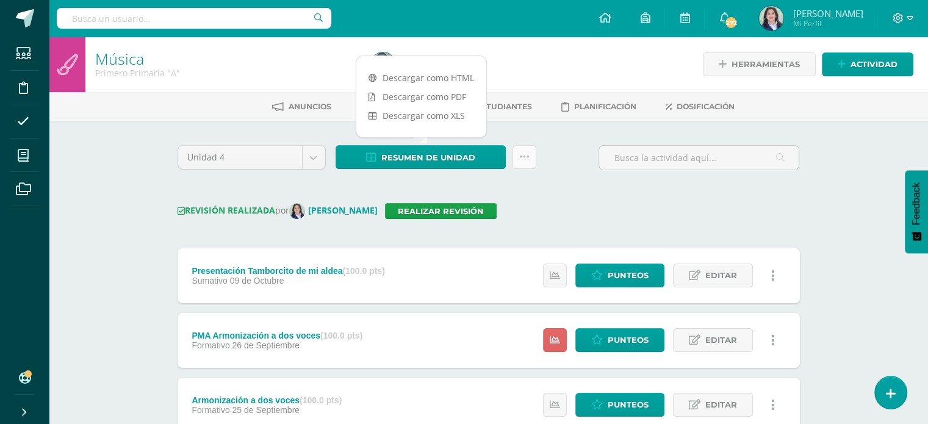
click at [525, 160] on icon at bounding box center [524, 157] width 10 height 10
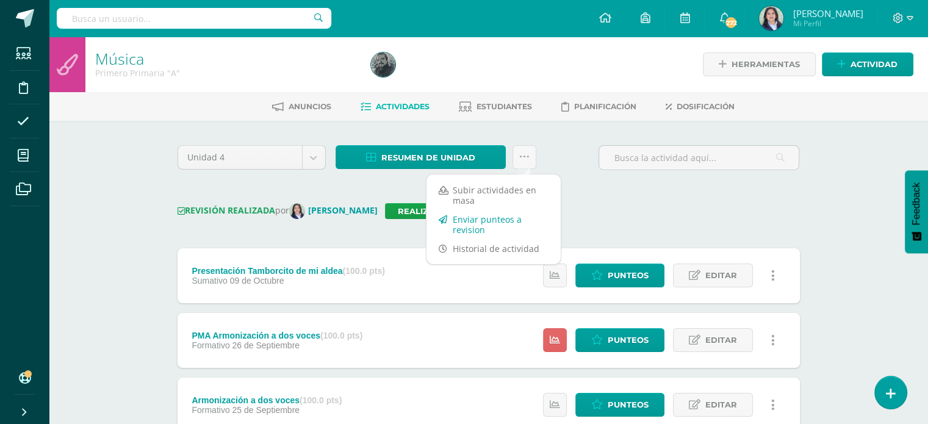
click at [475, 218] on link "Enviar punteos a revision" at bounding box center [493, 224] width 134 height 29
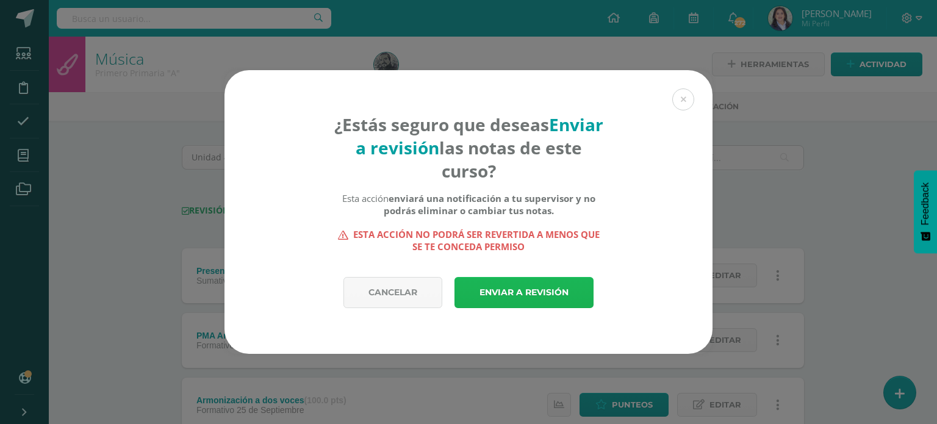
click at [502, 285] on link "Enviar a revisión" at bounding box center [523, 292] width 139 height 31
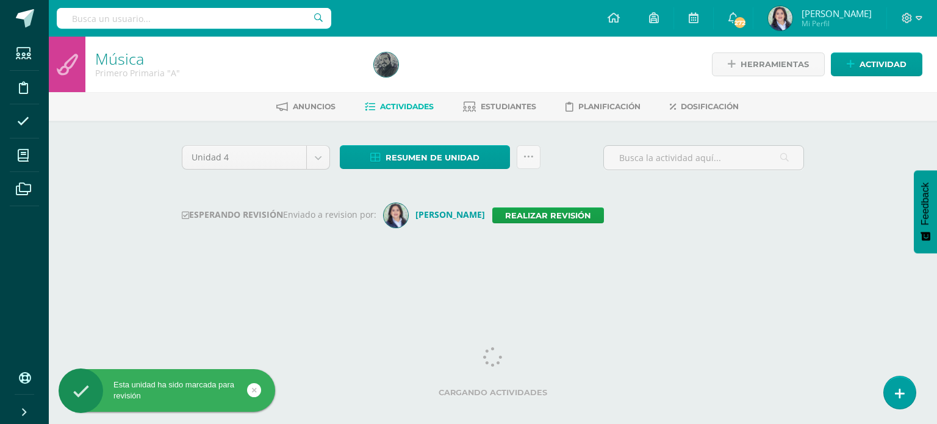
click at [162, 18] on input "text" at bounding box center [194, 18] width 274 height 21
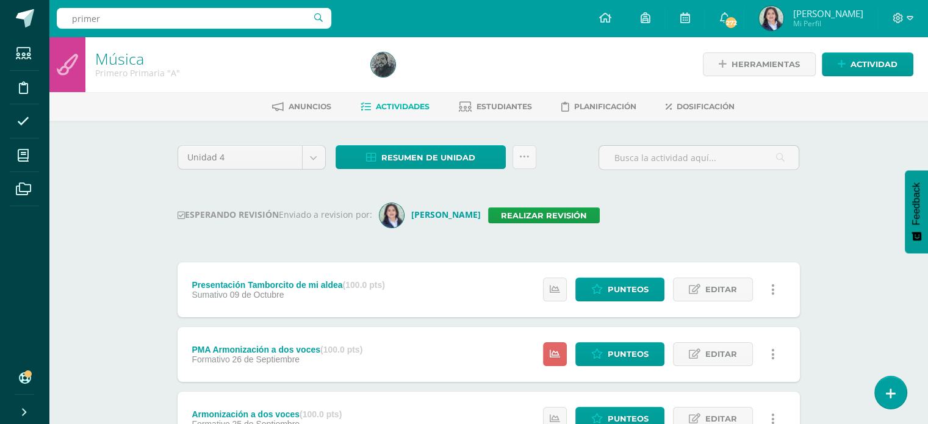
type input "primero"
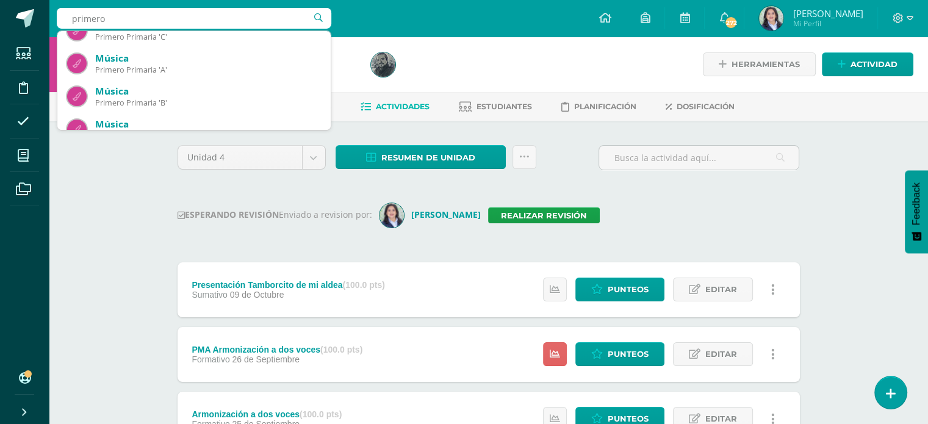
scroll to position [183, 0]
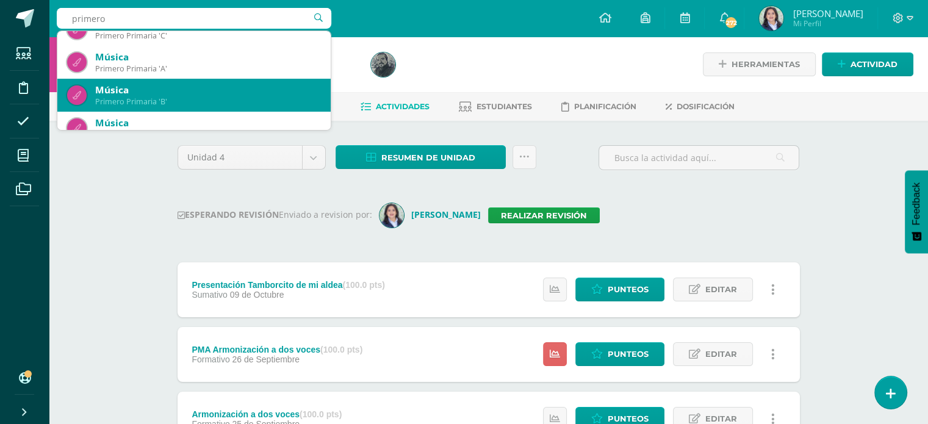
click at [184, 88] on div "Música" at bounding box center [208, 90] width 226 height 13
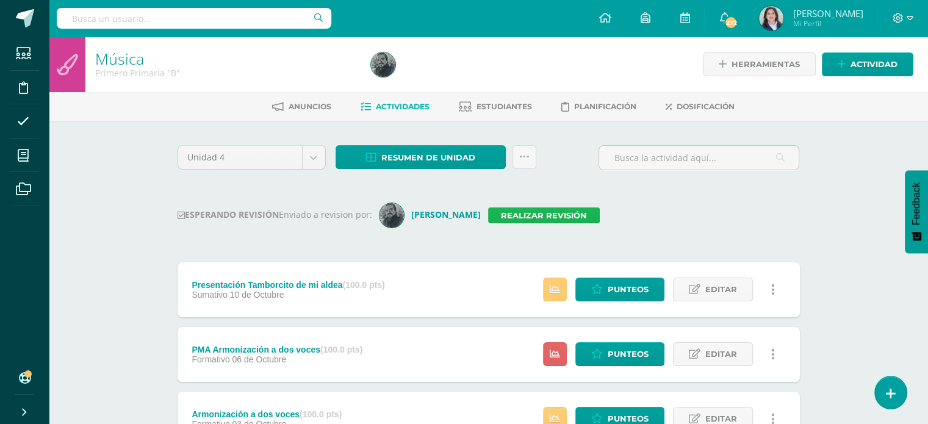
click at [503, 209] on link "Realizar revisión" at bounding box center [544, 215] width 112 height 16
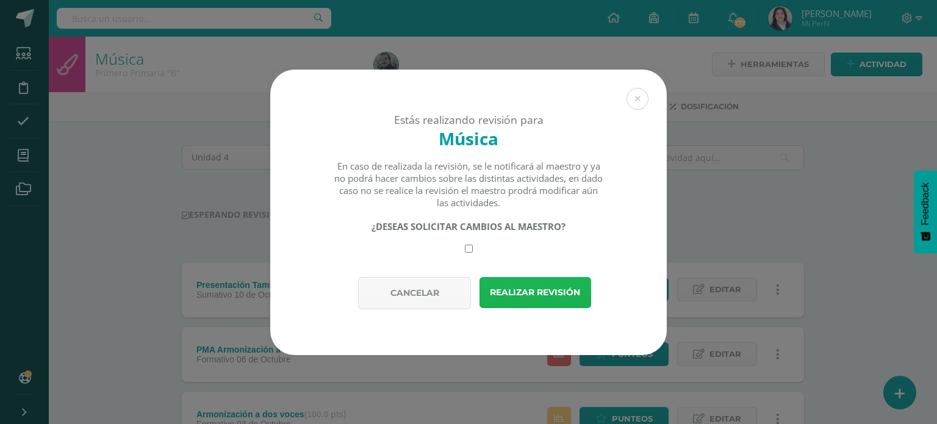
click at [529, 288] on button "Realizar revisión" at bounding box center [535, 292] width 112 height 31
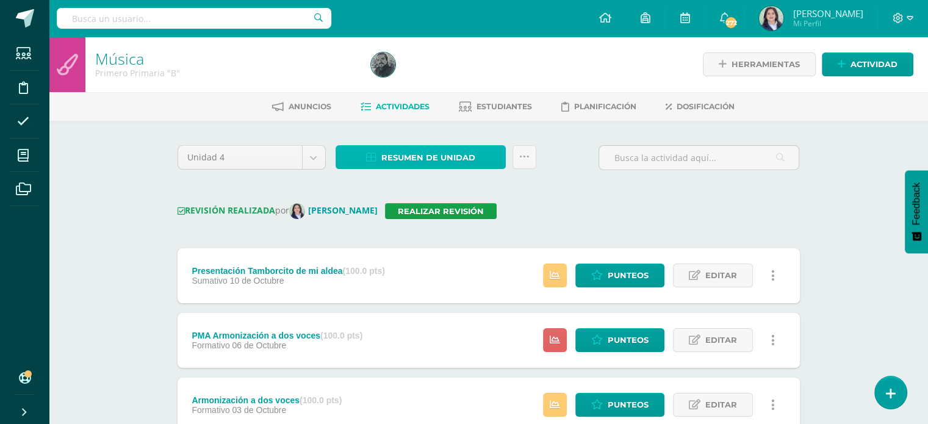
click at [416, 147] on span "Resumen de unidad" at bounding box center [428, 157] width 94 height 23
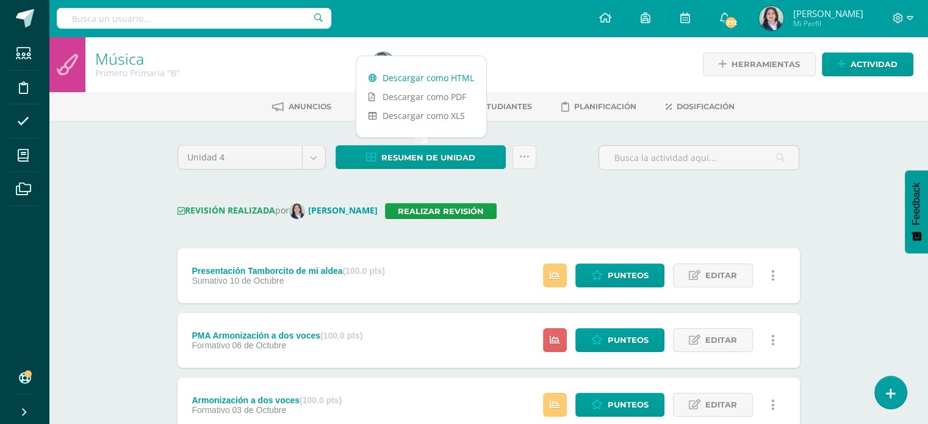
click at [407, 76] on link "Descargar como HTML" at bounding box center [421, 77] width 130 height 19
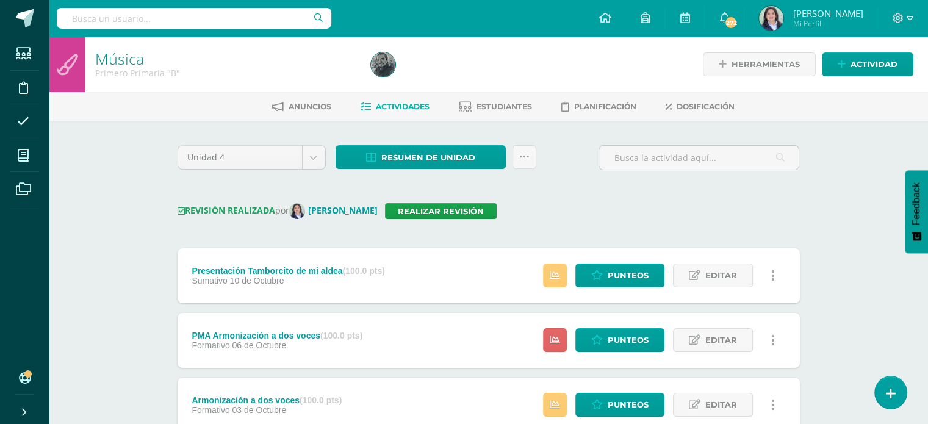
click at [588, 208] on div "REVISIÓN REALIZADA por [PERSON_NAME] Realizar revisión" at bounding box center [489, 211] width 622 height 16
click at [183, 21] on input "text" at bounding box center [194, 18] width 274 height 21
type input "primero"
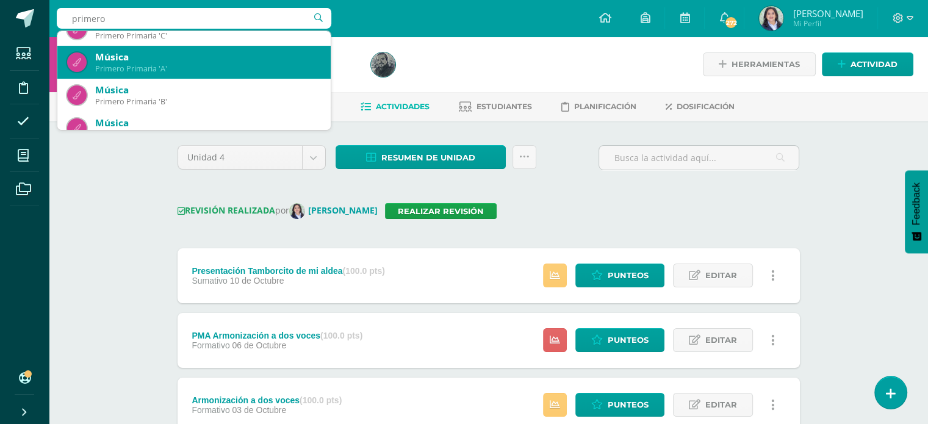
scroll to position [198, 0]
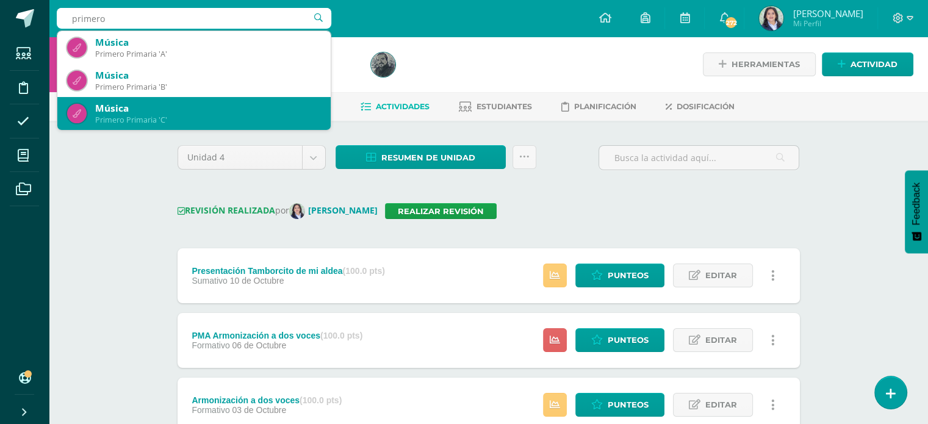
click at [161, 111] on div "Música" at bounding box center [208, 108] width 226 height 13
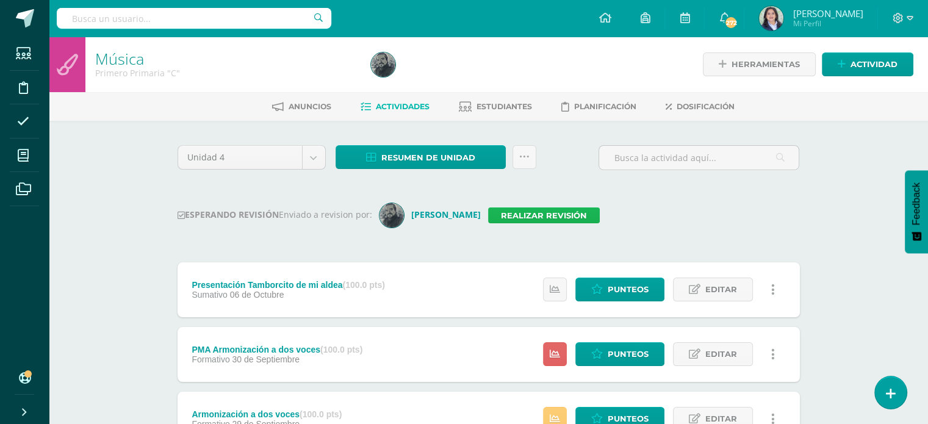
click at [522, 212] on link "Realizar revisión" at bounding box center [544, 215] width 112 height 16
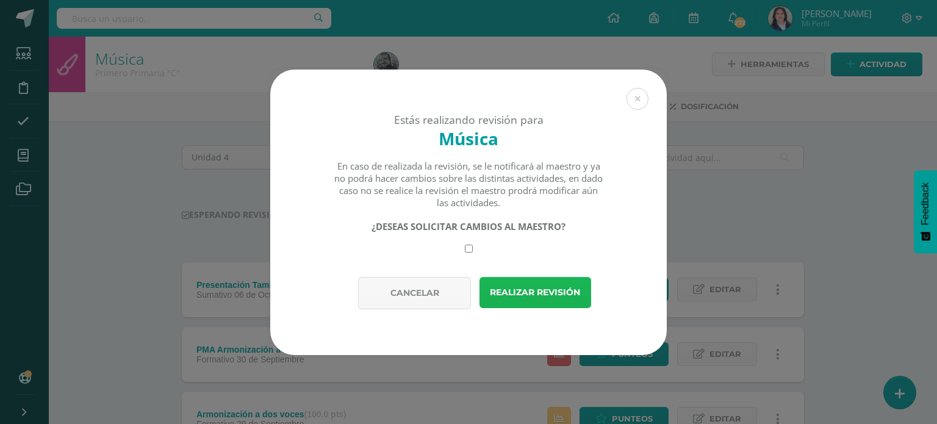
click at [537, 290] on button "Realizar revisión" at bounding box center [535, 292] width 112 height 31
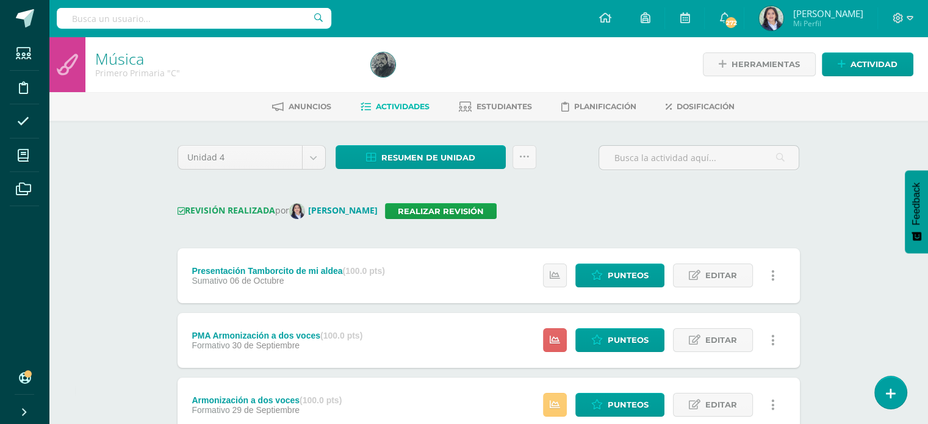
click at [604, 212] on div "REVISIÓN REALIZADA por Claudia Ordóñez Realizar revisión" at bounding box center [489, 211] width 622 height 16
click at [587, 204] on div "REVISIÓN REALIZADA por Claudia Ordóñez Realizar revisión" at bounding box center [489, 211] width 622 height 16
click at [400, 163] on span "Resumen de unidad" at bounding box center [428, 157] width 94 height 23
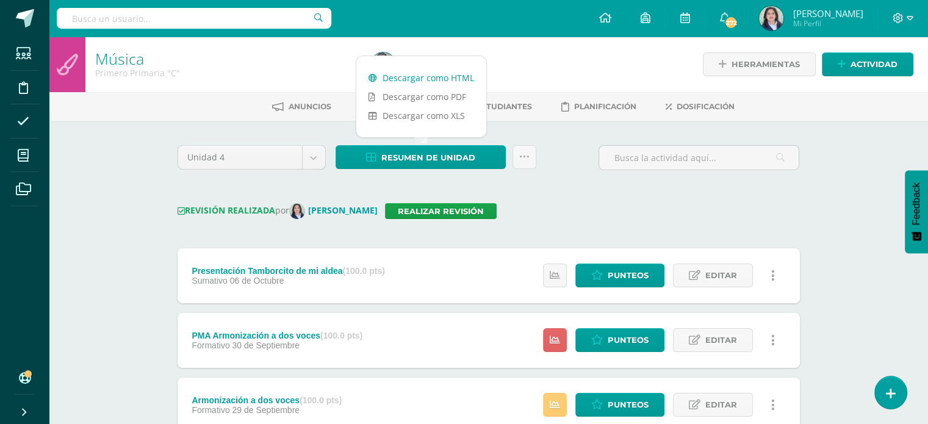
click at [425, 82] on link "Descargar como HTML" at bounding box center [421, 77] width 130 height 19
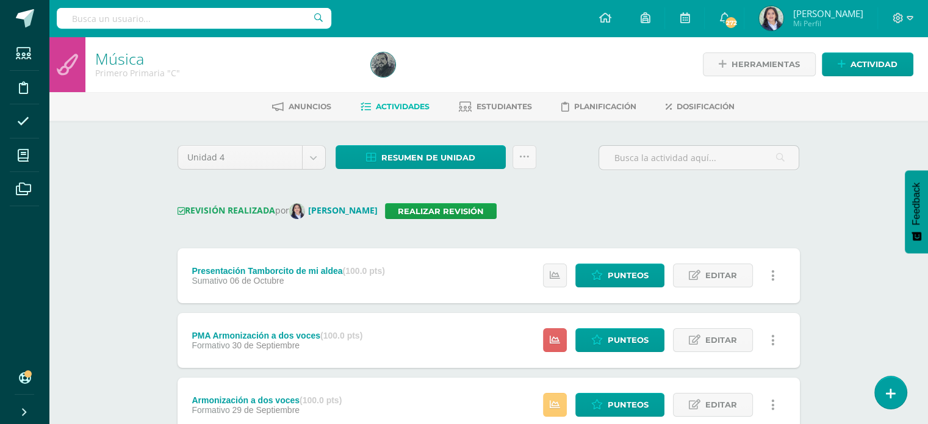
click at [185, 16] on input "text" at bounding box center [194, 18] width 274 height 21
type input "segundo"
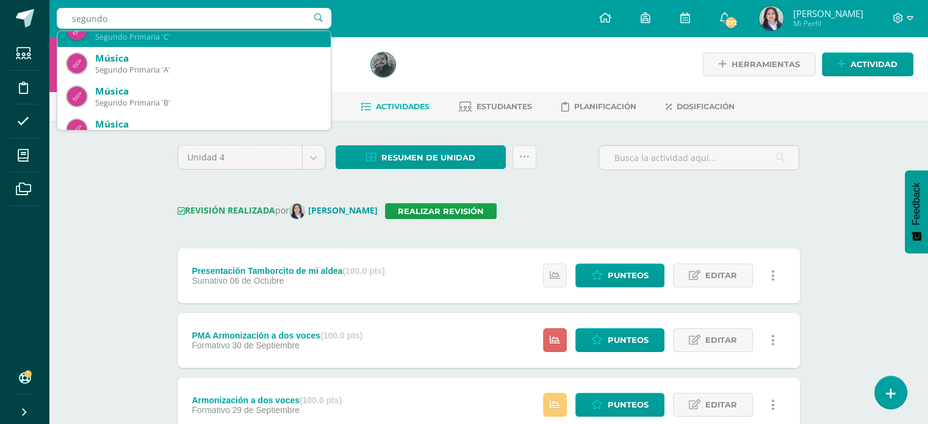
scroll to position [183, 0]
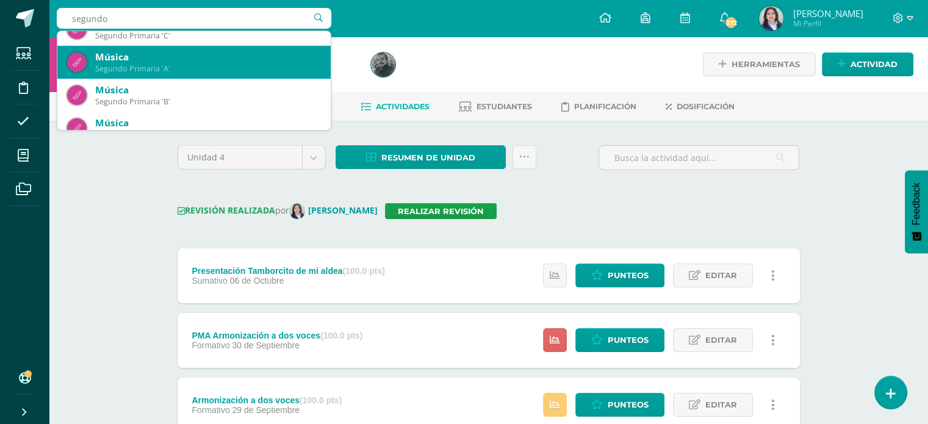
click at [125, 60] on div "Música" at bounding box center [208, 57] width 226 height 13
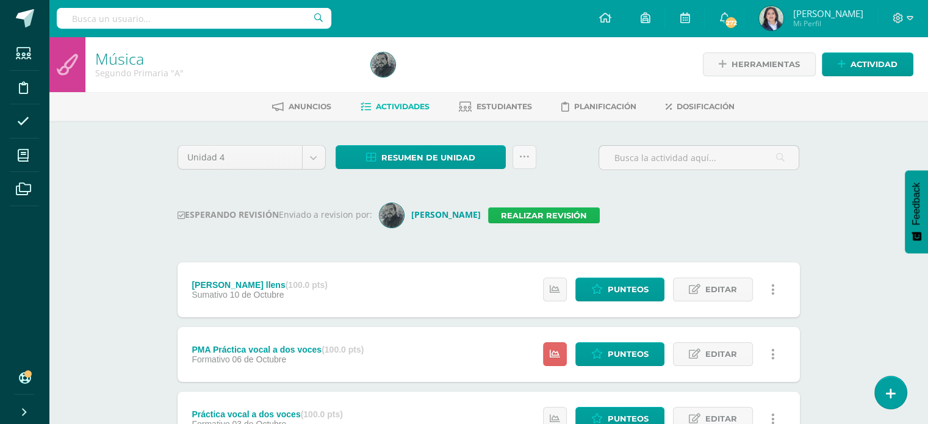
click at [518, 210] on link "Realizar revisión" at bounding box center [544, 215] width 112 height 16
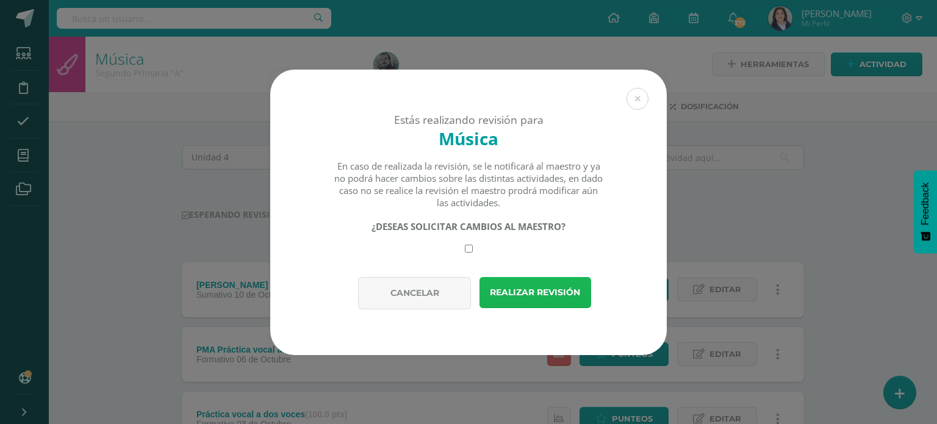
click at [527, 298] on button "Realizar revisión" at bounding box center [535, 292] width 112 height 31
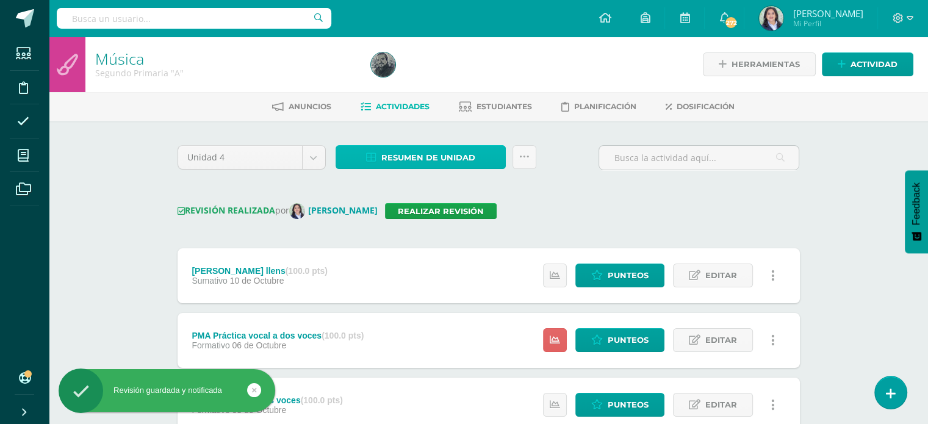
click at [444, 153] on span "Resumen de unidad" at bounding box center [428, 157] width 94 height 23
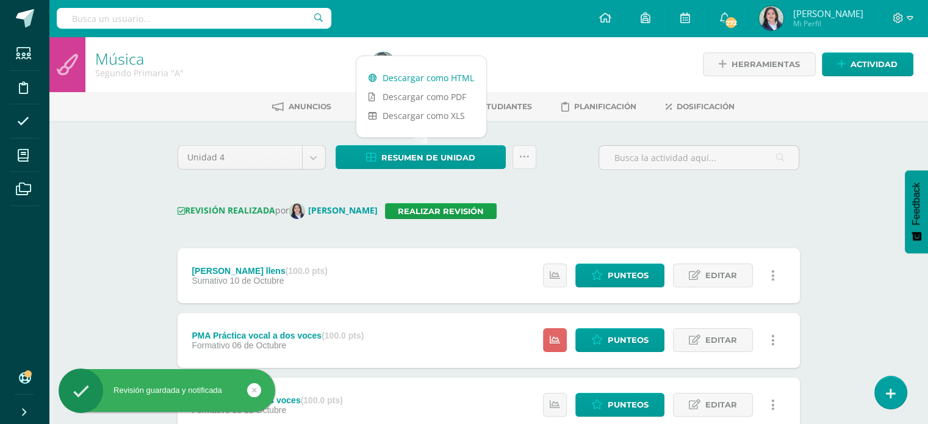
click at [447, 81] on link "Descargar como HTML" at bounding box center [421, 77] width 130 height 19
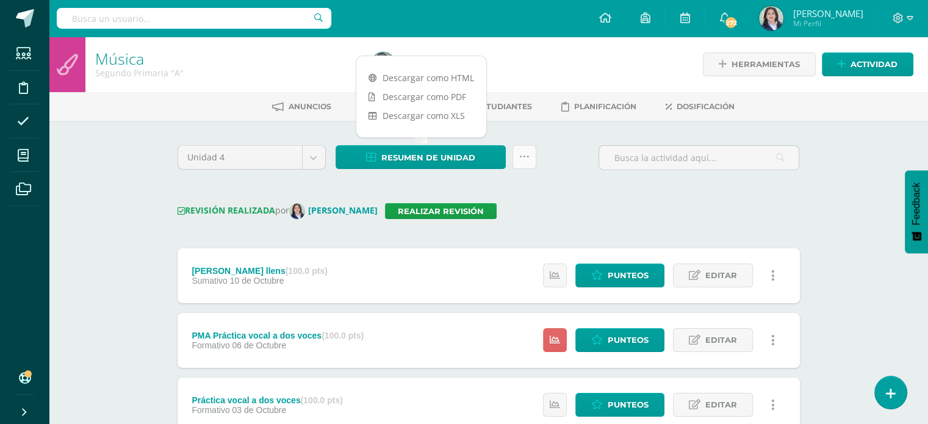
click at [523, 153] on icon at bounding box center [524, 157] width 10 height 10
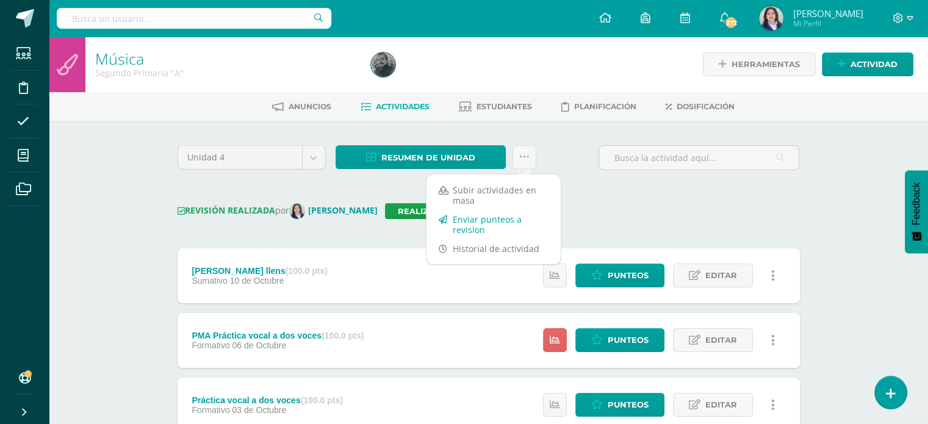
click at [489, 218] on link "Enviar punteos a revision" at bounding box center [493, 224] width 134 height 29
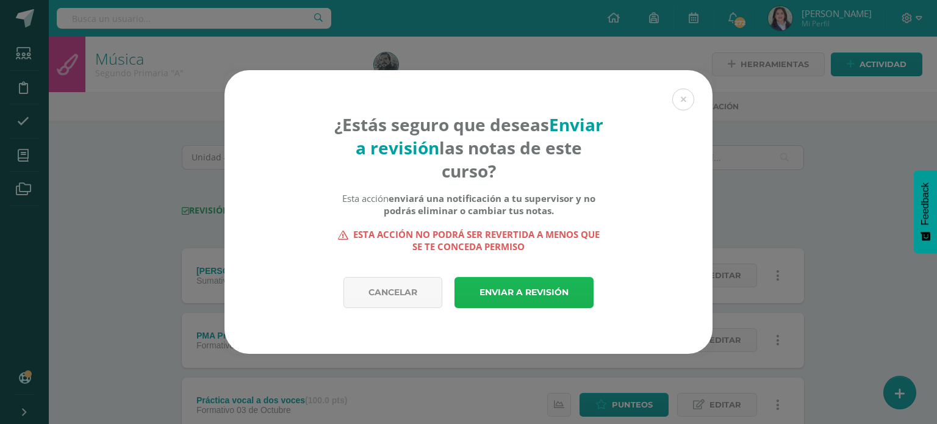
click at [516, 284] on link "Enviar a revisión" at bounding box center [523, 292] width 139 height 31
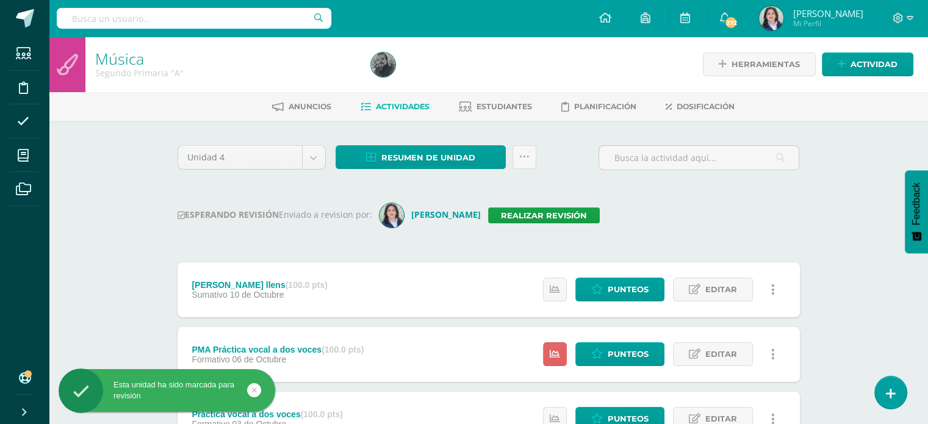
click at [684, 212] on div "ESPERANDO REVISIÓN Enviado a revision por: Claudia Ordóñez Realizar revisión" at bounding box center [489, 215] width 622 height 24
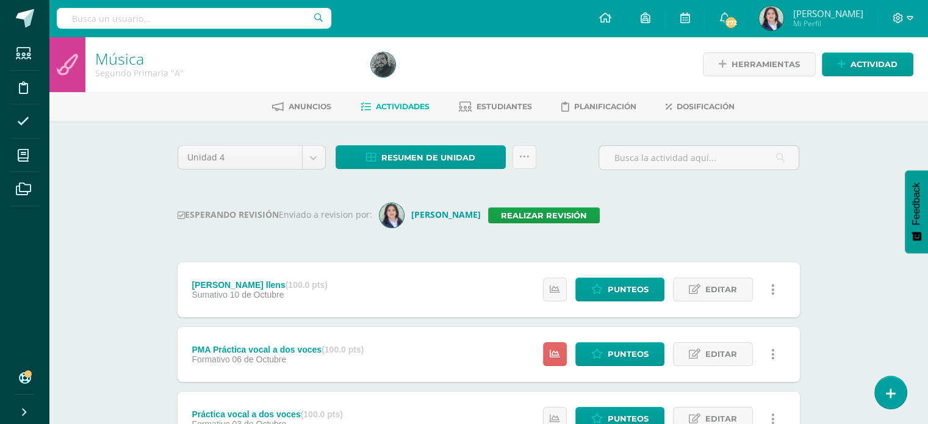
click at [154, 7] on div at bounding box center [194, 18] width 274 height 37
click at [152, 15] on input "text" at bounding box center [194, 18] width 274 height 21
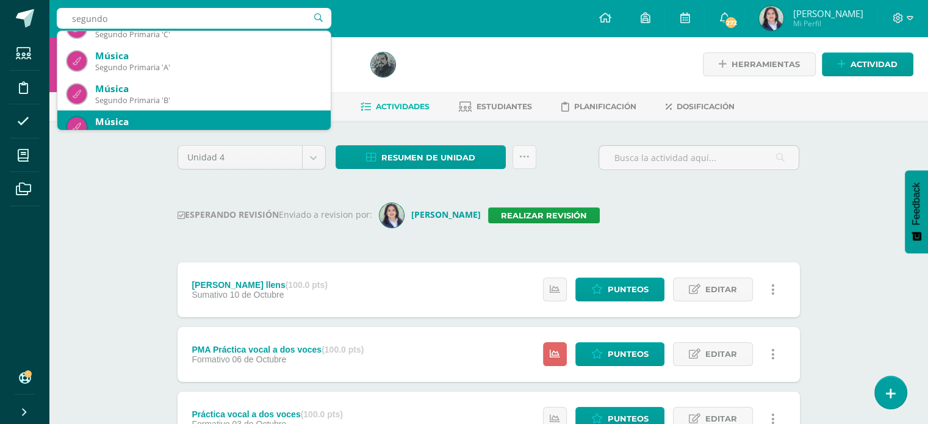
scroll to position [183, 0]
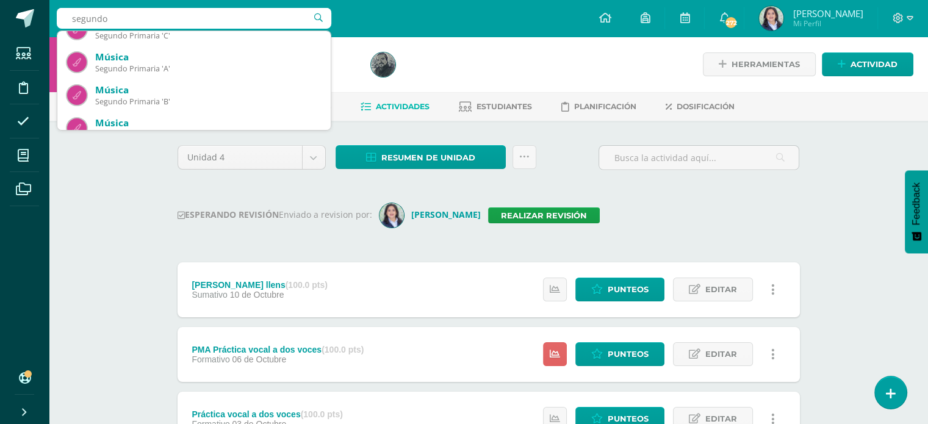
click at [122, 175] on div "Música Segundo Primaria "A" Herramientas Detalle de asistencias Actividad Anunc…" at bounding box center [488, 412] width 879 height 750
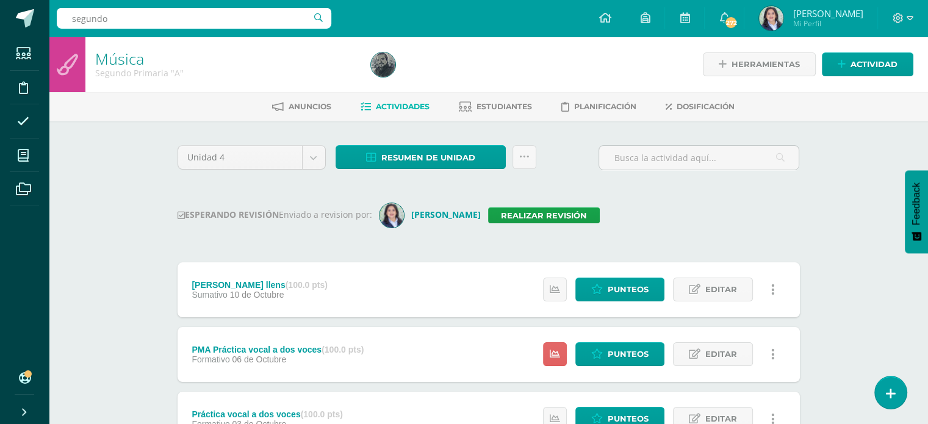
click at [138, 16] on input "segundo" at bounding box center [194, 18] width 274 height 21
click at [317, 19] on input "segundo" at bounding box center [194, 18] width 274 height 21
drag, startPoint x: 249, startPoint y: 21, endPoint x: 45, endPoint y: 26, distance: 204.4
click at [45, 26] on body "Esta unidad ha sido marcada para revisión Estudiantes Disciplina Asistencia Mis…" at bounding box center [464, 393] width 928 height 786
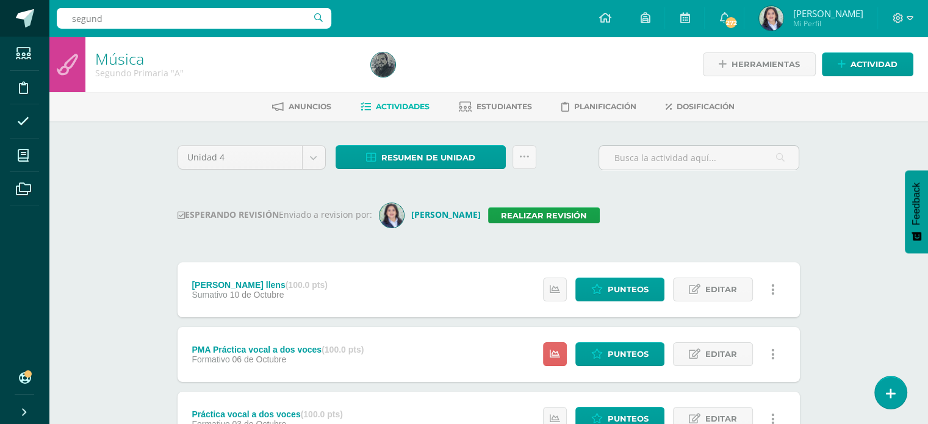
type input "segundo"
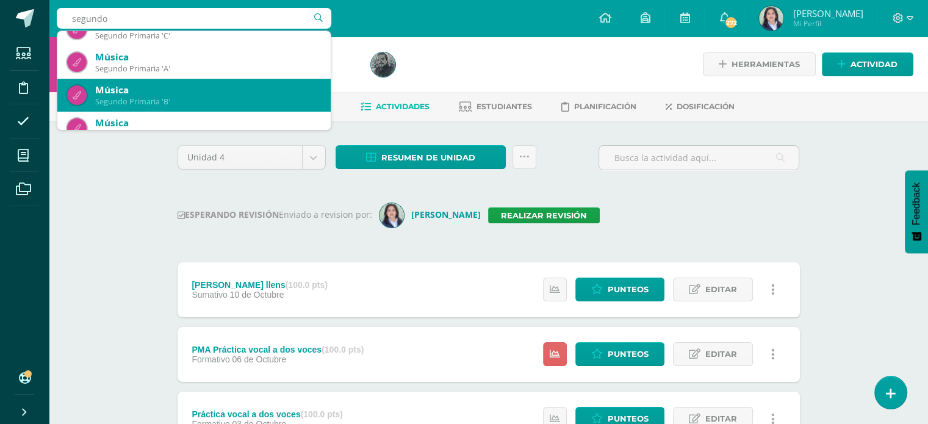
click at [164, 87] on div "Música" at bounding box center [208, 90] width 226 height 13
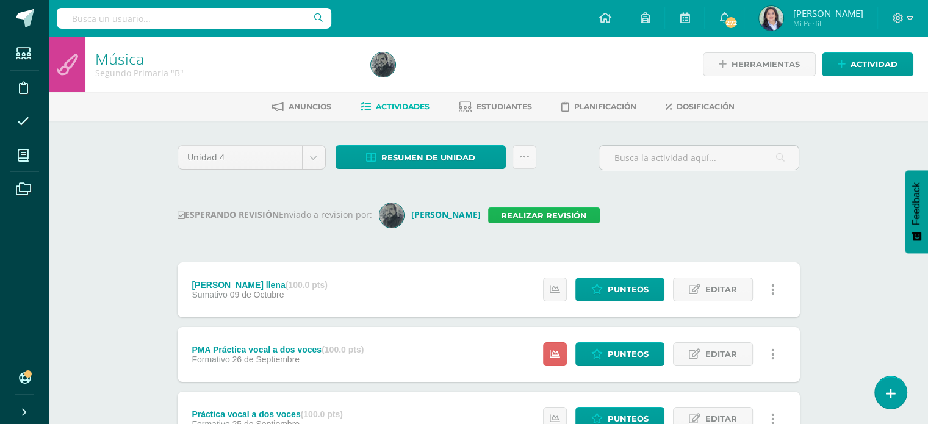
click at [541, 215] on link "Realizar revisión" at bounding box center [544, 215] width 112 height 16
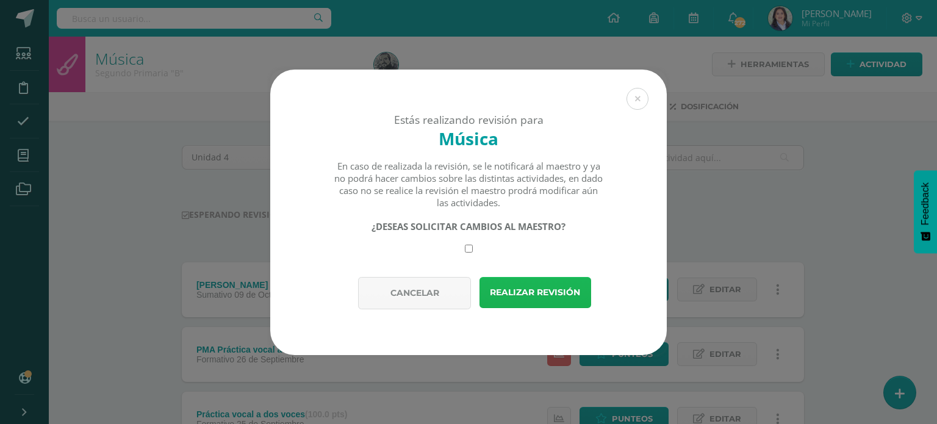
click at [538, 282] on button "Realizar revisión" at bounding box center [535, 292] width 112 height 31
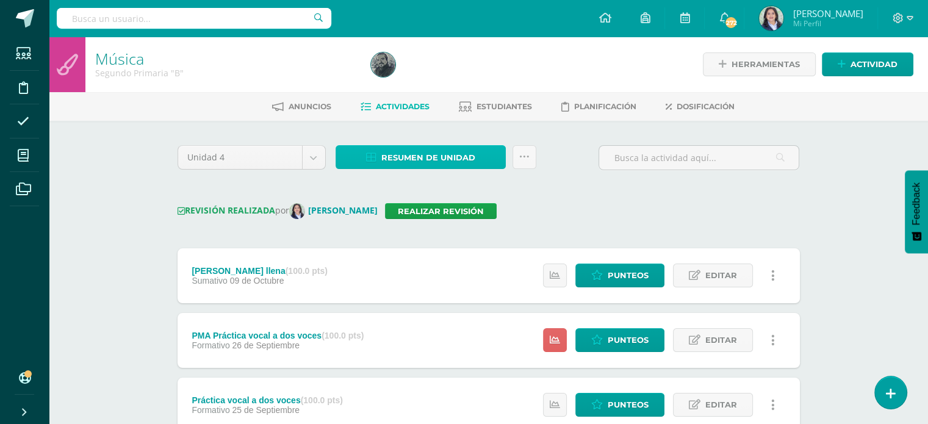
click at [449, 152] on span "Resumen de unidad" at bounding box center [428, 157] width 94 height 23
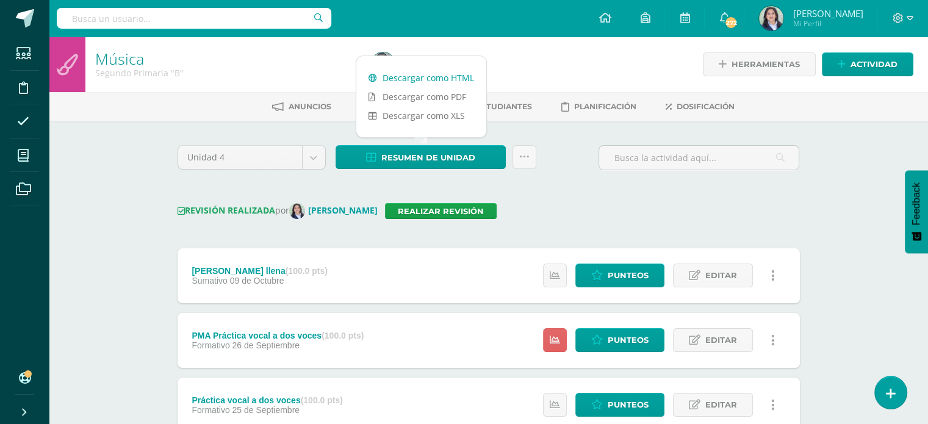
click at [440, 74] on link "Descargar como HTML" at bounding box center [421, 77] width 130 height 19
click at [529, 158] on link at bounding box center [524, 157] width 24 height 24
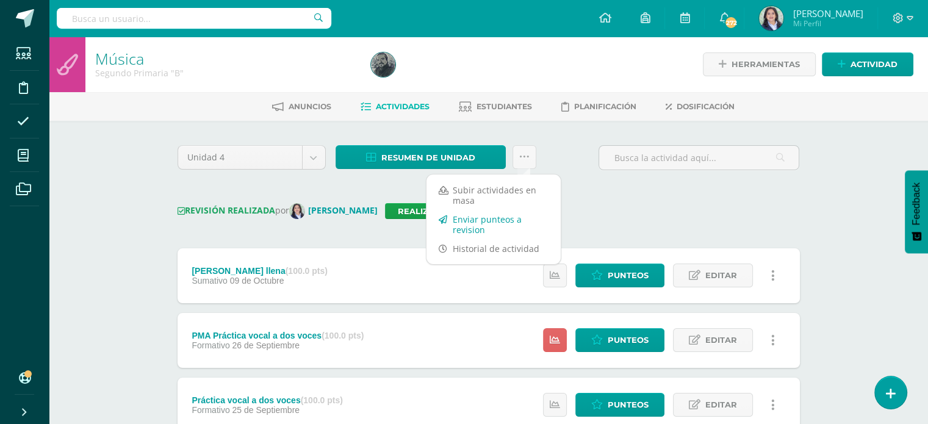
click at [473, 228] on link "Enviar punteos a revision" at bounding box center [493, 224] width 134 height 29
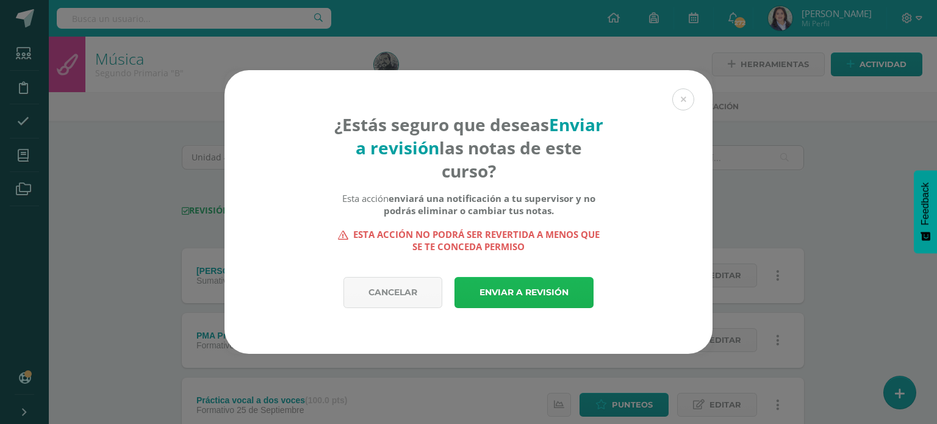
click at [565, 292] on link "Enviar a revisión" at bounding box center [523, 292] width 139 height 31
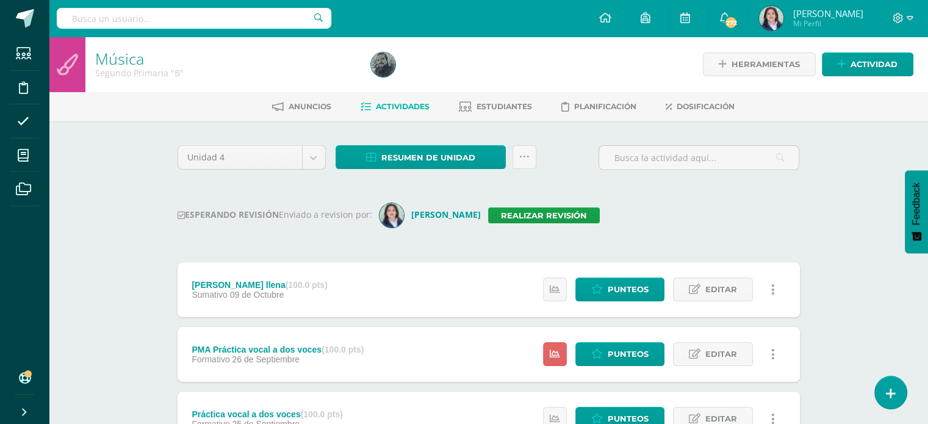
click at [661, 212] on div "ESPERANDO REVISIÓN Enviado a revision por: Claudia Ordóñez Realizar revisión" at bounding box center [489, 215] width 622 height 24
click at [173, 16] on input "text" at bounding box center [194, 18] width 274 height 21
type input "segundo"
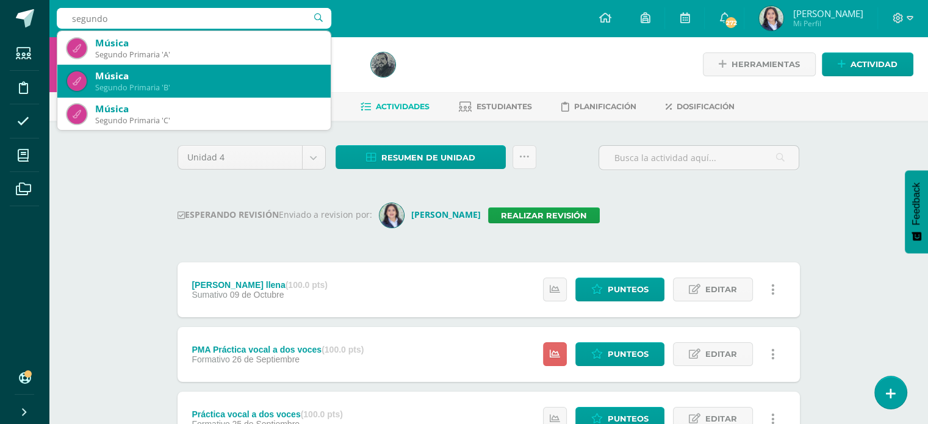
scroll to position [244, 0]
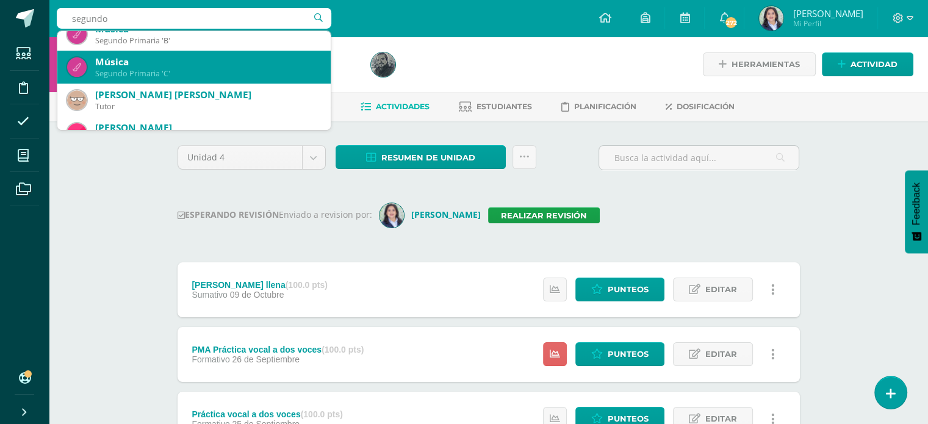
click at [167, 65] on div "Música" at bounding box center [208, 62] width 226 height 13
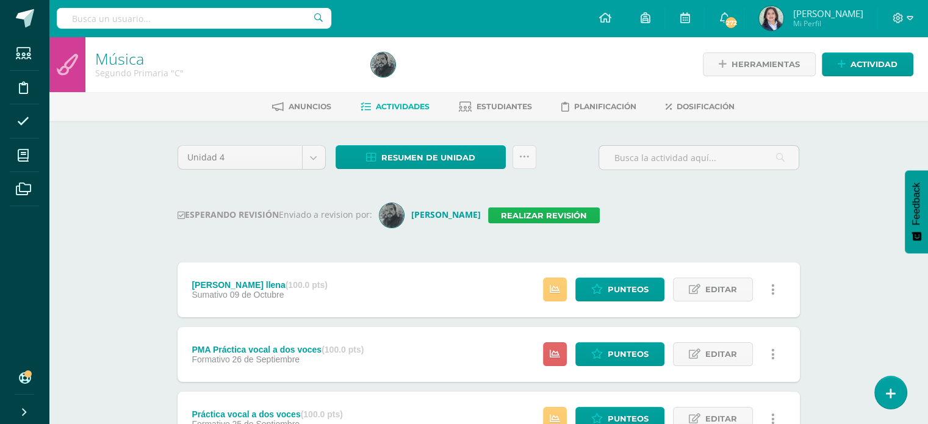
click at [518, 212] on link "Realizar revisión" at bounding box center [544, 215] width 112 height 16
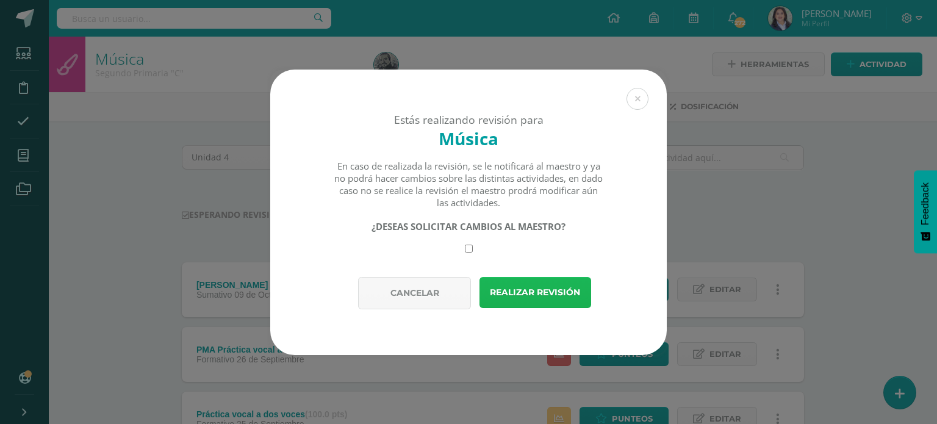
click at [548, 282] on button "Realizar revisión" at bounding box center [535, 292] width 112 height 31
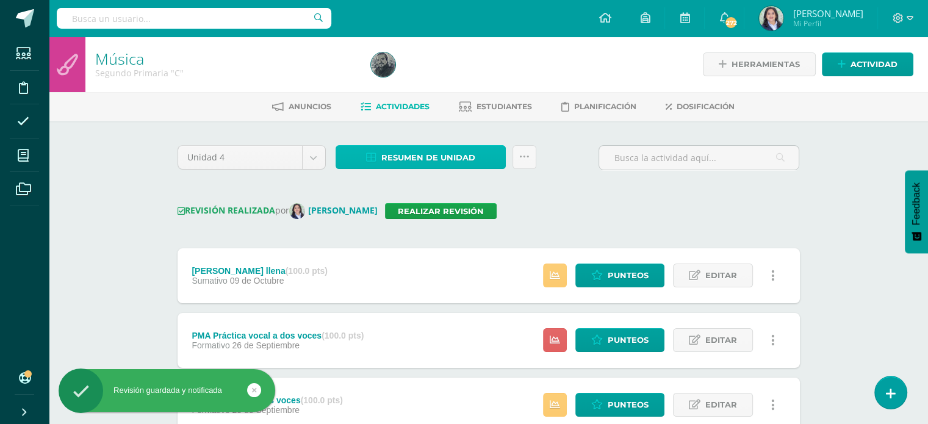
click at [452, 158] on span "Resumen de unidad" at bounding box center [428, 157] width 94 height 23
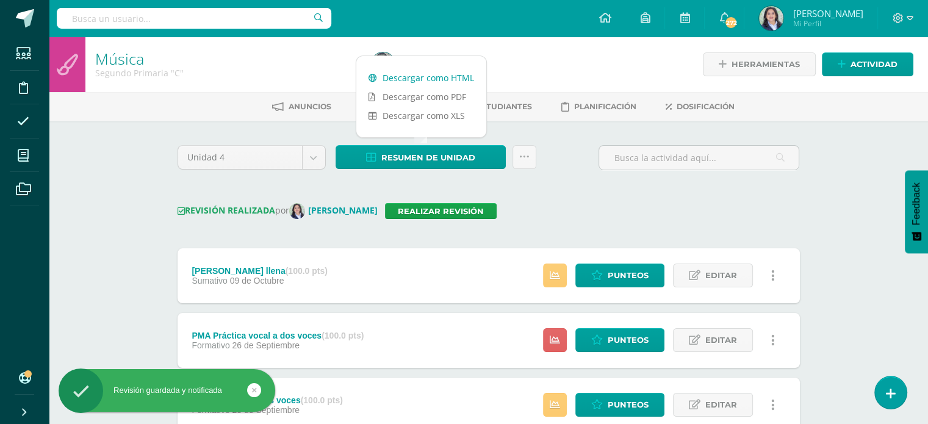
click at [405, 76] on link "Descargar como HTML" at bounding box center [421, 77] width 130 height 19
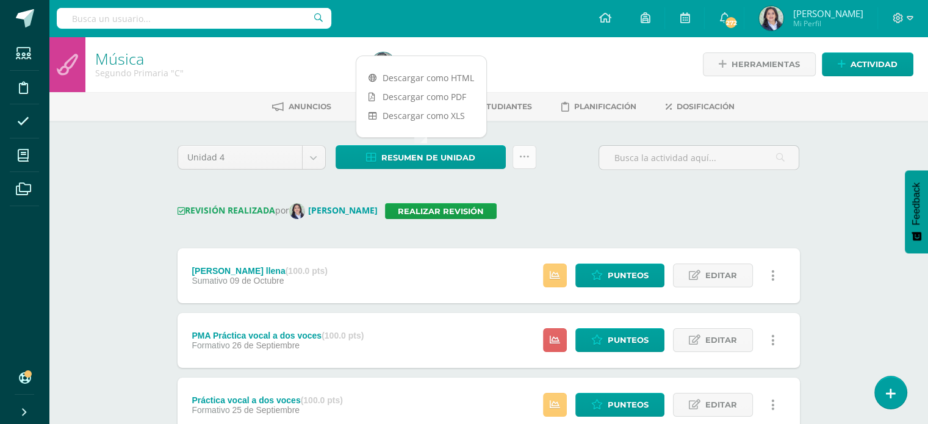
click at [520, 152] on icon at bounding box center [524, 157] width 10 height 10
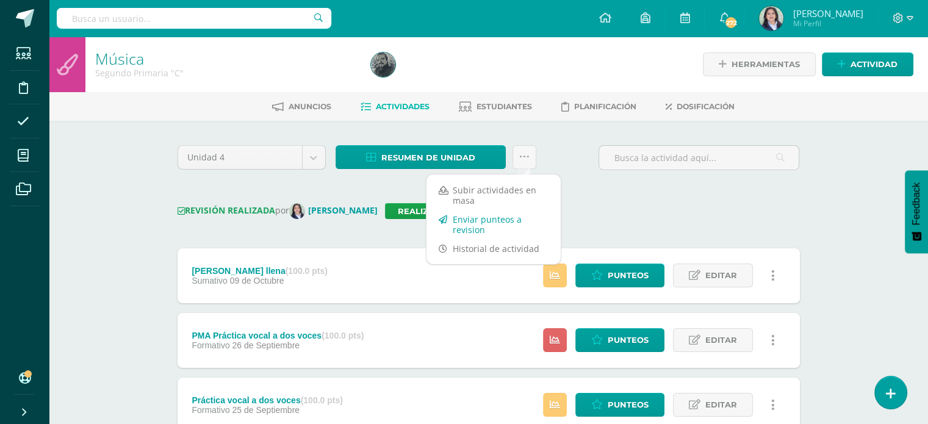
click at [478, 220] on link "Enviar punteos a revision" at bounding box center [493, 224] width 134 height 29
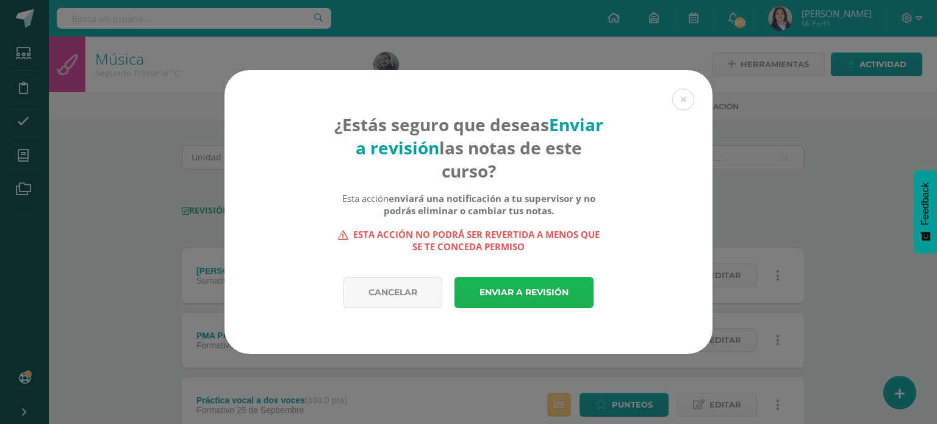
click at [558, 293] on link "Enviar a revisión" at bounding box center [523, 292] width 139 height 31
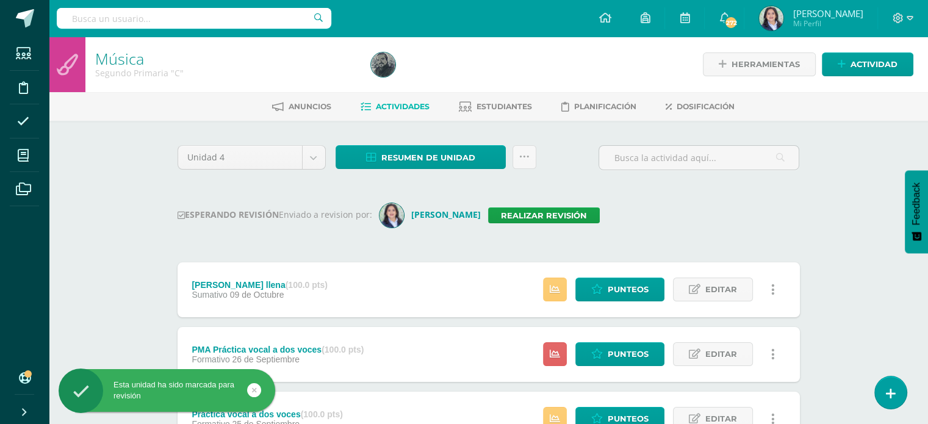
click at [231, 21] on input "text" at bounding box center [194, 18] width 274 height 21
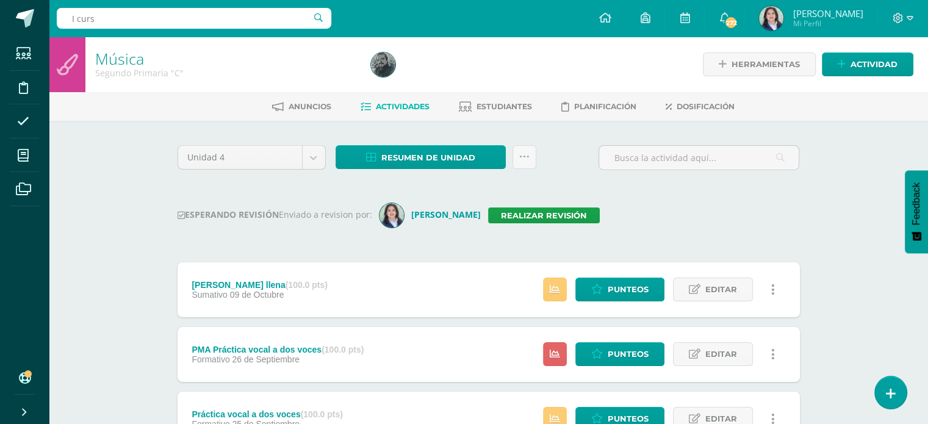
type input "I curso"
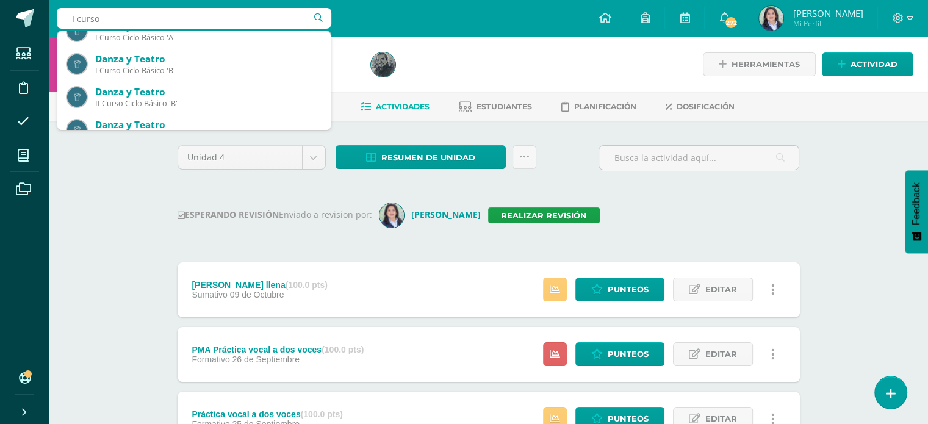
scroll to position [183, 0]
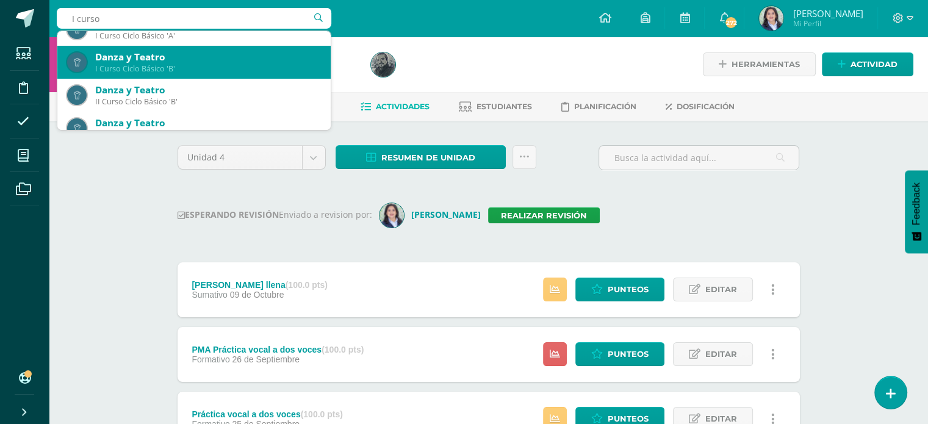
click at [206, 68] on div "I Curso Ciclo Básico 'B'" at bounding box center [208, 68] width 226 height 10
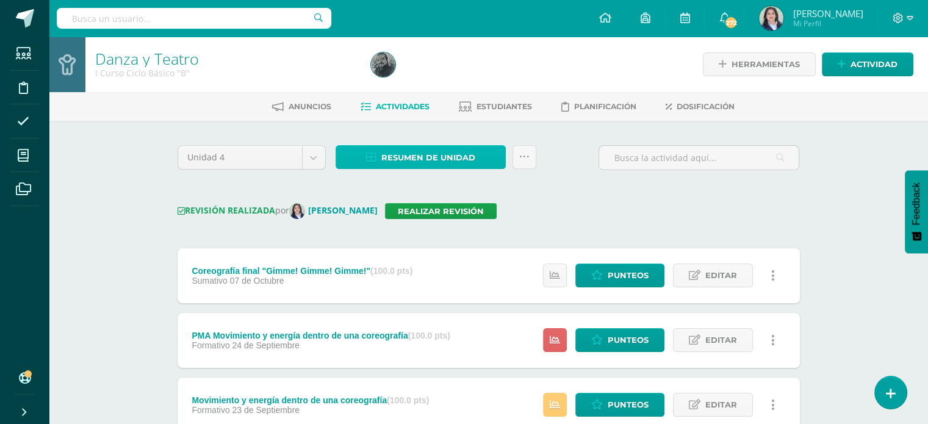
click at [421, 162] on span "Resumen de unidad" at bounding box center [428, 157] width 94 height 23
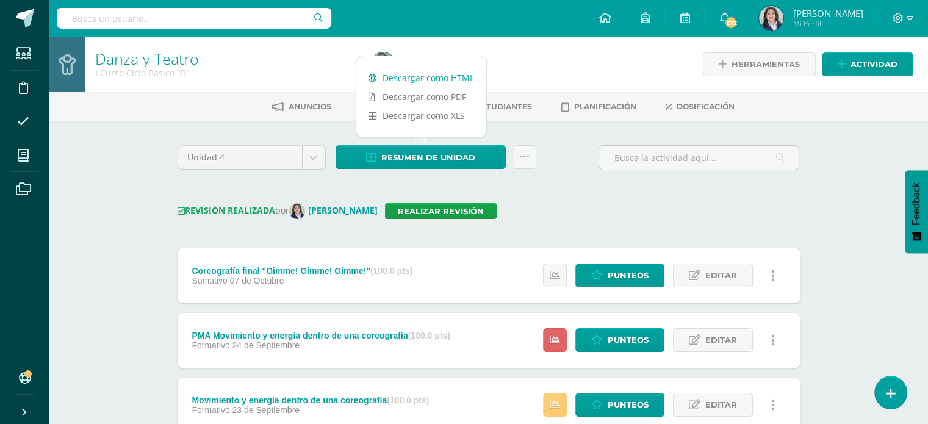
click at [412, 76] on link "Descargar como HTML" at bounding box center [421, 77] width 130 height 19
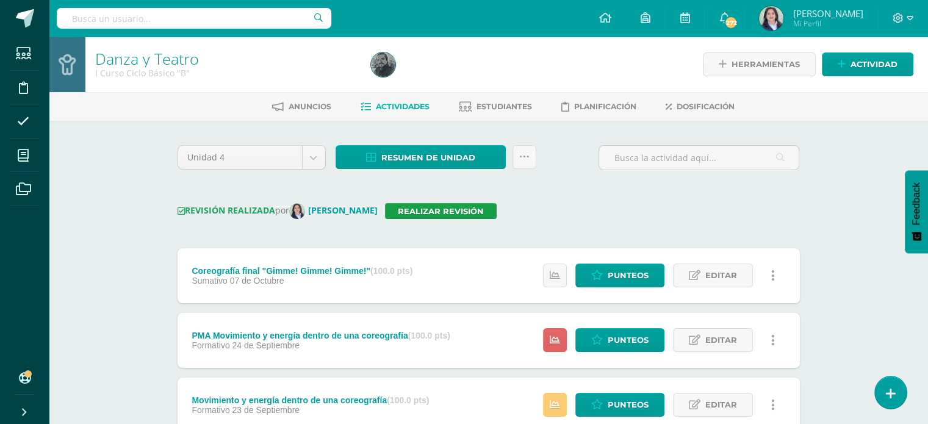
click at [102, 179] on div "Danza y Teatro I Curso Ciclo Básico "B" Herramientas Detalle de asistencias Act…" at bounding box center [488, 405] width 879 height 736
click at [113, 21] on input "text" at bounding box center [194, 18] width 274 height 21
type input "II curso"
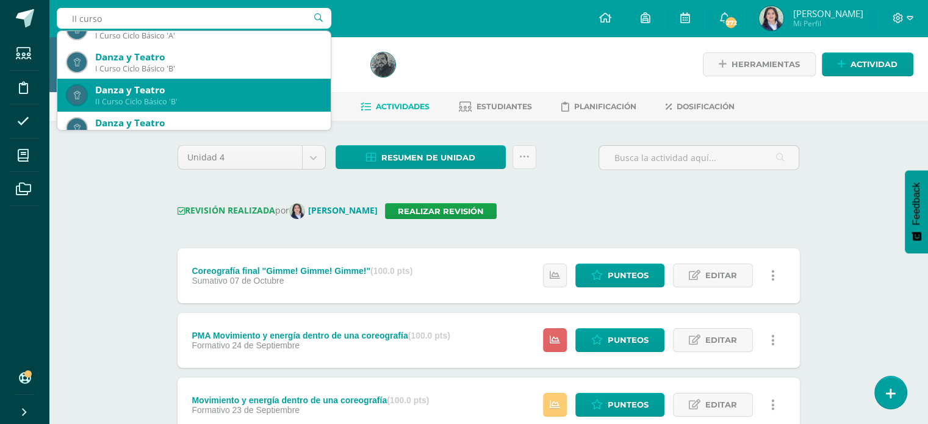
scroll to position [198, 0]
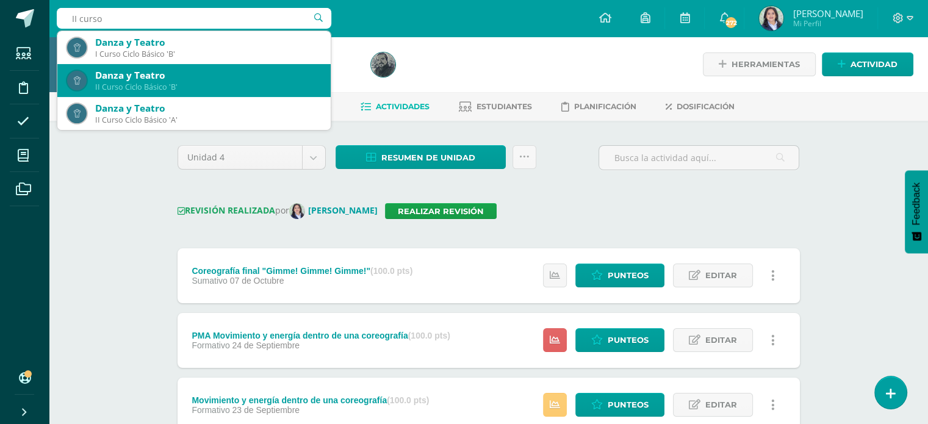
click at [174, 82] on div "II Curso Ciclo Básico 'B'" at bounding box center [208, 87] width 226 height 10
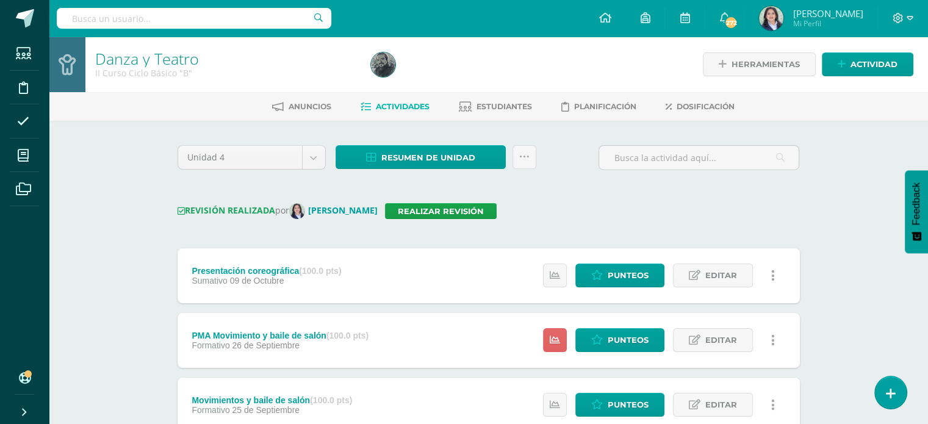
click at [615, 210] on div "REVISIÓN REALIZADA por [PERSON_NAME] Realizar revisión" at bounding box center [489, 211] width 622 height 16
click at [434, 156] on span "Resumen de unidad" at bounding box center [428, 157] width 94 height 23
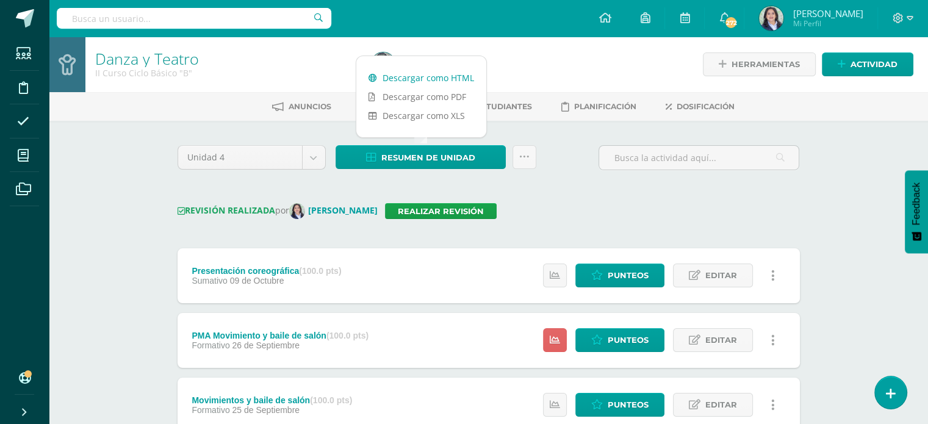
click at [413, 81] on link "Descargar como HTML" at bounding box center [421, 77] width 130 height 19
click at [138, 220] on div "Danza y Teatro II Curso Ciclo Básico "B" Herramientas Detalle de asistencias Ac…" at bounding box center [488, 405] width 879 height 736
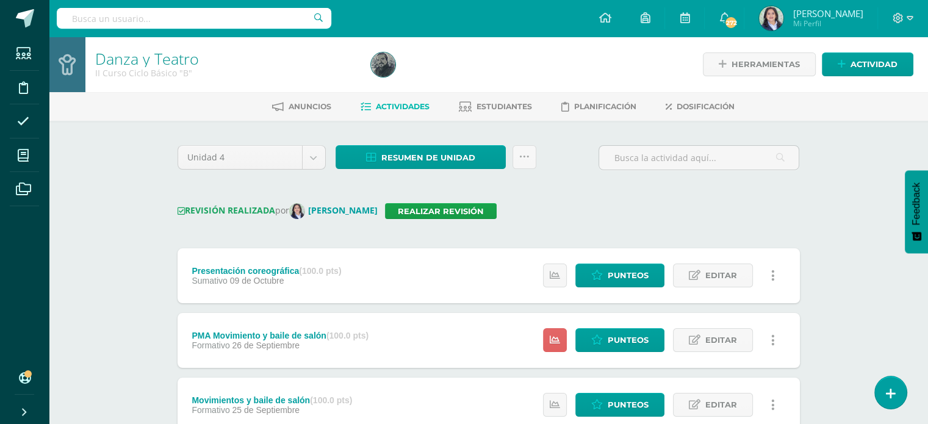
click at [855, 156] on div "Danza y Teatro II Curso Ciclo Básico "B" Herramientas Detalle de asistencias Ac…" at bounding box center [488, 405] width 879 height 736
